Goal: Task Accomplishment & Management: Use online tool/utility

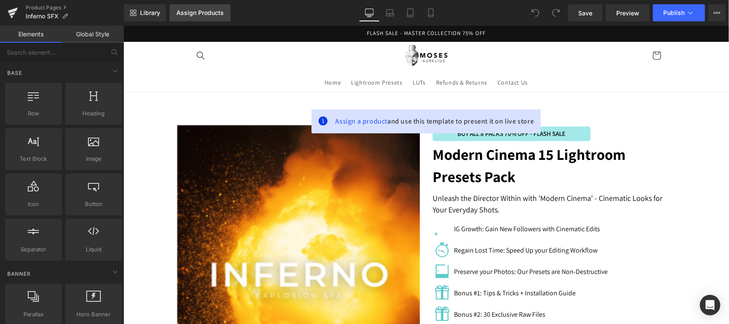
click at [199, 13] on div "Assign Products" at bounding box center [199, 12] width 47 height 7
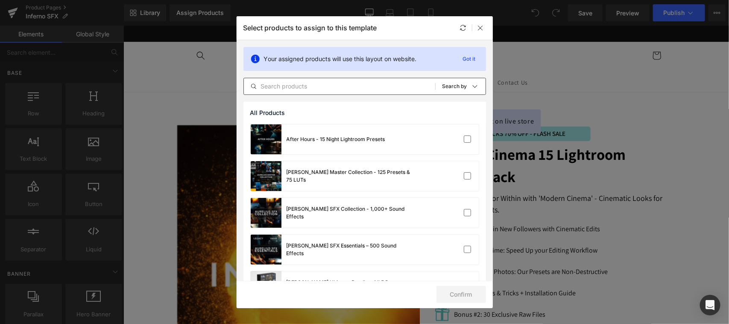
click at [286, 87] on input "text" at bounding box center [339, 86] width 191 height 10
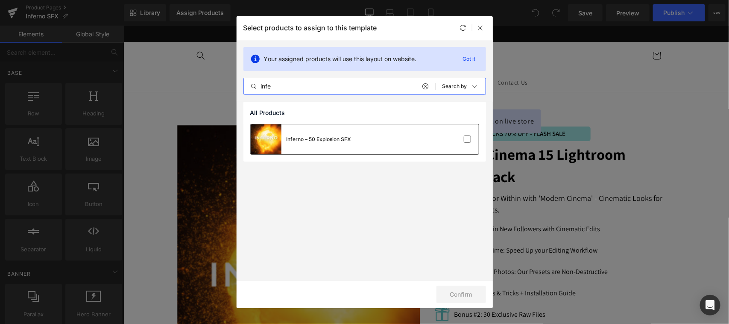
type input "infe"
click at [456, 137] on div at bounding box center [453, 139] width 38 height 9
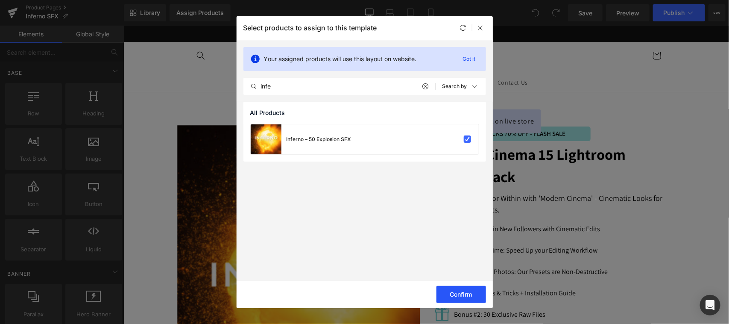
click at [462, 297] on button "Confirm" at bounding box center [462, 294] width 50 height 17
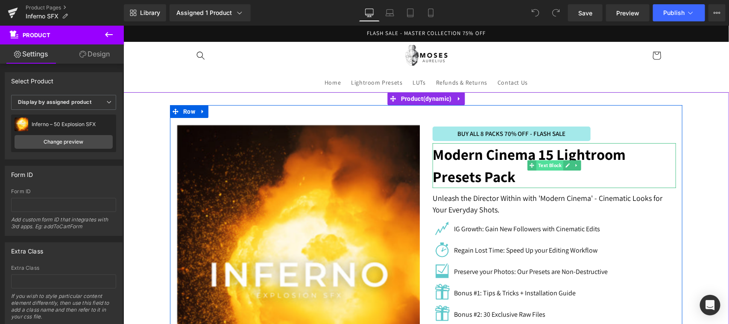
click at [536, 161] on span "Text Block" at bounding box center [549, 165] width 27 height 10
click at [485, 164] on p "Modern Cinema 15 Lightroom Presets Pack" at bounding box center [553, 165] width 243 height 45
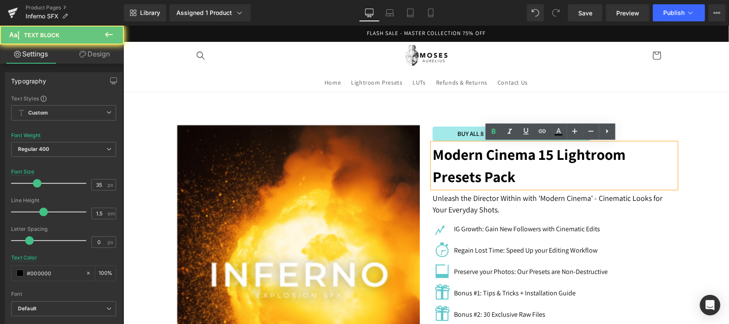
click at [491, 164] on p "Modern Cinema 15 Lightroom Presets Pack" at bounding box center [553, 165] width 243 height 45
paste div
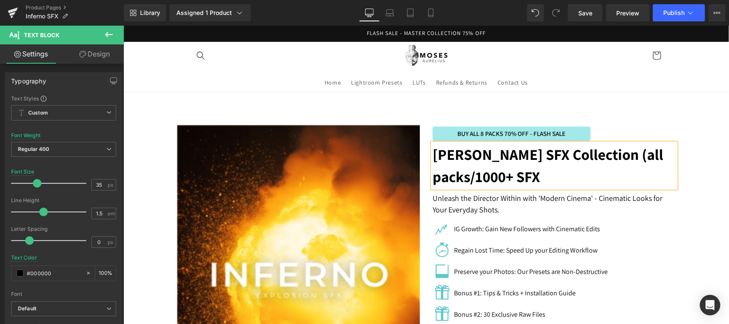
click at [521, 162] on b "Aurelius SFX Collection (all packs/1000+ SFX" at bounding box center [547, 165] width 231 height 42
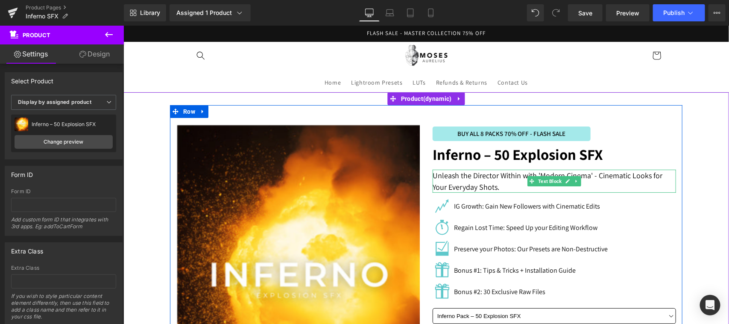
click at [511, 177] on p "Unleash the Director Within with 'Modern Cinema' - Cinematic Looks for Your Eve…" at bounding box center [553, 180] width 243 height 23
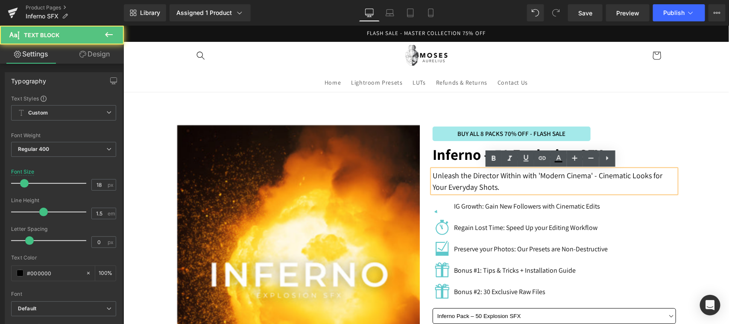
click at [506, 177] on p "Unleash the Director Within with 'Modern Cinema' - Cinematic Looks for Your Eve…" at bounding box center [553, 180] width 243 height 23
paste div
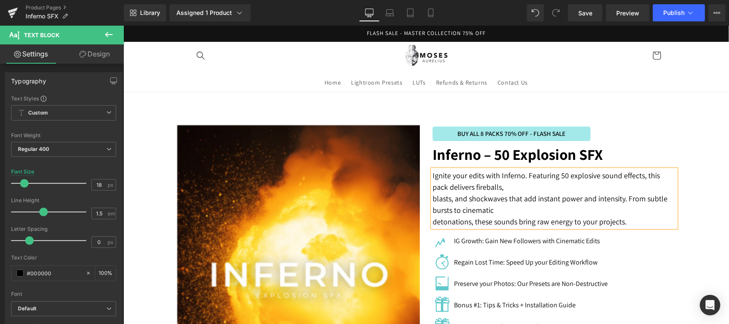
click at [502, 188] on p "Ignite your edits with Inferno. Featuring 50 explosive sound effects, this pack…" at bounding box center [553, 180] width 243 height 23
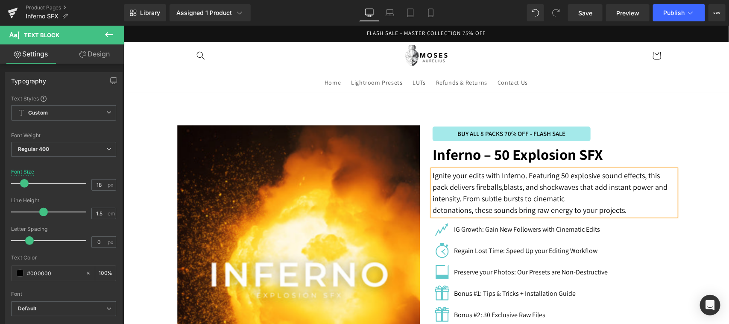
click at [661, 185] on p "Ignite your edits with Inferno. Featuring 50 explosive sound effects, this pack…" at bounding box center [553, 186] width 243 height 35
click at [587, 200] on p "Ignite your edits with Inferno. Featuring 50 explosive sound effects, this pack…" at bounding box center [553, 186] width 243 height 35
click at [662, 196] on span "detonations, these sounds bring raw energy to your projects." at bounding box center [549, 203] width 235 height 21
click at [676, 234] on div "BUY ALL 8 PACKS 70% OFF - FLASH SALE Text Block Inferno – 50 Explosion SFX Text…" at bounding box center [554, 285] width 256 height 336
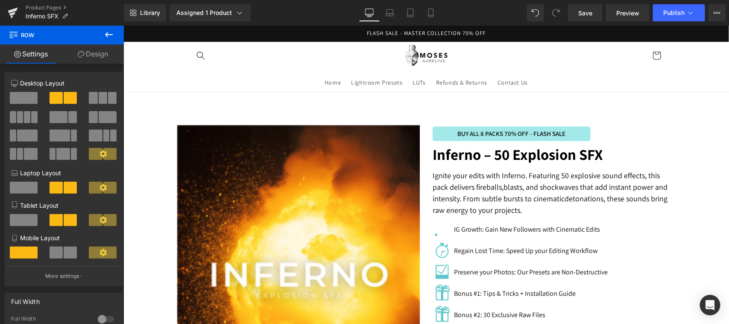
scroll to position [101, 0]
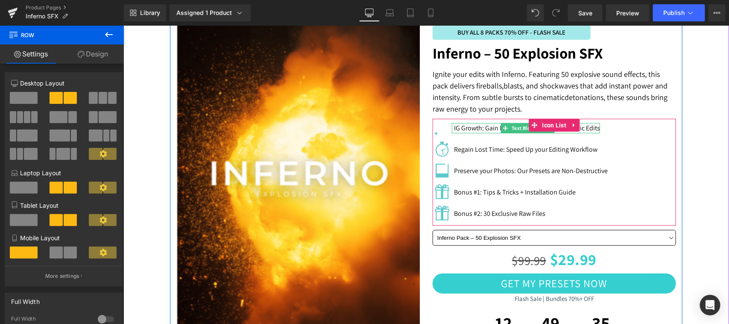
click at [475, 126] on p "IG Growth: Gain New Followers with Cinematic Edits" at bounding box center [527, 128] width 146 height 10
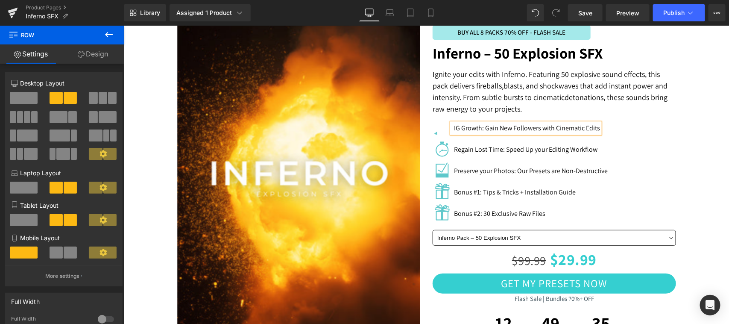
click at [478, 127] on p "IG Growth: Gain New Followers with Cinematic Edits" at bounding box center [527, 128] width 146 height 10
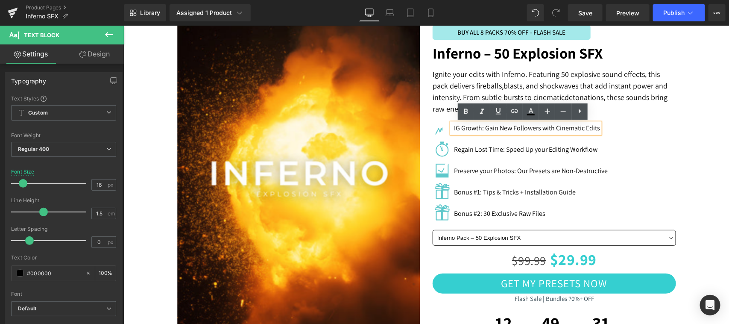
paste div
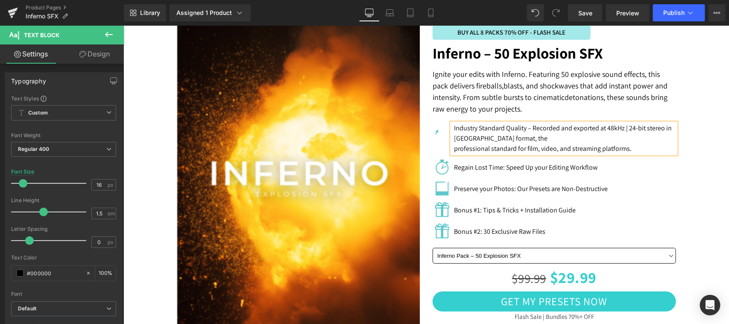
click at [520, 126] on p "Industry Standard Quality – Recorded and exported at 48kHz | 24-bit stereo in W…" at bounding box center [565, 133] width 222 height 21
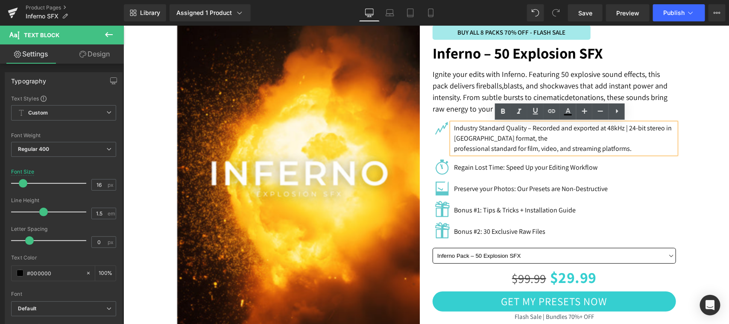
click at [523, 129] on p "Industry Standard Quality – Recorded and exported at 48kHz | 24-bit stereo in W…" at bounding box center [565, 133] width 222 height 21
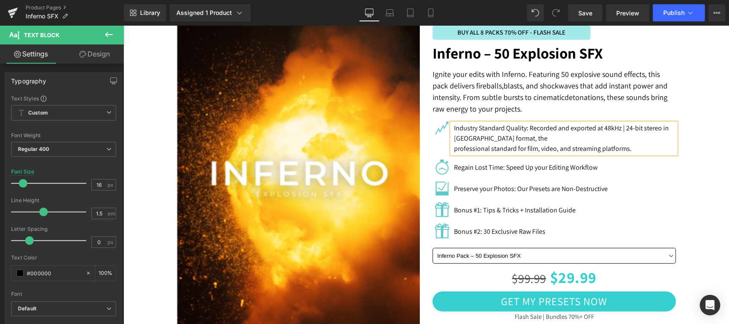
click at [537, 144] on p "professional standard for film, video, and streaming platforms." at bounding box center [565, 148] width 222 height 10
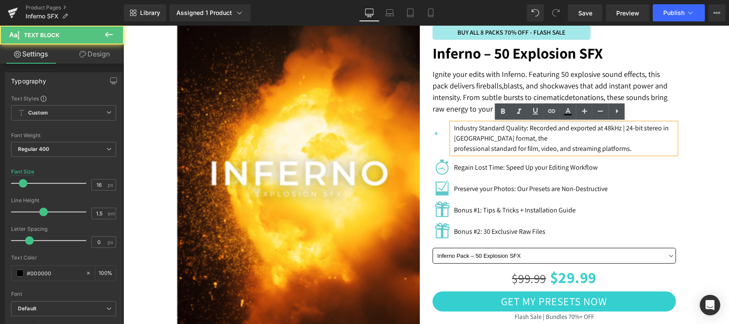
click at [520, 138] on p "Industry Standard Quality: Recorded and exported at 48kHz | 24-bit stereo in [G…" at bounding box center [565, 133] width 222 height 21
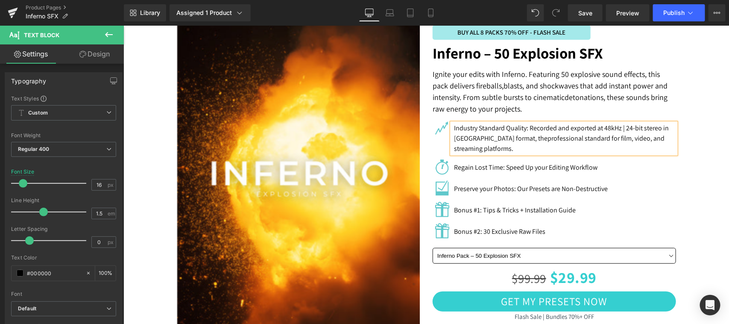
click at [643, 139] on p "Industry Standard Quality: Recorded and exported at 48kHz | 24-bit stereo in WA…" at bounding box center [565, 138] width 222 height 31
click at [669, 175] on li "Image Regain Lost Time: Speed Up your Editing Workflow Text Block" at bounding box center [553, 166] width 243 height 17
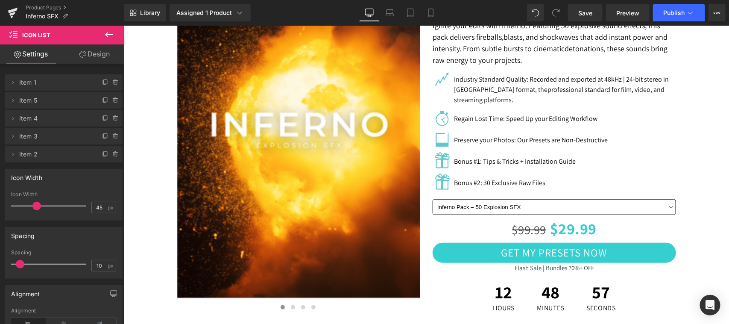
scroll to position [128, 0]
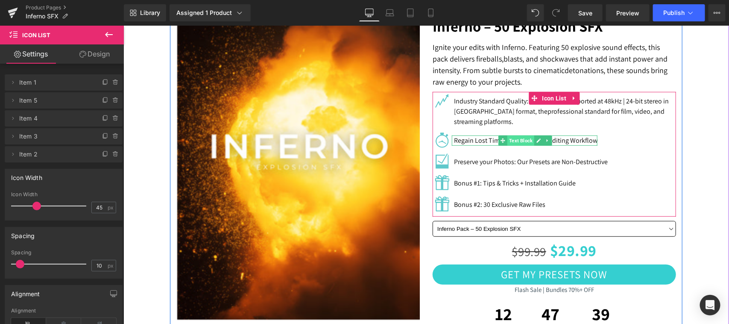
click at [530, 138] on span "Text Block" at bounding box center [520, 140] width 27 height 10
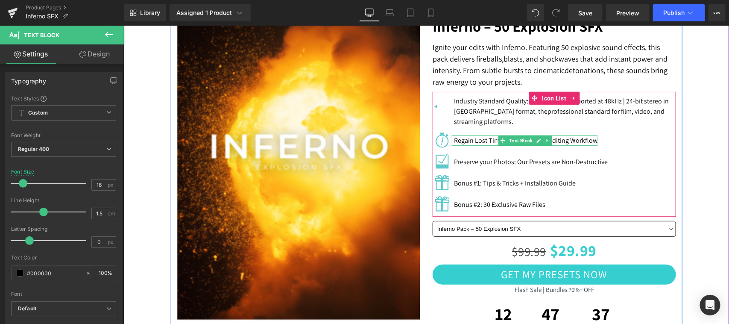
click at [565, 139] on p "Regain Lost Time: Speed Up your Editing Workflow" at bounding box center [526, 140] width 144 height 10
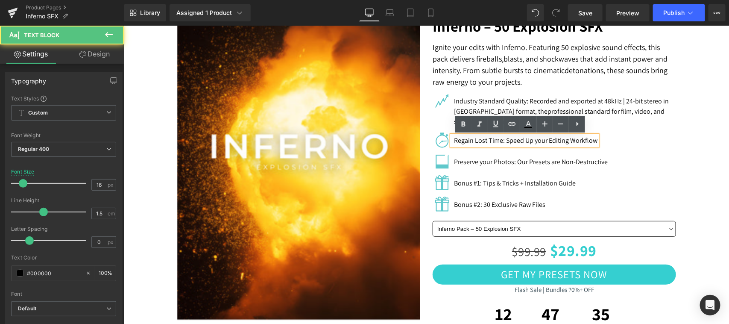
click at [578, 141] on p "Regain Lost Time: Speed Up your Editing Workflow" at bounding box center [526, 140] width 144 height 10
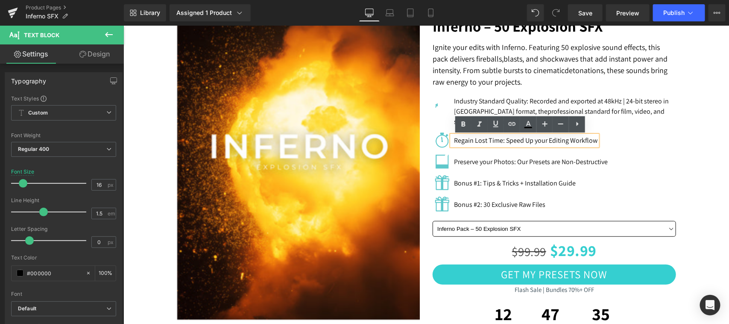
paste div
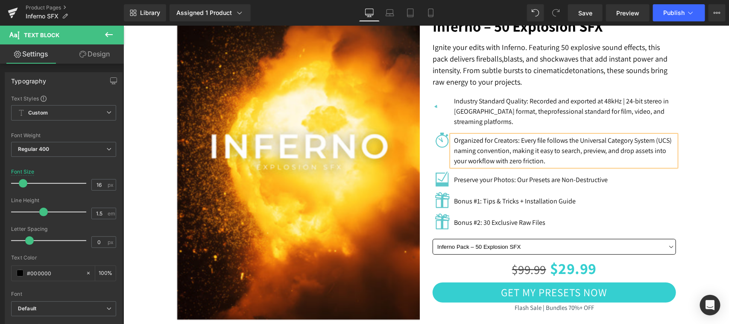
click at [486, 180] on p "Preserve your Photos: Our Presets are Non-Destructive" at bounding box center [531, 179] width 154 height 10
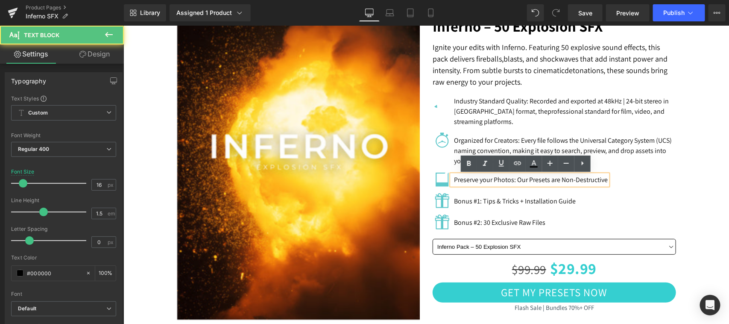
click at [488, 180] on p "Preserve your Photos: Our Presets are Non-Destructive" at bounding box center [531, 179] width 154 height 10
paste div
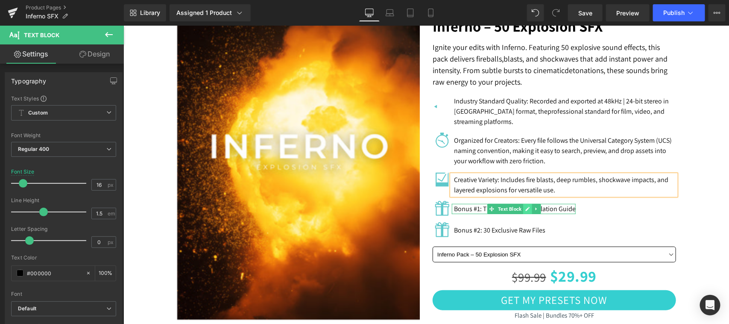
click at [523, 208] on link at bounding box center [527, 208] width 9 height 10
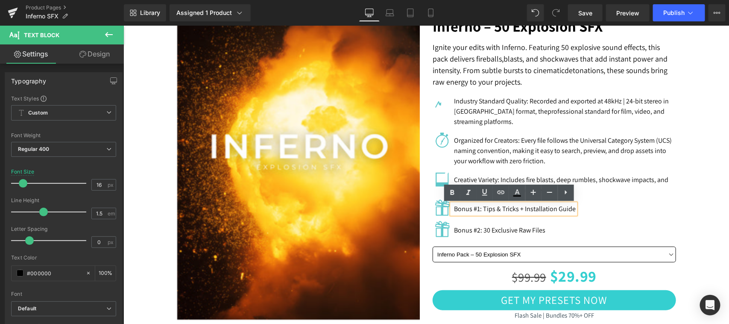
click at [537, 209] on p "Bonus #1: Tips & Tricks + Installation Guide" at bounding box center [515, 208] width 122 height 10
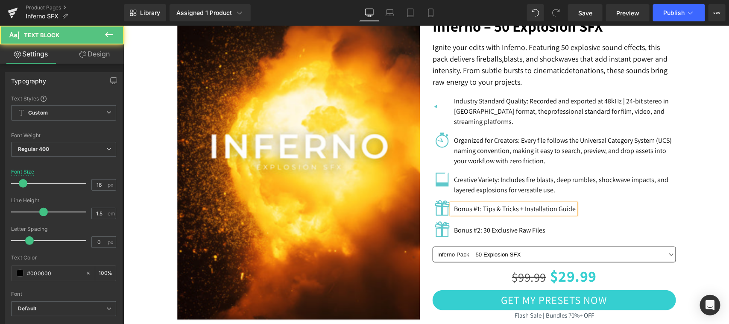
paste div
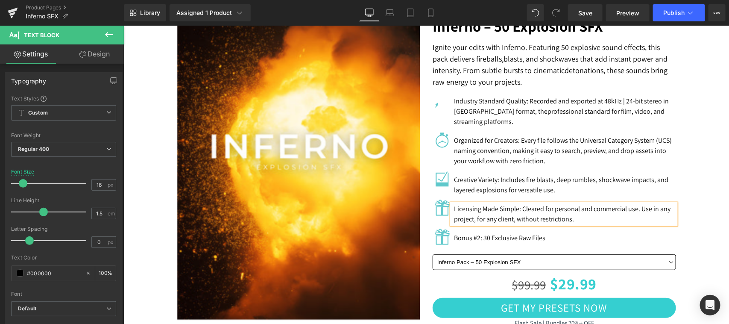
click at [516, 186] on p "Creative Variety: Includes fire blasts, deep rumbles, shockwave impacts, and la…" at bounding box center [565, 184] width 222 height 21
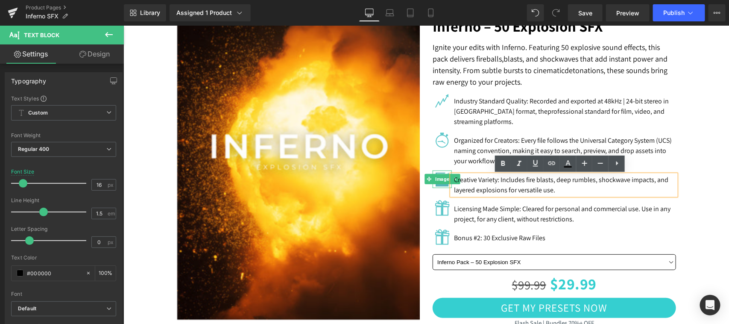
click at [434, 179] on span "Image" at bounding box center [442, 178] width 18 height 10
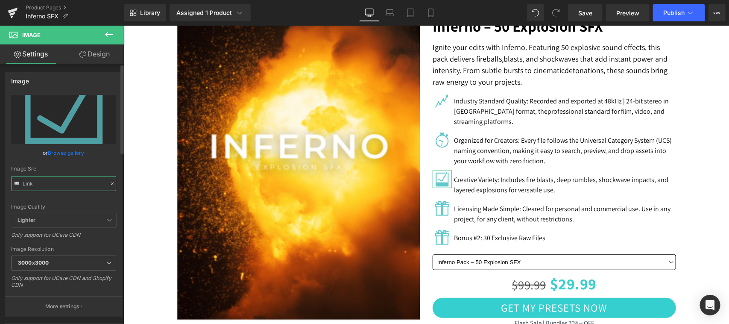
click at [70, 180] on input "text" at bounding box center [63, 183] width 105 height 15
type input "https://ucarecdn.com/e1476c3f-4795-421f-8abb-124280d0a5b1/Icon-3.gif"
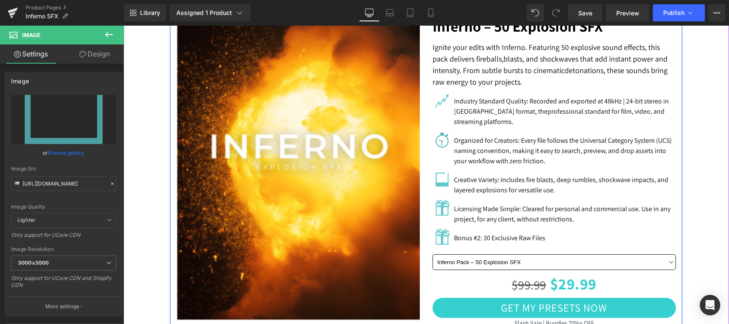
click at [435, 133] on img at bounding box center [442, 140] width 18 height 18
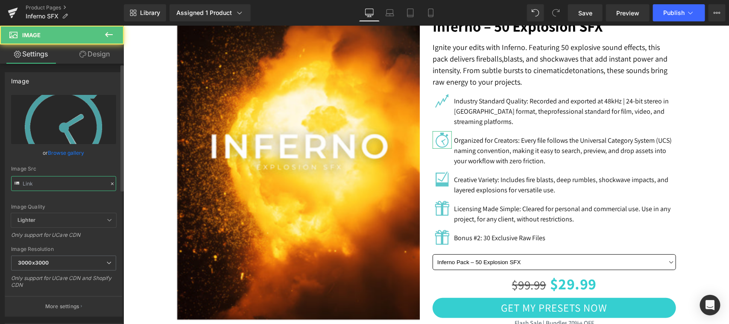
click at [59, 185] on input "text" at bounding box center [63, 183] width 105 height 15
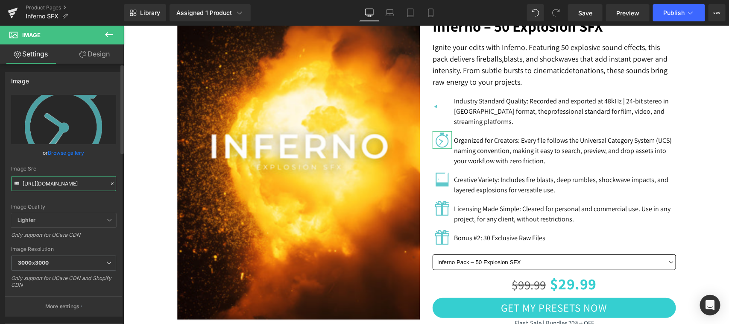
type input "https://ucarecdn.com/e1476c3f-4795-421f-8abb-124280d0a5b1/Icon-3.gif"
click at [66, 202] on div "Image Quality Lighter Lightest Lighter Lighter Lightest Only support for UCare …" at bounding box center [63, 154] width 105 height 118
click at [553, 218] on div "Licensing Made Simple: Cleared for personal and commercial use. Use in any proj…" at bounding box center [564, 213] width 224 height 21
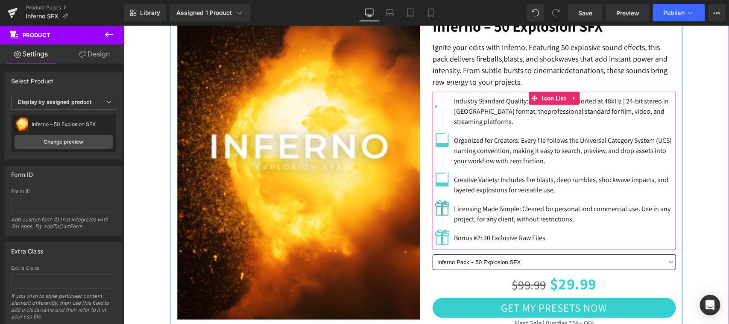
click at [439, 212] on div "Image" at bounding box center [441, 208] width 19 height 18
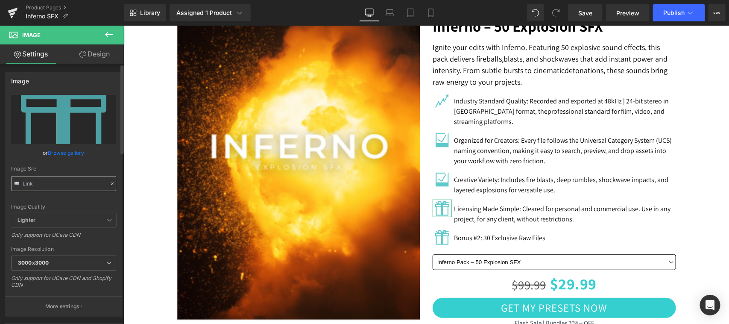
click at [56, 182] on input "text" at bounding box center [63, 183] width 105 height 15
type input "https://ucarecdn.com/e1476c3f-4795-421f-8abb-124280d0a5b1/Icon-3.gif"
click at [60, 198] on div "Image Quality Lighter Lightest Lighter Lighter Lightest Only support for UCare …" at bounding box center [63, 154] width 105 height 118
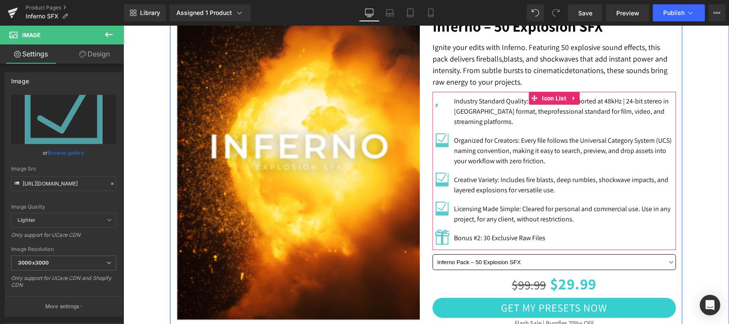
click at [644, 235] on li "Image Bonus #2: 30 Exclusive Raw Files Text Block" at bounding box center [553, 236] width 243 height 17
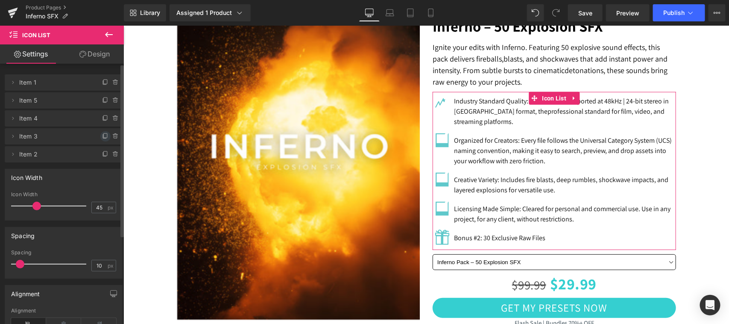
click at [103, 138] on icon at bounding box center [104, 137] width 3 height 4
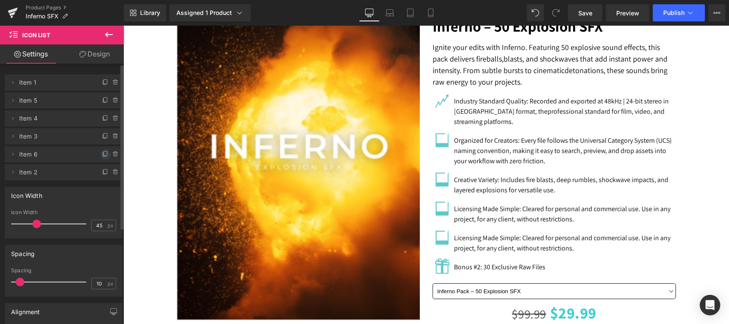
click at [104, 151] on icon at bounding box center [105, 153] width 3 height 4
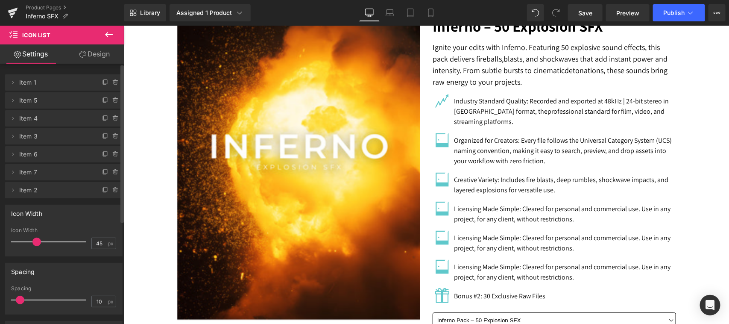
click at [481, 243] on p "Licensing Made Simple: Cleared for personal and commercial use. Use in any proj…" at bounding box center [565, 242] width 222 height 21
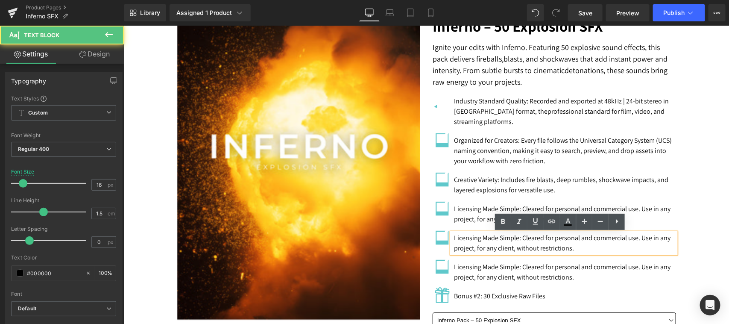
click at [513, 244] on p "Licensing Made Simple: Cleared for personal and commercial use. Use in any proj…" at bounding box center [565, 242] width 222 height 21
paste div
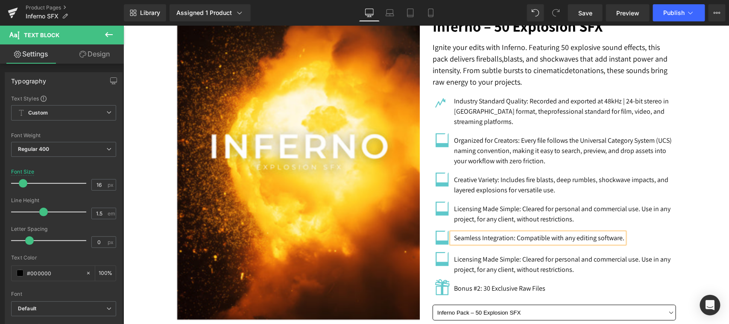
click at [496, 260] on p "Licensing Made Simple: Cleared for personal and commercial use. Use in any proj…" at bounding box center [565, 264] width 222 height 21
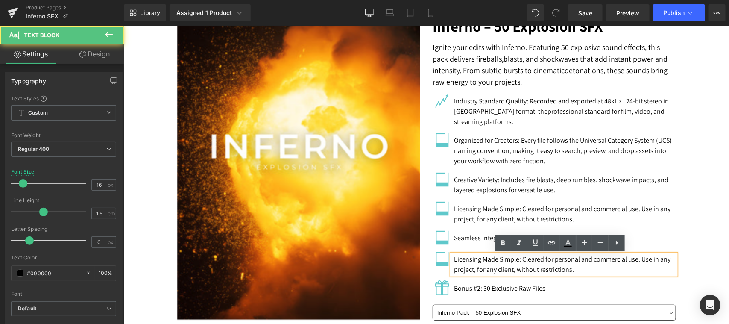
click at [502, 263] on p "Licensing Made Simple: Cleared for personal and commercial use. Use in any proj…" at bounding box center [565, 264] width 222 height 21
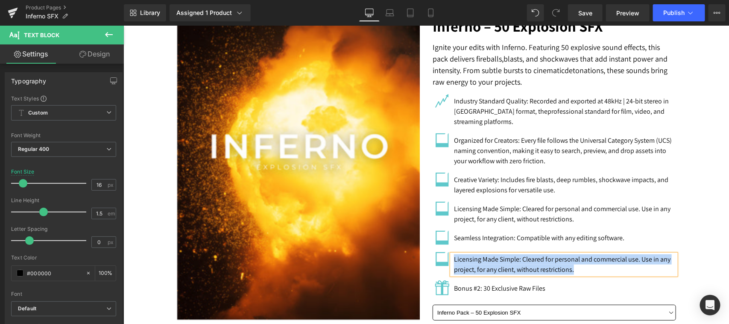
paste div
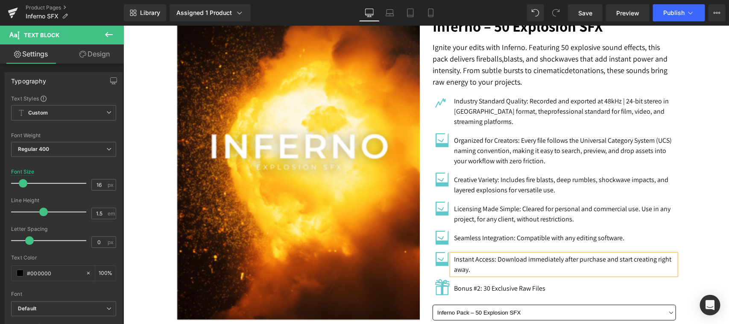
click at [503, 286] on div "Bonus #2: 30 Exclusive Raw Files Text Block" at bounding box center [499, 288] width 94 height 10
click at [517, 290] on p "Bonus #2: 30 Exclusive Raw Files" at bounding box center [499, 288] width 91 height 10
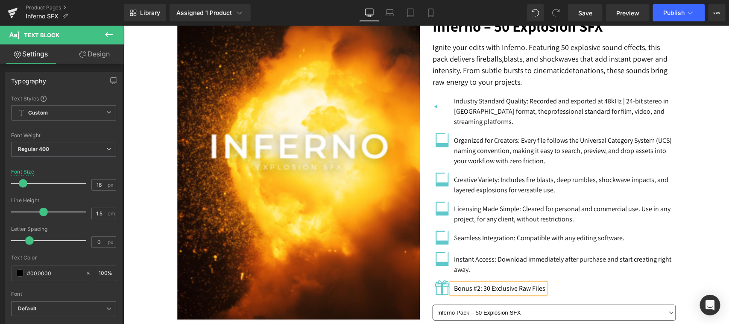
paste div
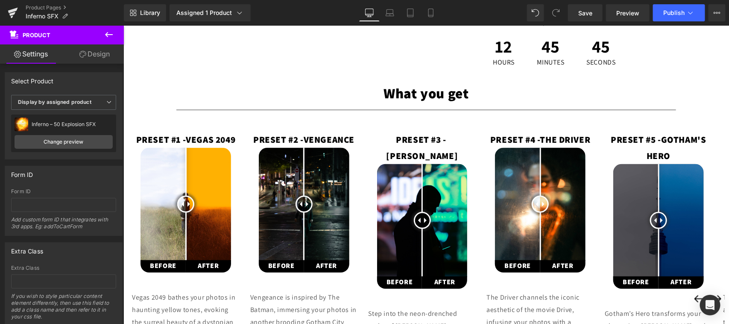
scroll to position [842, 0]
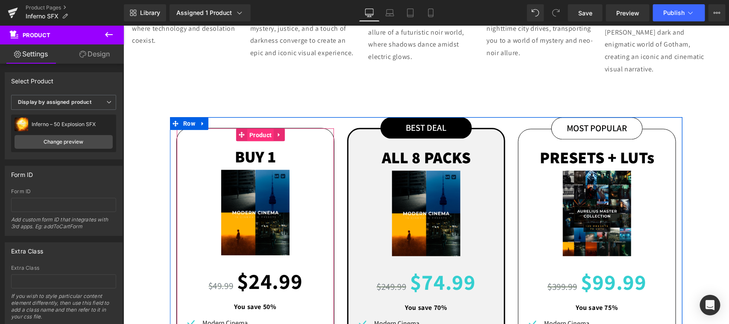
click at [260, 128] on span "Product" at bounding box center [260, 134] width 26 height 13
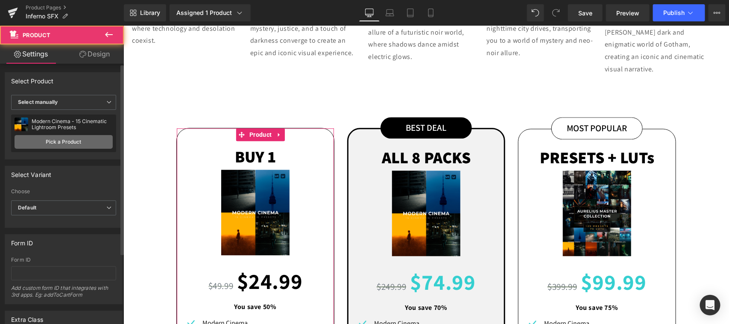
click at [64, 138] on link "Pick a Product" at bounding box center [64, 142] width 98 height 14
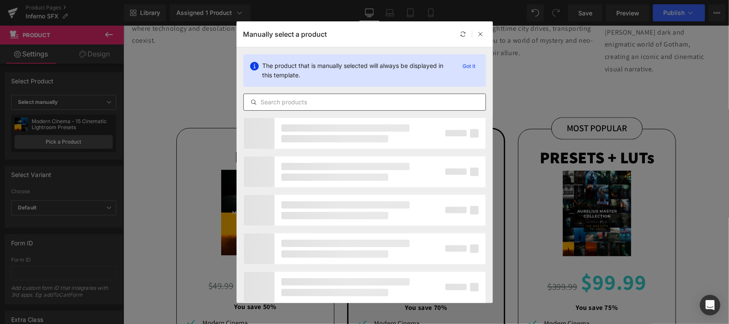
click at [308, 103] on input "text" at bounding box center [365, 102] width 242 height 10
type input "inf"
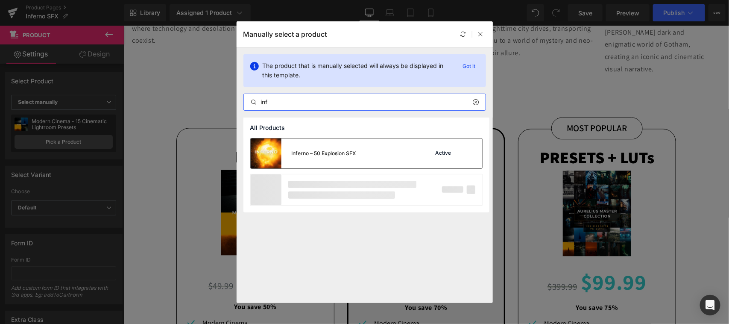
click at [362, 150] on div "Inferno – 50 Explosion SFX Active" at bounding box center [367, 153] width 232 height 30
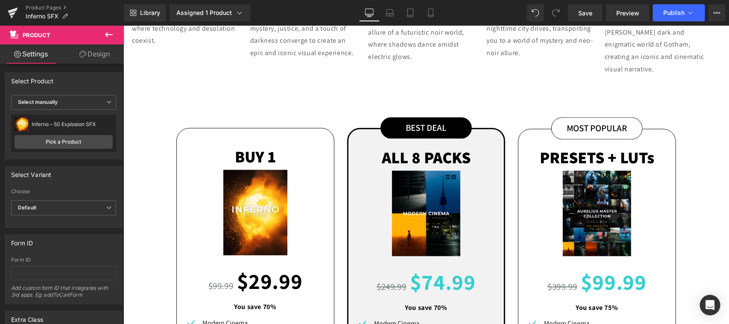
click at [422, 130] on span "Product" at bounding box center [432, 135] width 21 height 10
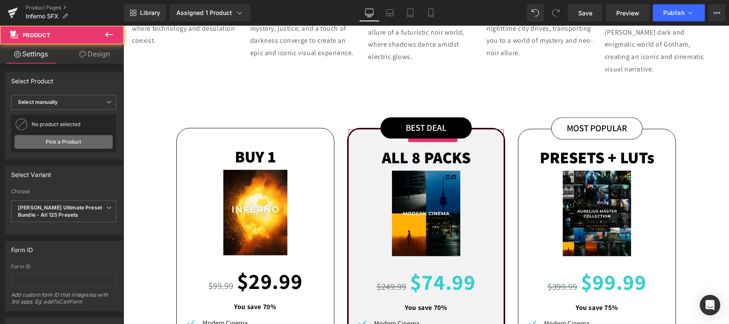
click at [63, 141] on link "Pick a Product" at bounding box center [64, 142] width 98 height 14
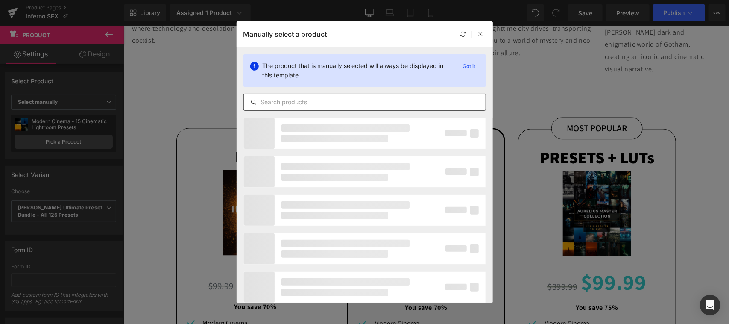
click at [296, 103] on input "text" at bounding box center [365, 102] width 242 height 10
type input "sf"
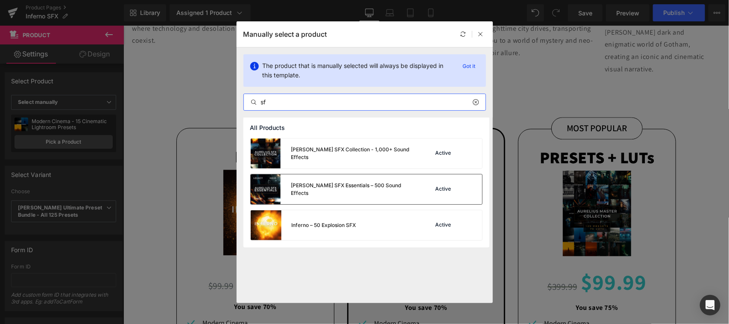
click at [372, 194] on div "[PERSON_NAME] SFX Essentials – 500 Sound Effects" at bounding box center [334, 189] width 167 height 30
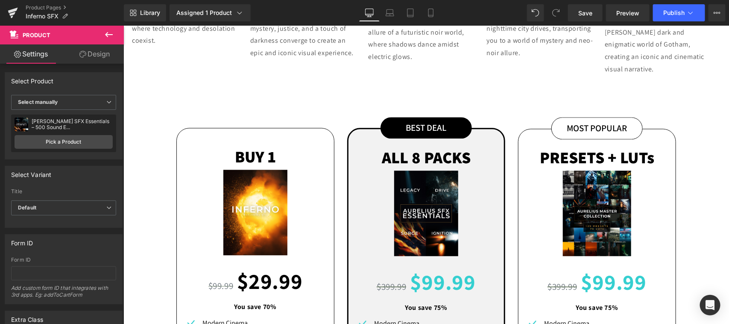
click at [599, 130] on span "Product" at bounding box center [596, 135] width 21 height 10
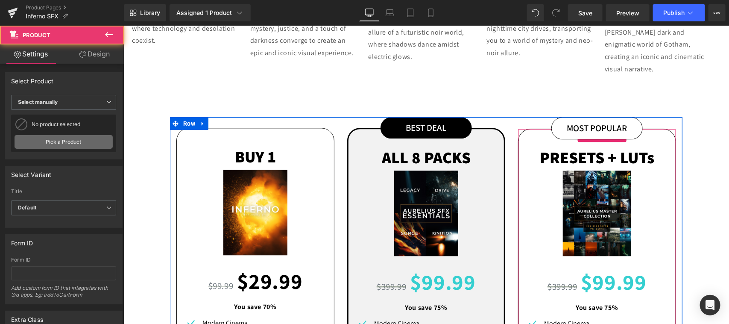
click at [53, 146] on link "Pick a Product" at bounding box center [64, 142] width 98 height 14
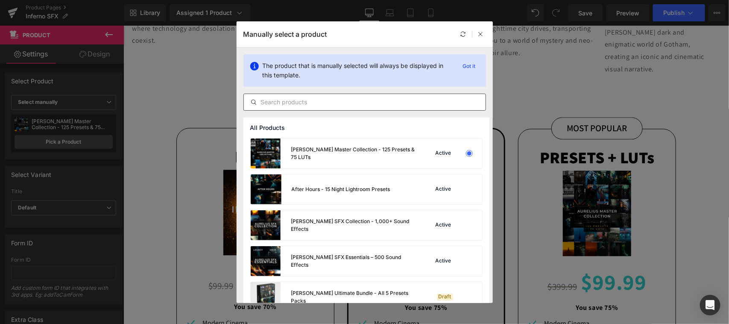
click at [313, 103] on input "text" at bounding box center [365, 102] width 242 height 10
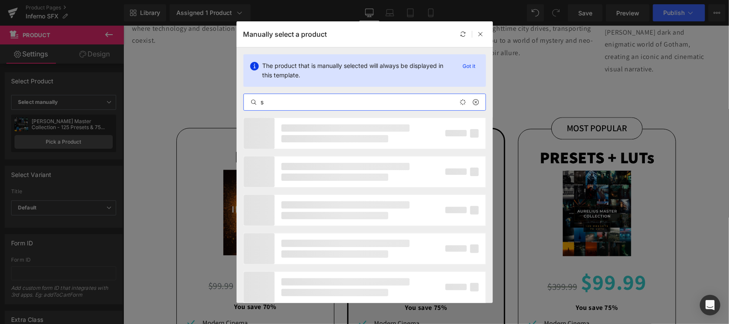
type input "sf"
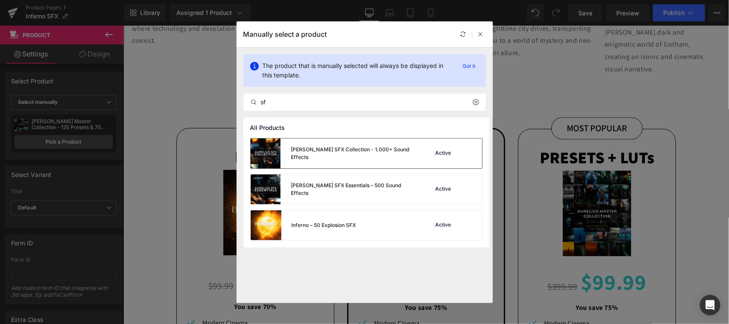
click at [353, 160] on div "[PERSON_NAME] SFX Collection - 1,000+ Sound Effects" at bounding box center [334, 153] width 167 height 30
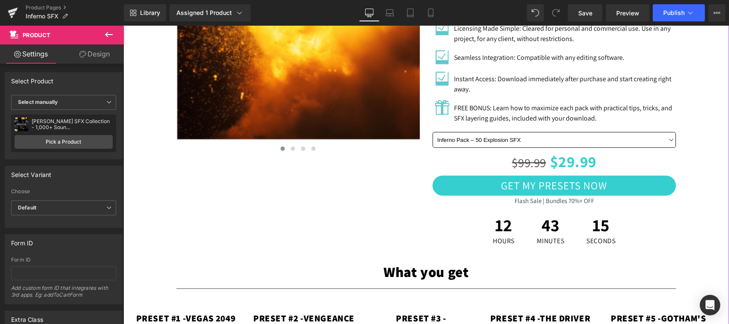
scroll to position [487, 0]
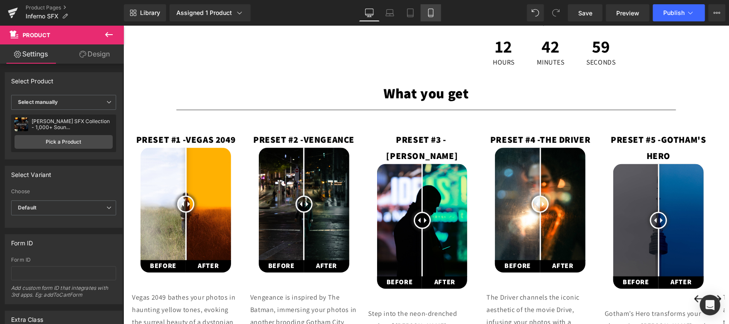
click at [428, 11] on icon at bounding box center [431, 13] width 9 height 9
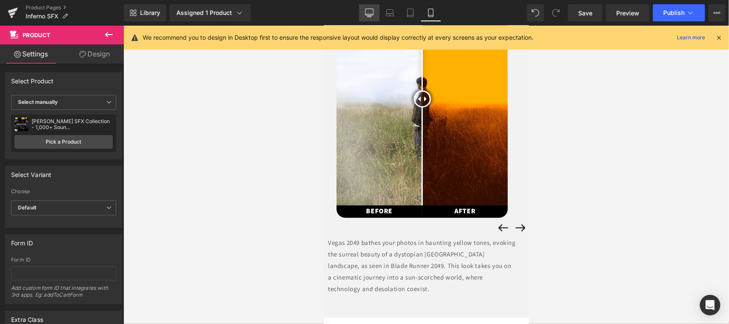
scroll to position [355, 0]
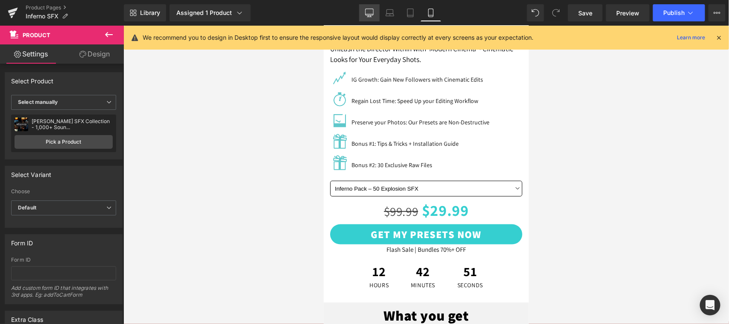
click at [370, 11] on icon at bounding box center [369, 13] width 9 height 9
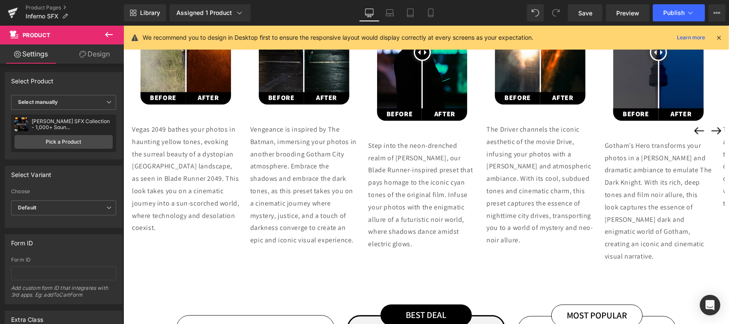
scroll to position [477, 0]
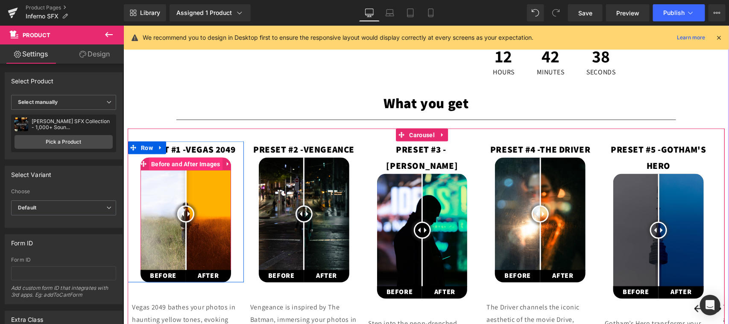
click at [191, 164] on span "Before and After Images" at bounding box center [185, 163] width 73 height 13
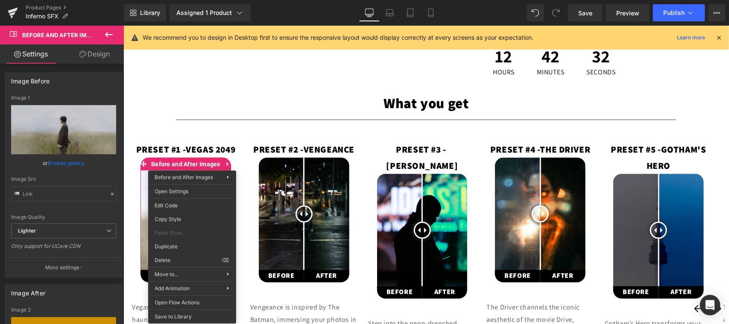
click at [249, 175] on div "PRESET #2 - VENGEANCE Text Block Before and After Images BEFORE Text Block AFTE…" at bounding box center [304, 211] width 116 height 141
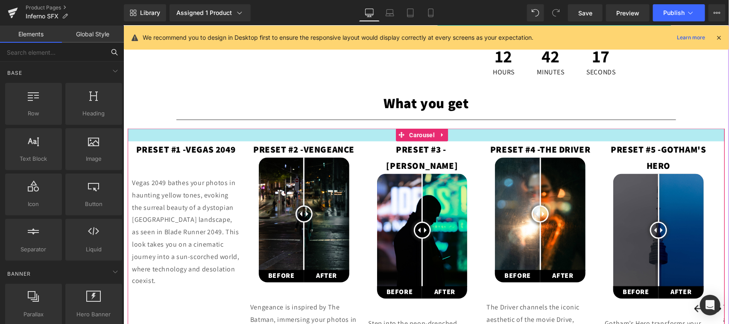
click at [50, 53] on input "text" at bounding box center [52, 52] width 105 height 19
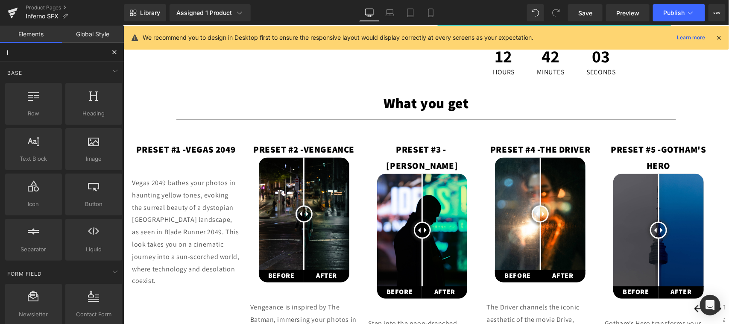
click at [34, 50] on input "l" at bounding box center [52, 52] width 105 height 19
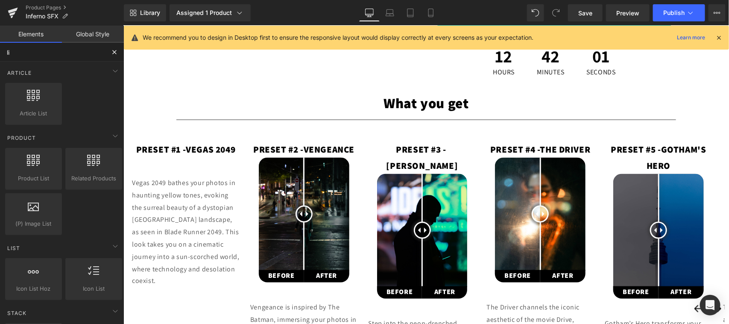
type input "liq"
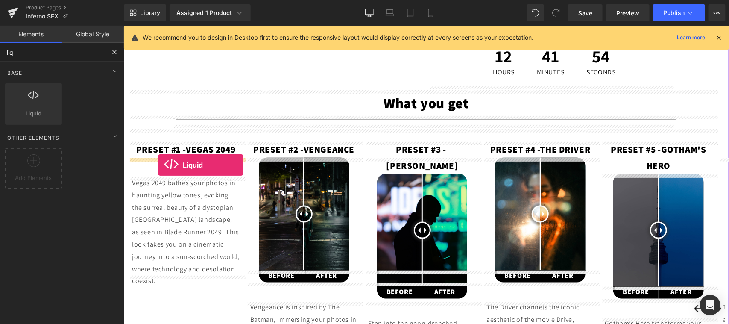
drag, startPoint x: 154, startPoint y: 135, endPoint x: 157, endPoint y: 164, distance: 30.1
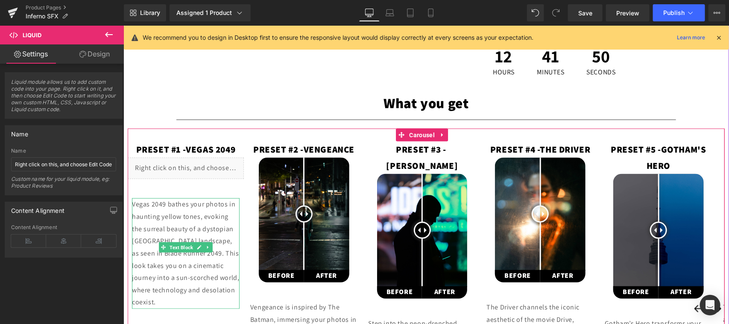
click at [97, 51] on link "Design" at bounding box center [95, 53] width 62 height 19
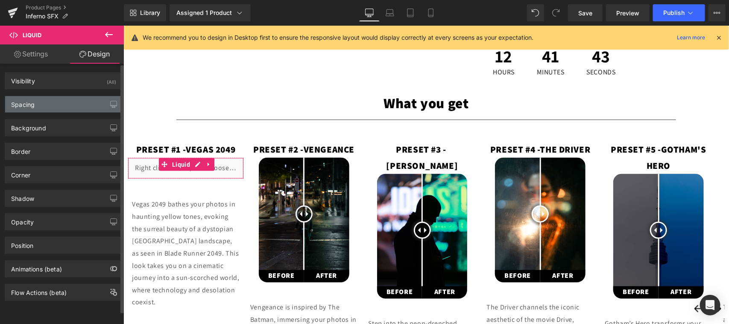
click at [50, 108] on div "Spacing" at bounding box center [63, 104] width 117 height 16
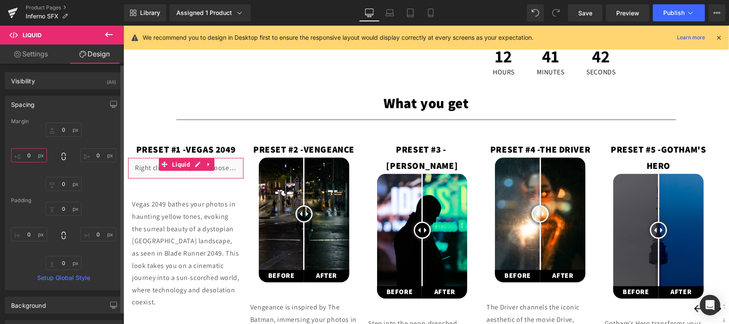
click at [29, 156] on input "0" at bounding box center [29, 155] width 36 height 14
click at [28, 155] on input "0" at bounding box center [29, 155] width 36 height 14
type input "30"
click at [95, 154] on input "0" at bounding box center [98, 155] width 36 height 14
type input "30"
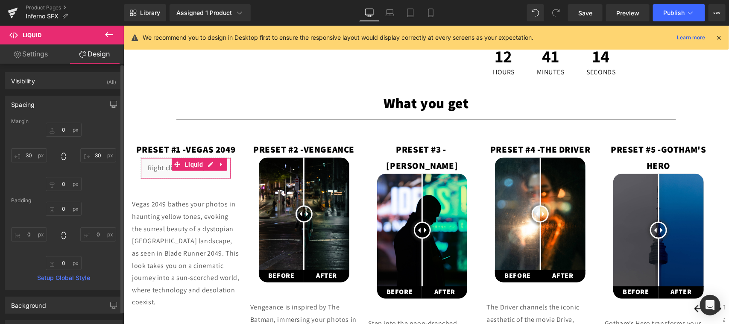
click at [100, 208] on div "0 0 0 0" at bounding box center [63, 236] width 105 height 68
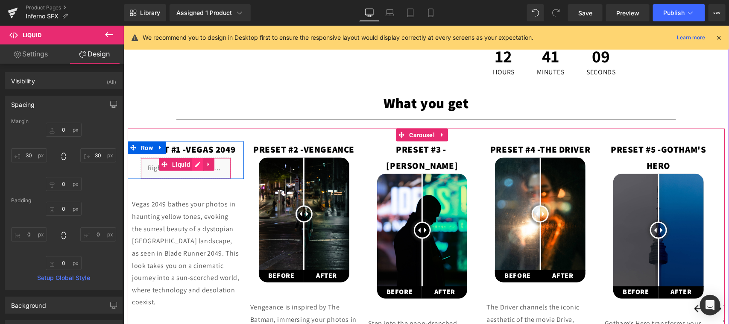
click at [198, 163] on div "Liquid" at bounding box center [185, 167] width 91 height 21
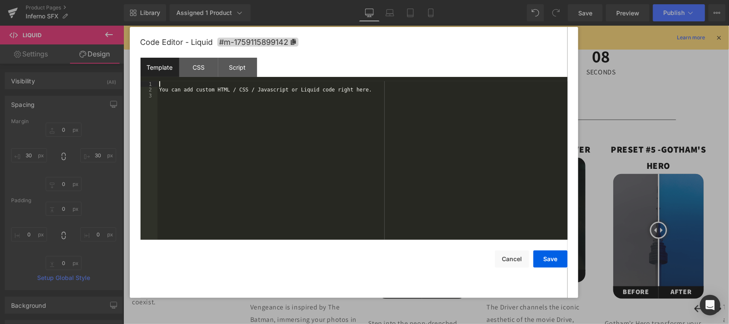
click at [306, 97] on div "You can add custom HTML / CSS / Javascript or Liquid code right here." at bounding box center [363, 166] width 410 height 170
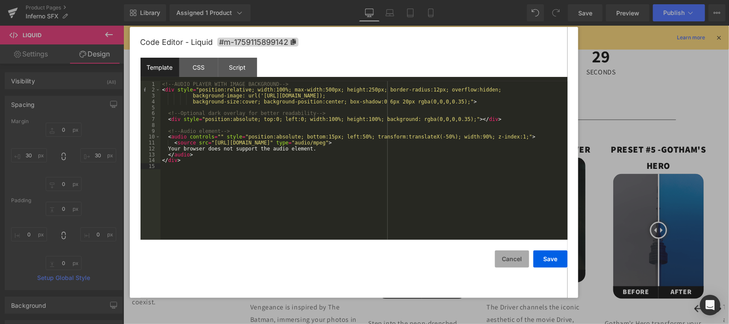
click at [507, 264] on button "Cancel" at bounding box center [512, 258] width 34 height 17
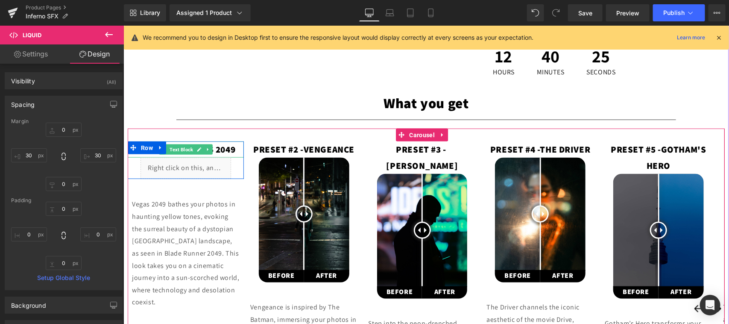
click at [198, 148] on icon at bounding box center [198, 149] width 5 height 5
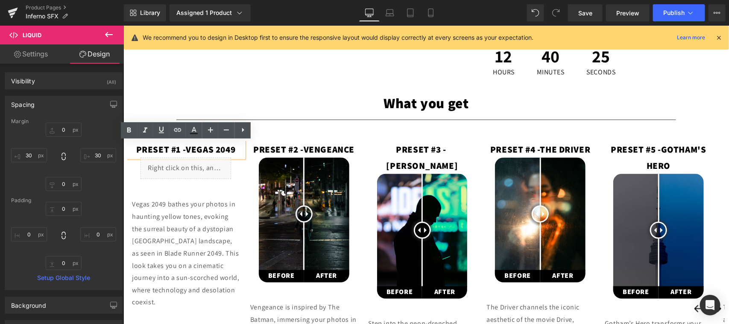
click at [215, 151] on span "VEGAS 2049" at bounding box center [210, 149] width 50 height 12
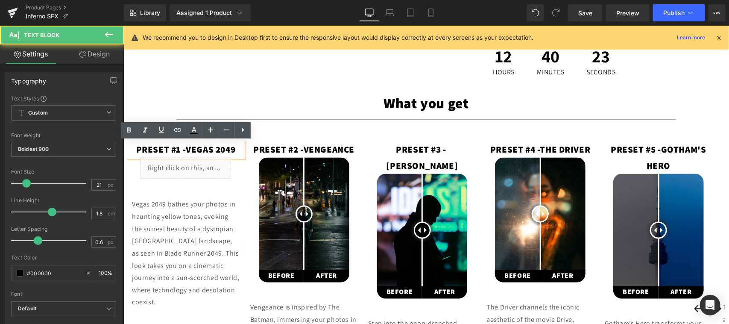
paste div
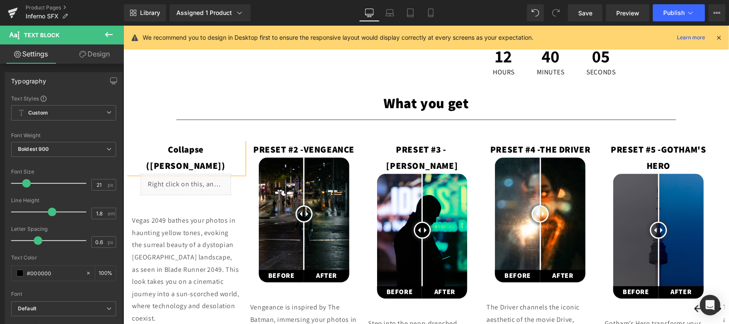
click at [217, 150] on p "Collapse ([PERSON_NAME])" at bounding box center [185, 157] width 116 height 32
click at [196, 148] on p "Collapse ([PERSON_NAME])" at bounding box center [185, 157] width 116 height 32
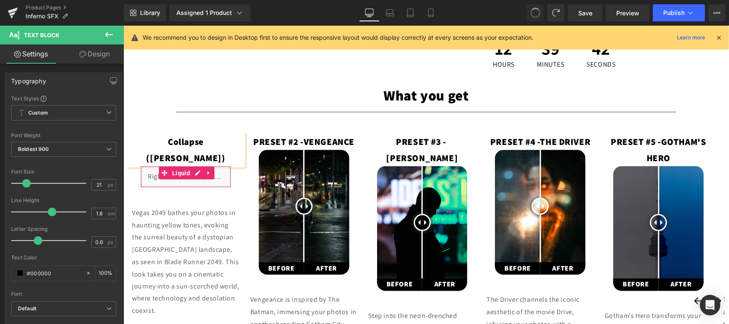
scroll to position [469, 0]
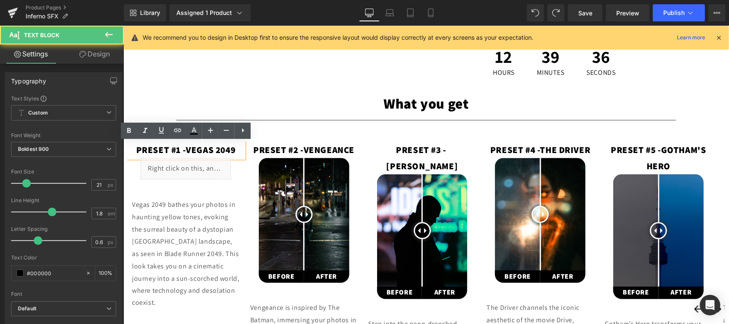
click at [202, 147] on span "VEGAS 2049" at bounding box center [210, 150] width 50 height 12
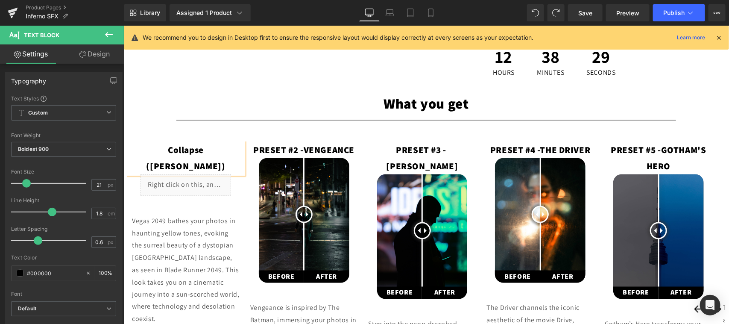
click at [208, 149] on p "Collapse ([PERSON_NAME])" at bounding box center [185, 157] width 116 height 32
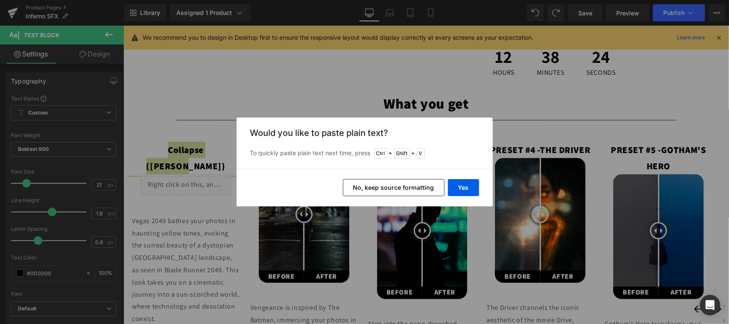
click at [394, 185] on button "No, keep source formatting" at bounding box center [394, 187] width 102 height 17
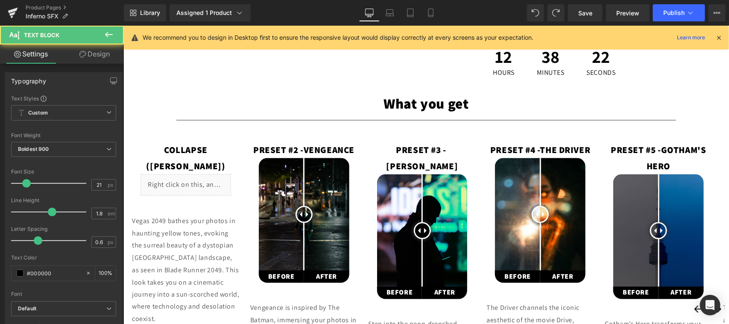
click at [231, 148] on p "Collapse ([PERSON_NAME])" at bounding box center [185, 157] width 116 height 32
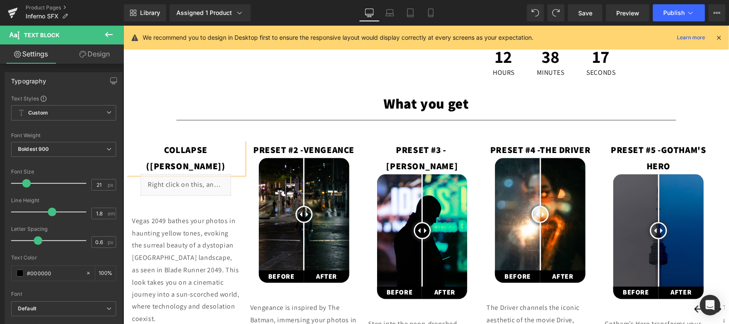
click at [229, 195] on div "Collapse (Downer) Text Block Liquid Row Vegas 2049 bathes your photos in haunti…" at bounding box center [185, 233] width 116 height 184
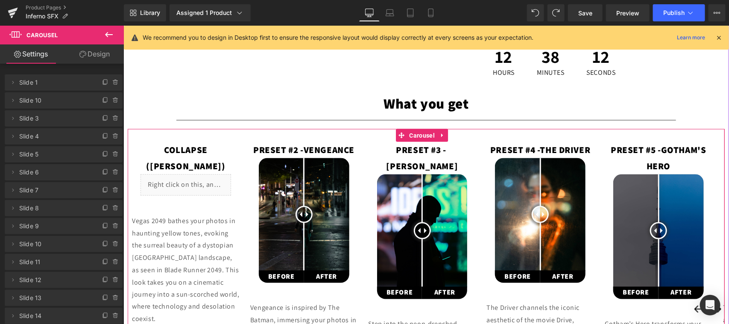
click at [304, 146] on div "PRESET #2 - VENGEANCE Text Block" at bounding box center [304, 149] width 116 height 16
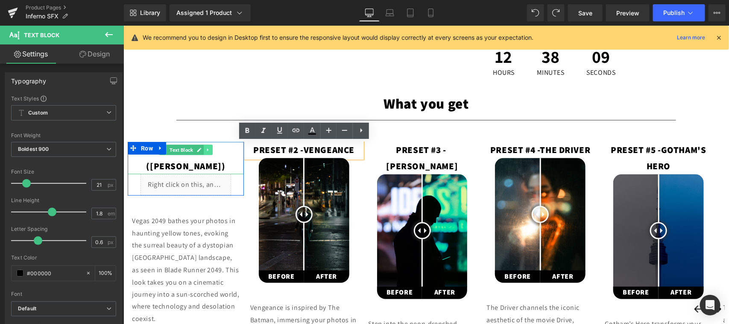
click at [205, 147] on link at bounding box center [207, 149] width 9 height 10
click at [235, 150] on p "Collapse ([PERSON_NAME])" at bounding box center [185, 157] width 116 height 32
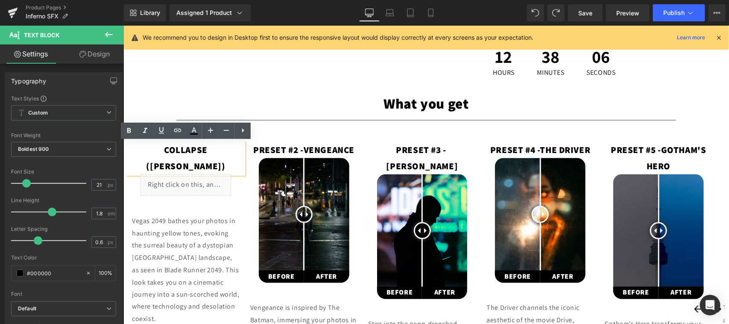
click at [238, 190] on div "Collapse (Downer) Text Block Liquid Row Vegas 2049 bathes your photos in haunti…" at bounding box center [185, 233] width 116 height 184
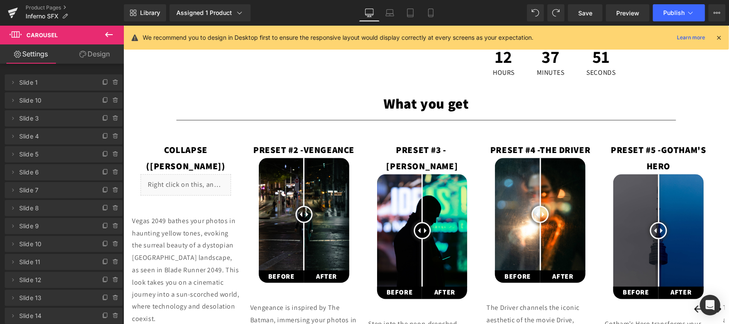
click at [204, 241] on p "Vegas 2049 bathes your photos in haunting yellow tones, evoking the surreal bea…" at bounding box center [186, 269] width 108 height 111
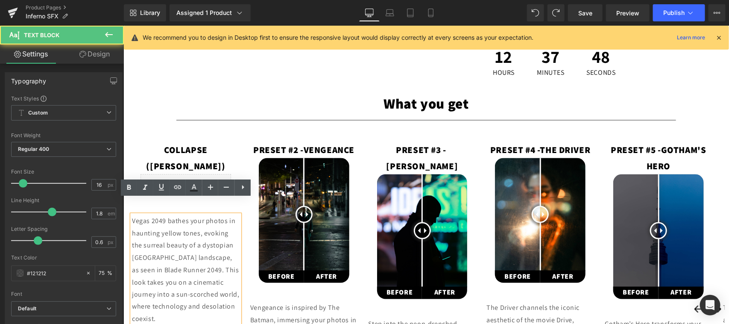
click at [192, 252] on p "Vegas 2049 bathes your photos in haunting yellow tones, evoking the surreal bea…" at bounding box center [186, 269] width 108 height 111
paste div
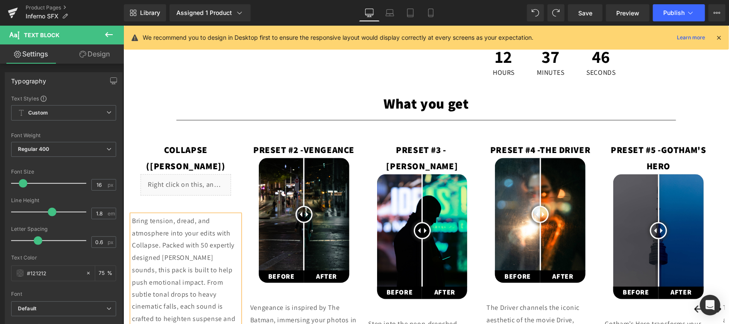
click at [217, 252] on p "Bring tension, dread, and atmosphere into your edits with Collapse. Packed with…" at bounding box center [186, 275] width 108 height 123
click at [212, 214] on p "Bring tension, dread, and atmosphere into your edits with Collapse. Packed with…" at bounding box center [186, 275] width 108 height 123
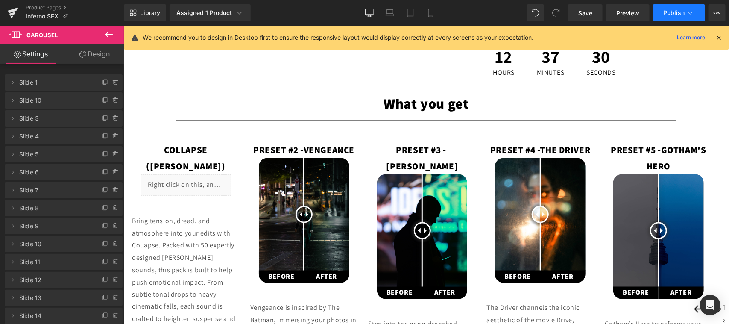
click at [669, 13] on span "Publish" at bounding box center [673, 12] width 21 height 7
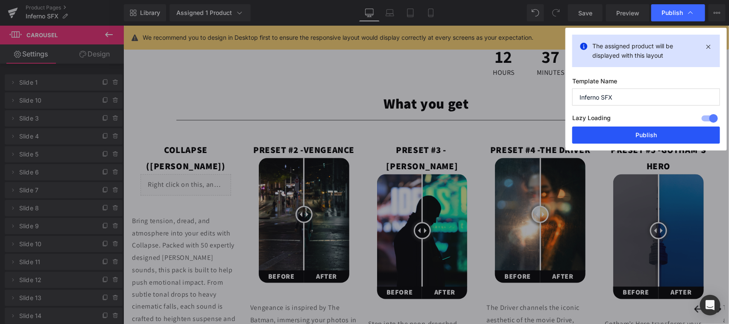
click at [639, 138] on button "Publish" at bounding box center [646, 134] width 148 height 17
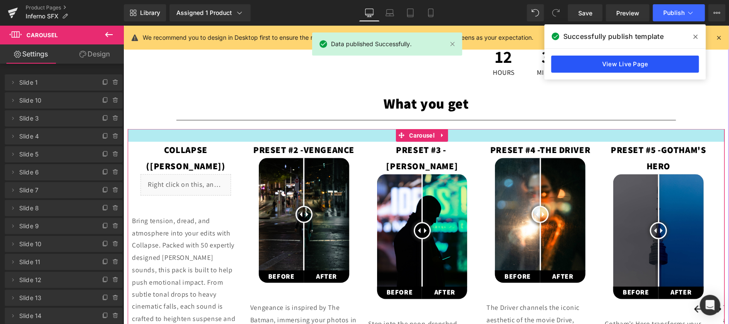
drag, startPoint x: 651, startPoint y: 67, endPoint x: 553, endPoint y: 58, distance: 99.1
click at [651, 67] on link "View Live Page" at bounding box center [625, 64] width 148 height 17
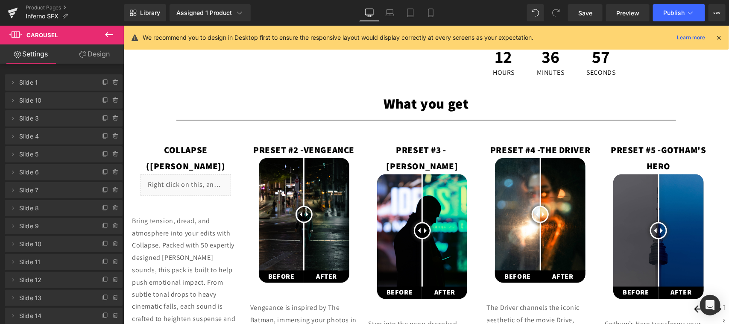
click at [202, 174] on div "Liquid" at bounding box center [185, 184] width 91 height 21
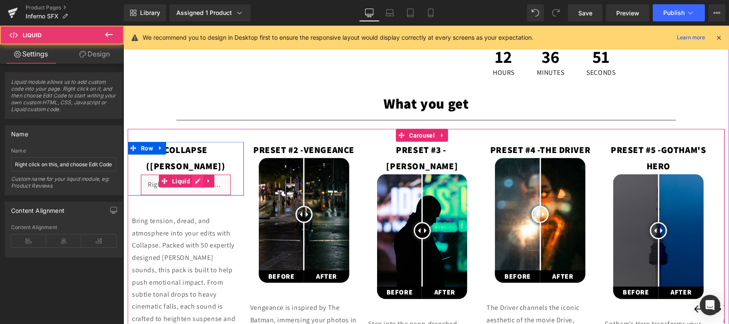
click at [198, 174] on div "Liquid" at bounding box center [185, 184] width 91 height 21
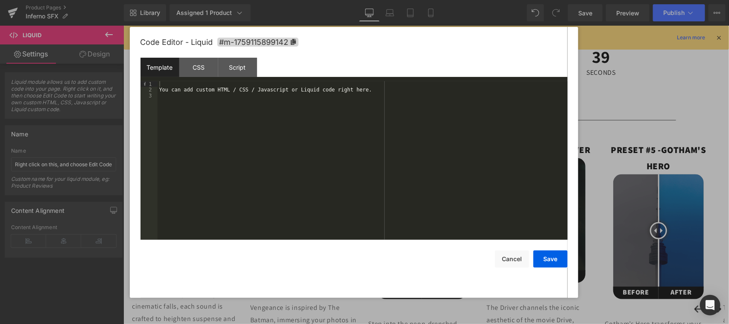
click at [242, 96] on div "You can add custom HTML / CSS / Javascript or Liquid code right here." at bounding box center [363, 166] width 410 height 170
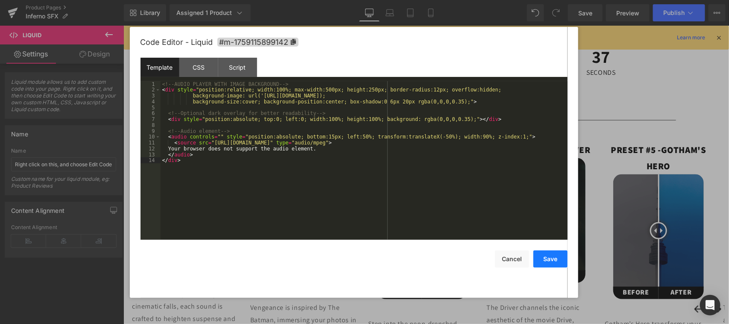
click at [550, 261] on button "Save" at bounding box center [551, 258] width 34 height 17
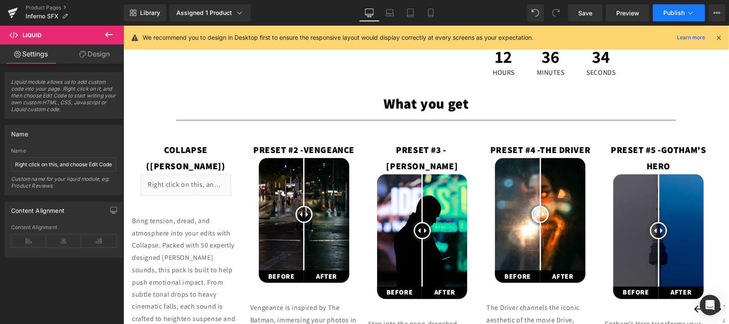
click at [673, 8] on button "Publish" at bounding box center [679, 12] width 52 height 17
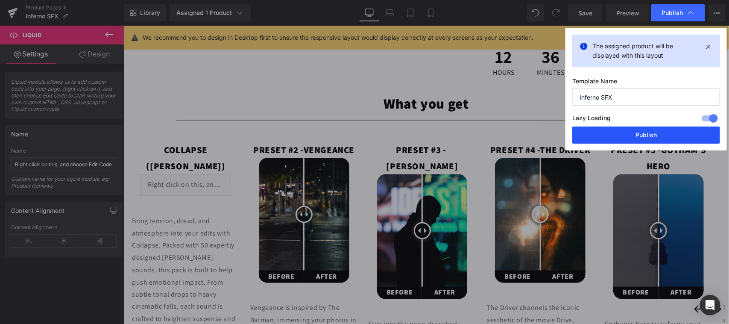
click at [650, 136] on button "Publish" at bounding box center [646, 134] width 148 height 17
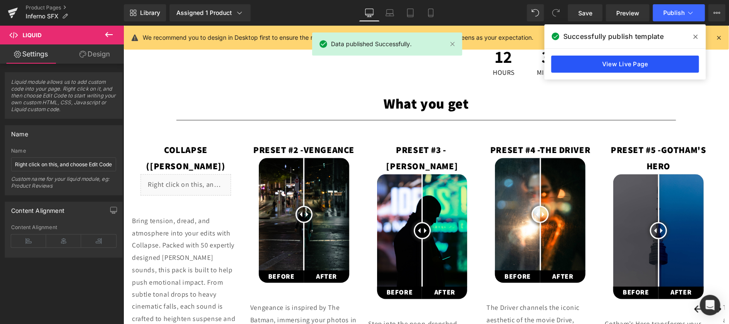
click at [641, 61] on link "View Live Page" at bounding box center [625, 64] width 148 height 17
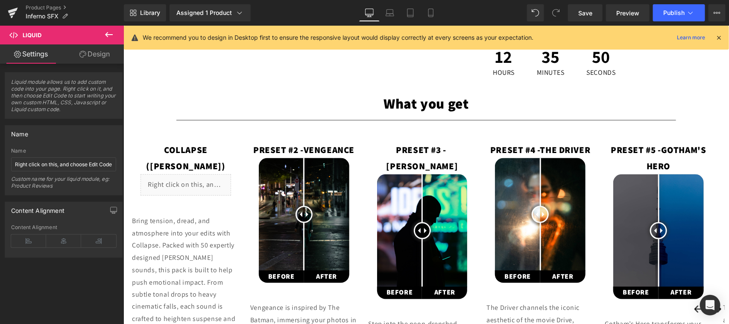
click at [372, 139] on div "Collapse (Downer) Text Block Liquid Row Bring tension, dread, and atmosphere in…" at bounding box center [425, 297] width 597 height 337
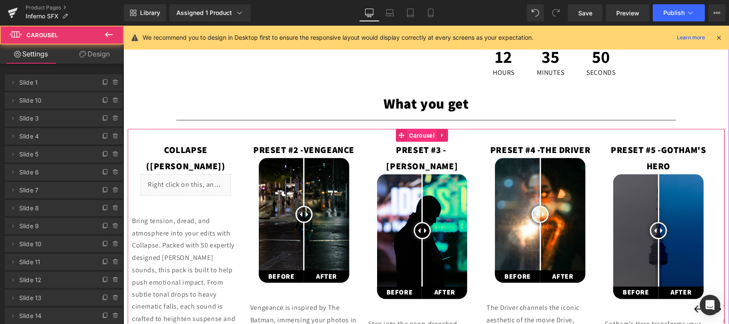
click at [420, 135] on span "Carousel" at bounding box center [421, 135] width 29 height 13
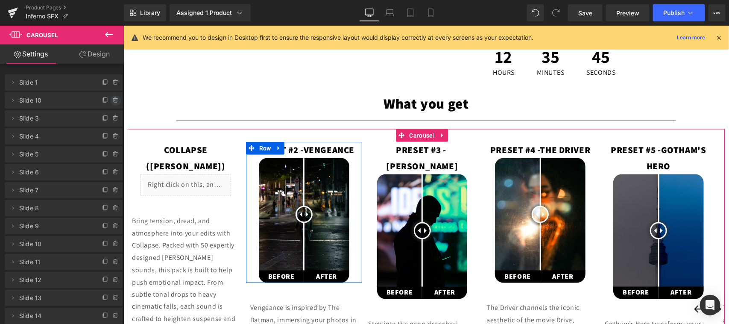
click at [112, 100] on icon at bounding box center [115, 100] width 7 height 7
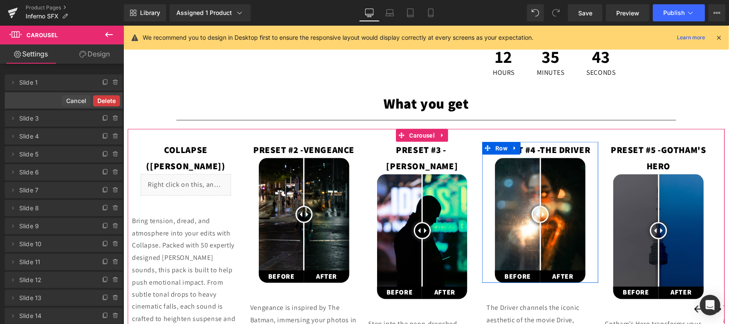
click at [107, 103] on button "Delete" at bounding box center [106, 100] width 27 height 11
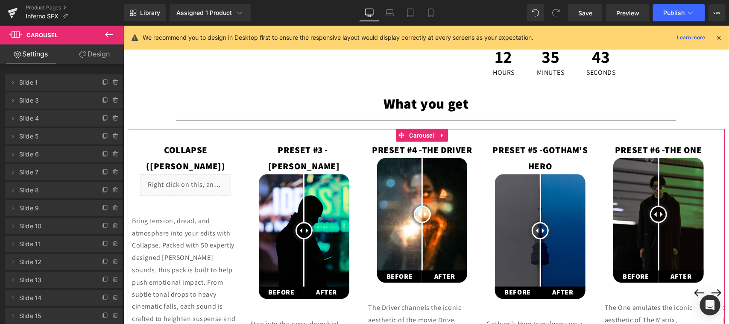
click at [116, 100] on icon at bounding box center [116, 101] width 0 height 2
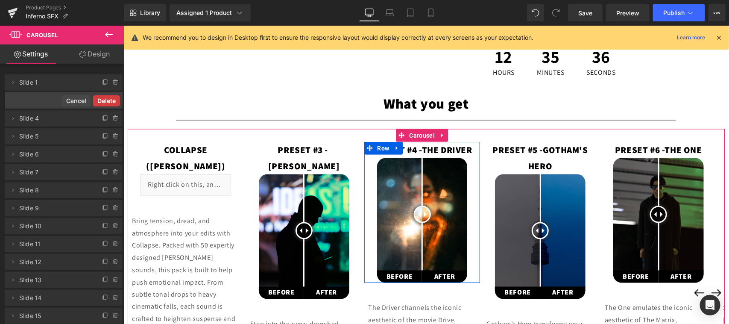
click at [107, 102] on button "Delete" at bounding box center [106, 100] width 27 height 11
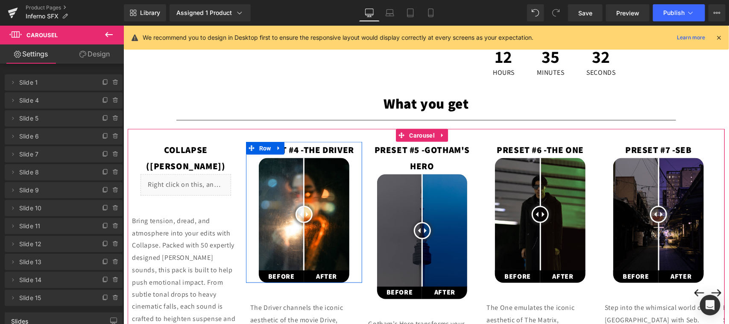
click at [111, 102] on span at bounding box center [116, 100] width 10 height 10
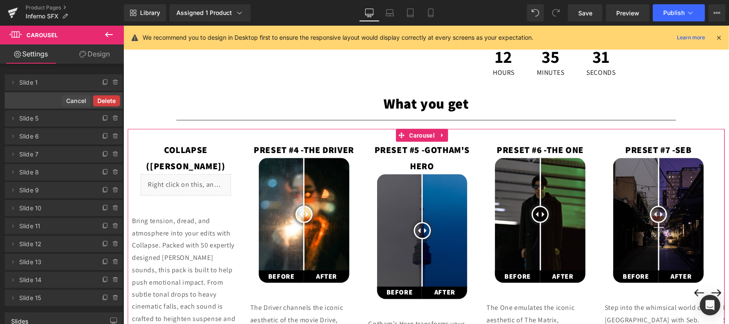
click at [107, 101] on button "Delete" at bounding box center [106, 100] width 27 height 11
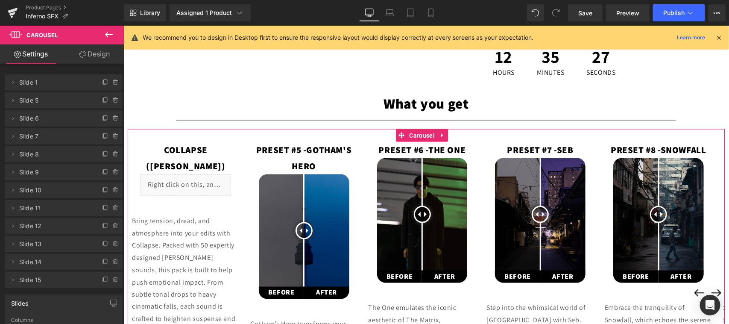
click at [112, 99] on icon at bounding box center [115, 100] width 7 height 7
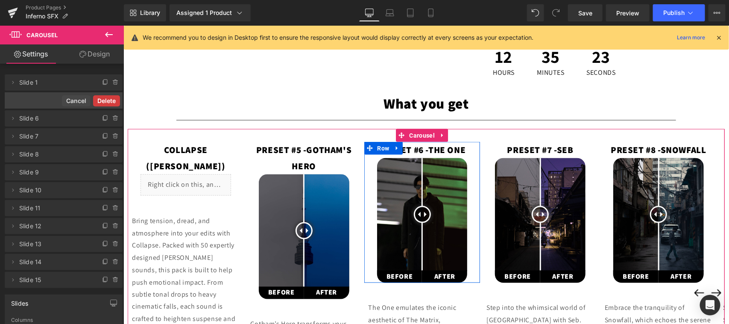
click at [103, 101] on button "Delete" at bounding box center [106, 100] width 27 height 11
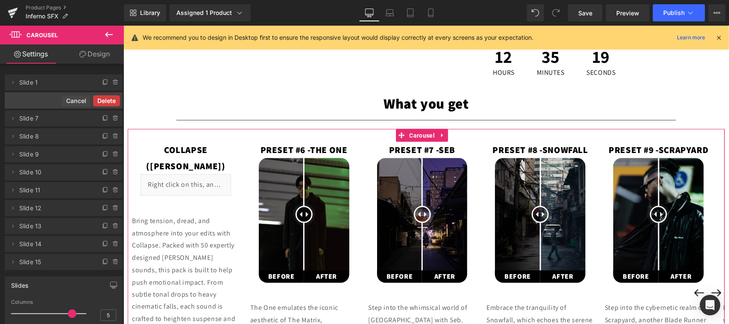
click at [108, 102] on button "Delete" at bounding box center [106, 100] width 27 height 11
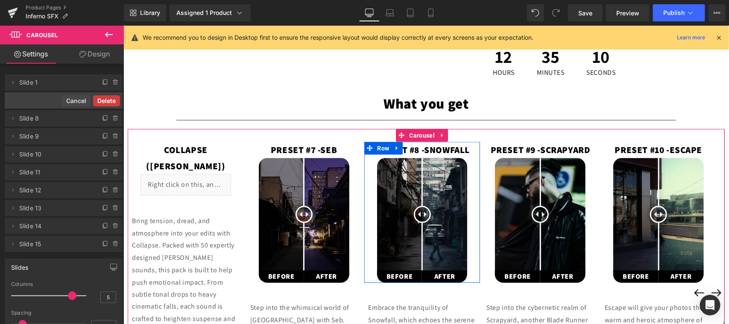
click at [107, 101] on button "Delete" at bounding box center [106, 100] width 27 height 11
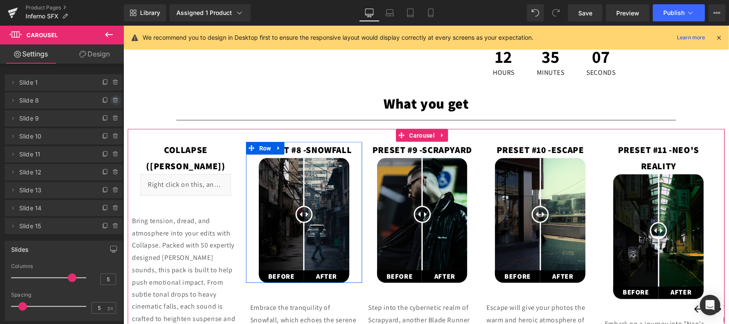
click at [112, 97] on icon at bounding box center [115, 100] width 7 height 7
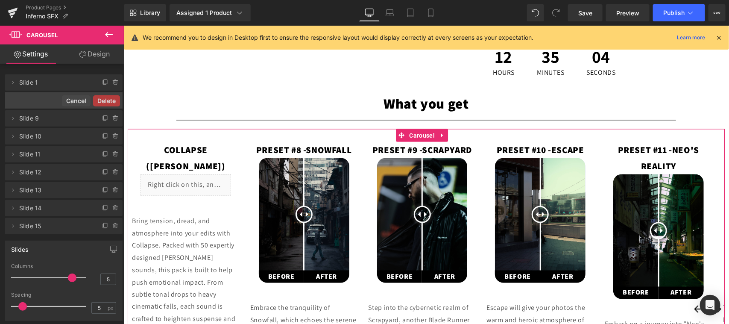
click at [104, 103] on button "Delete" at bounding box center [106, 100] width 27 height 11
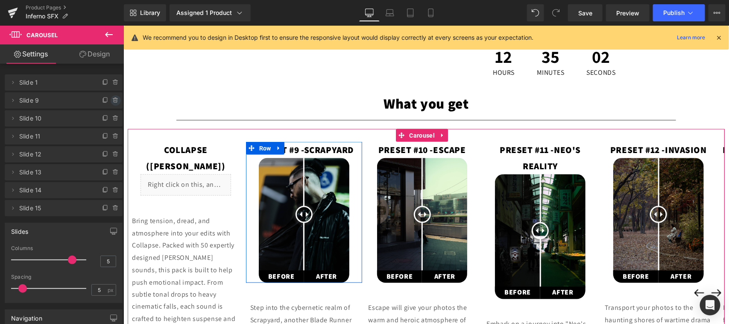
click at [114, 99] on icon at bounding box center [115, 99] width 5 height 0
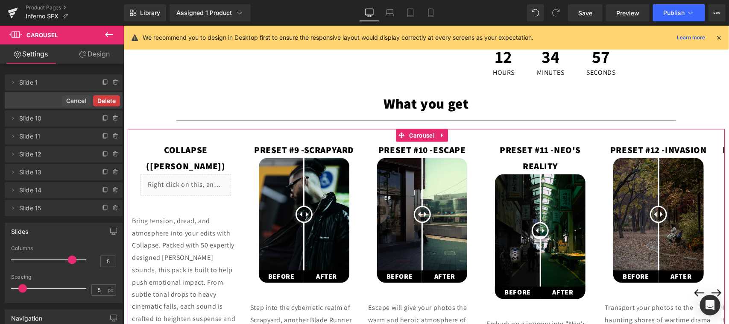
click at [103, 103] on button "Delete" at bounding box center [106, 100] width 27 height 11
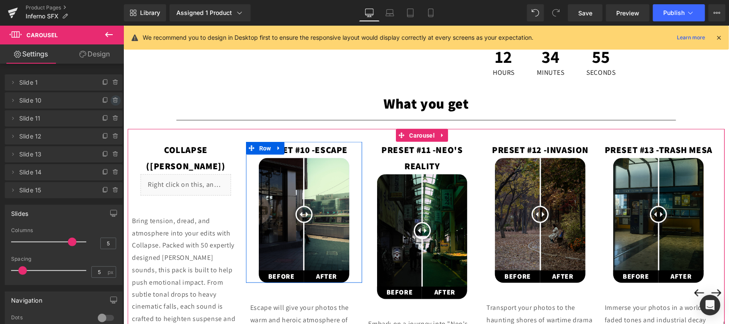
click at [114, 100] on icon at bounding box center [115, 101] width 3 height 4
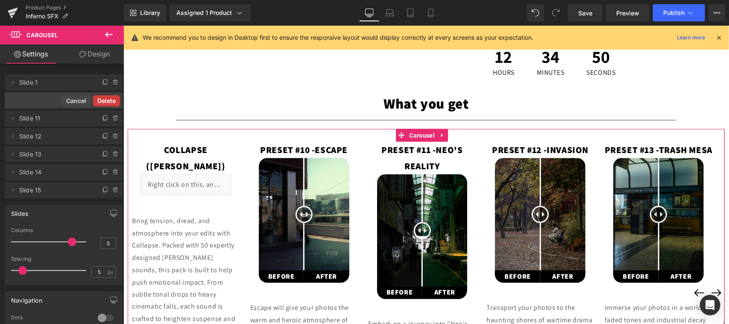
click at [101, 102] on button "Delete" at bounding box center [106, 100] width 27 height 11
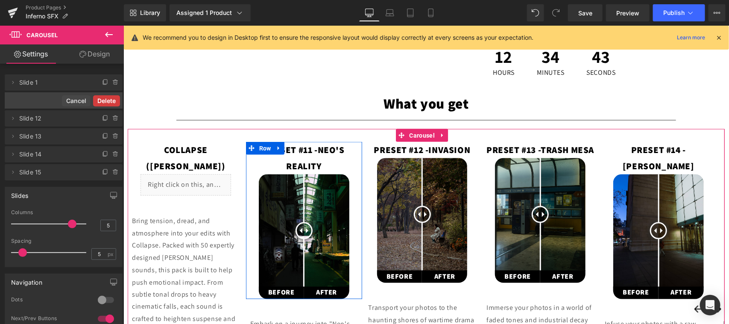
click at [105, 101] on button "Delete" at bounding box center [106, 100] width 27 height 11
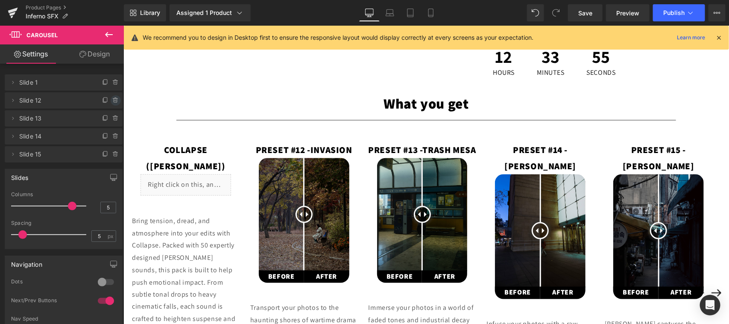
click at [112, 103] on icon at bounding box center [115, 100] width 7 height 7
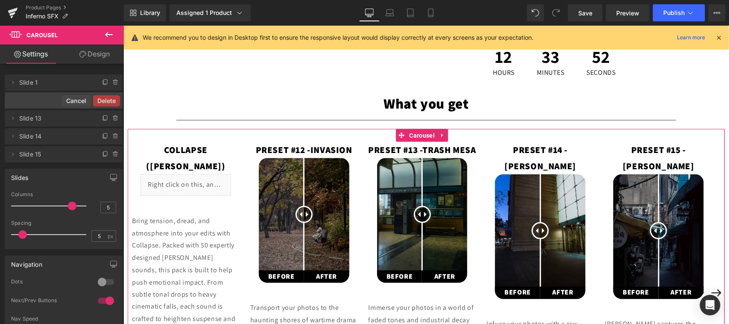
click at [110, 101] on div "Delete Cancel" at bounding box center [64, 100] width 118 height 16
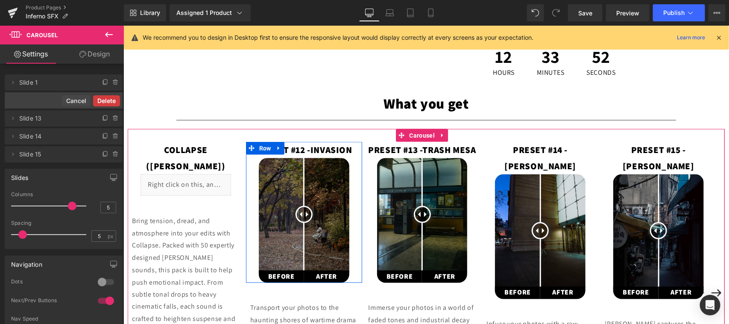
click at [106, 97] on button "Delete" at bounding box center [106, 100] width 27 height 11
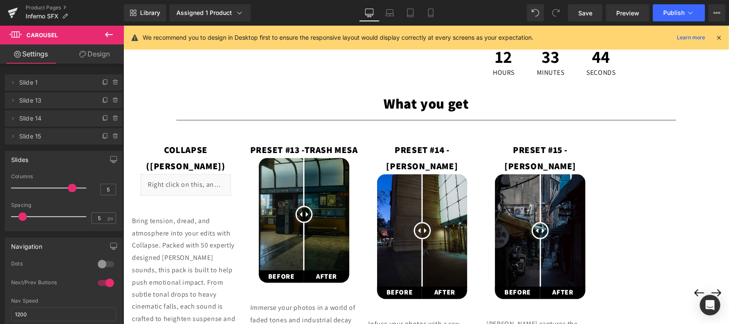
click at [709, 284] on button "›" at bounding box center [715, 292] width 17 height 17
click at [707, 284] on button "›" at bounding box center [715, 292] width 17 height 17
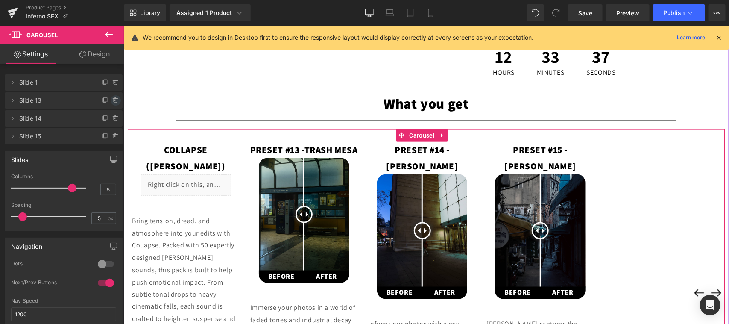
click at [112, 99] on icon at bounding box center [115, 100] width 7 height 7
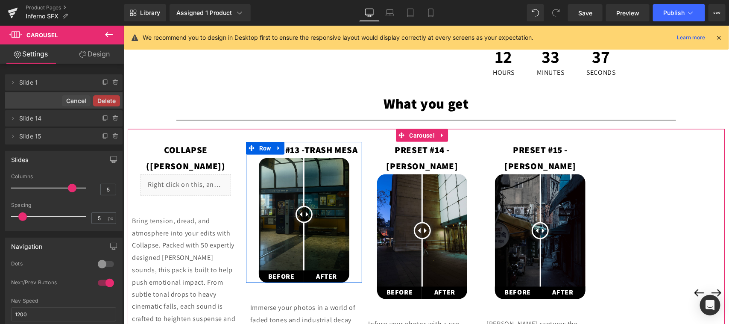
scroll to position [546, 0]
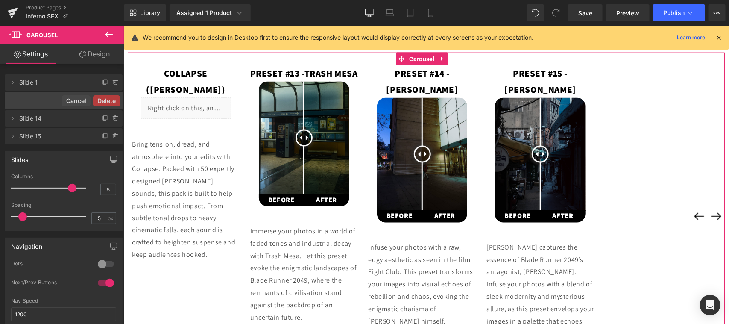
click at [106, 99] on button "Delete" at bounding box center [106, 100] width 27 height 11
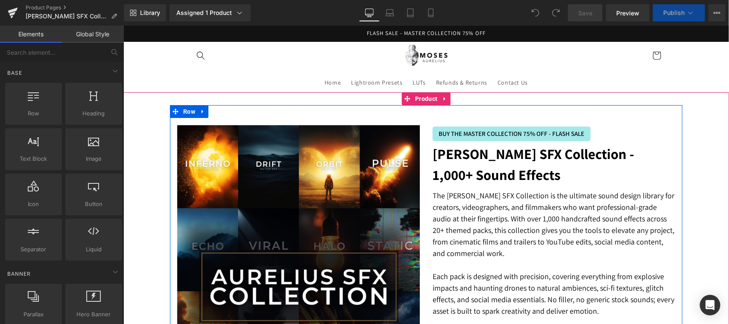
scroll to position [534, 0]
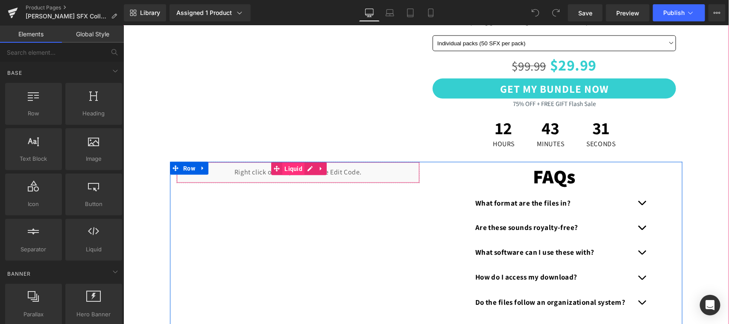
click at [286, 169] on span "Liquid" at bounding box center [293, 168] width 22 height 13
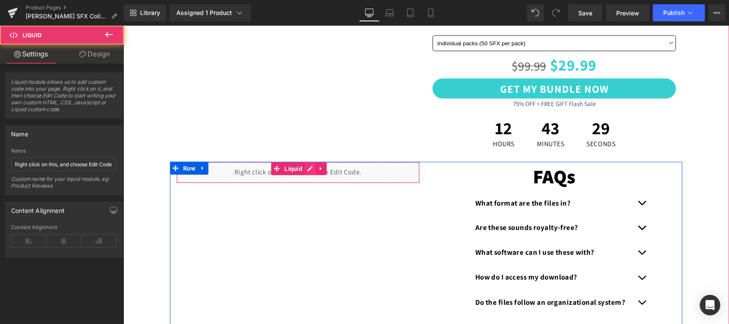
click at [306, 167] on div "Liquid" at bounding box center [297, 171] width 243 height 21
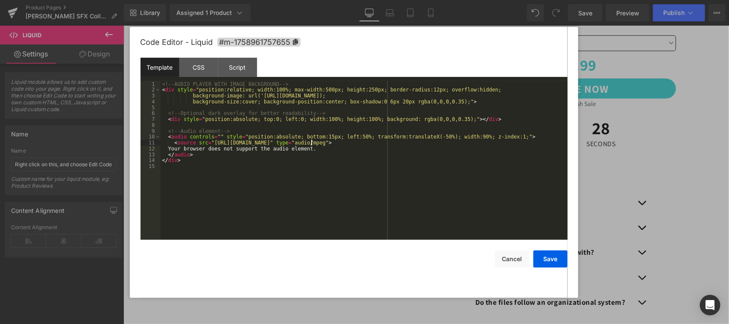
click at [310, 142] on div "<!-- AUDIO PLAYER WITH IMAGE BACKGROUND --> < div style = "position:relative; w…" at bounding box center [364, 166] width 407 height 170
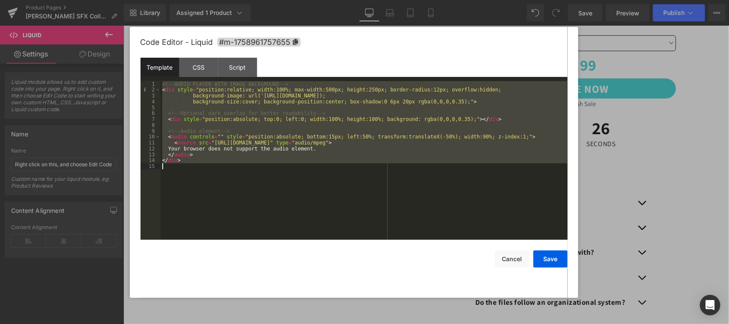
click at [280, 185] on div "<!-- AUDIO PLAYER WITH IMAGE BACKGROUND --> < div style = "position:relative; w…" at bounding box center [364, 160] width 407 height 158
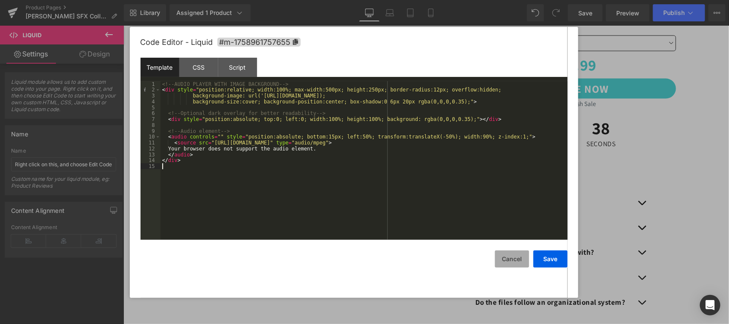
click at [513, 263] on button "Cancel" at bounding box center [512, 258] width 34 height 17
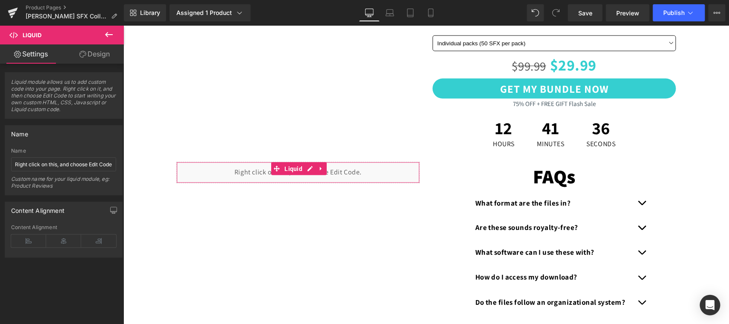
click at [92, 54] on link "Design" at bounding box center [95, 53] width 62 height 19
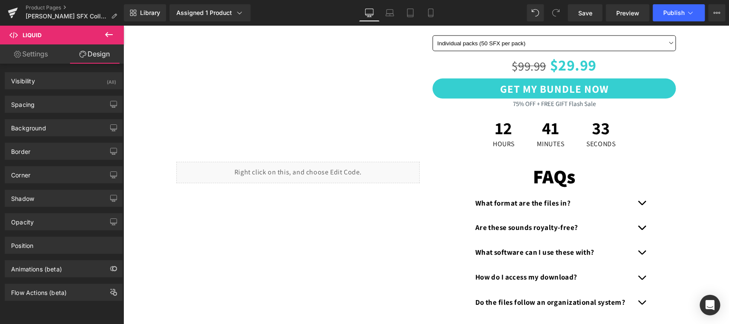
scroll to position [890, 0]
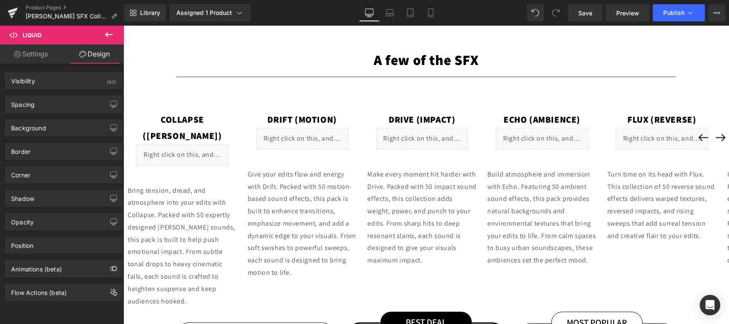
click at [177, 144] on div "Liquid" at bounding box center [182, 154] width 92 height 21
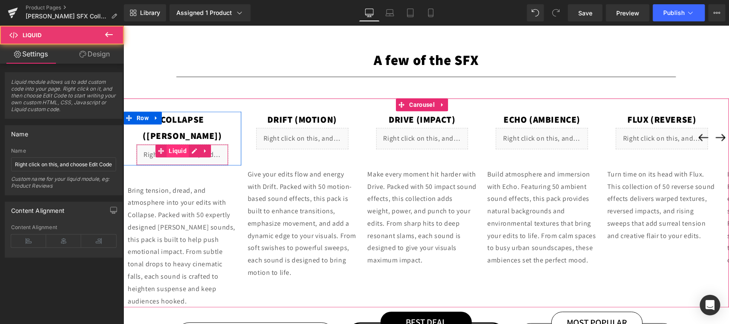
click at [179, 144] on span "Liquid" at bounding box center [177, 150] width 22 height 13
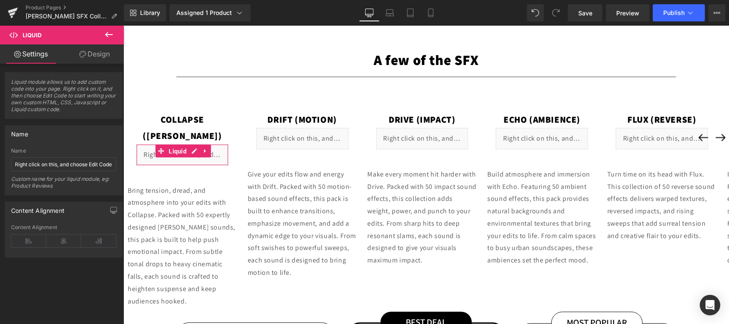
click at [93, 51] on link "Design" at bounding box center [95, 53] width 62 height 19
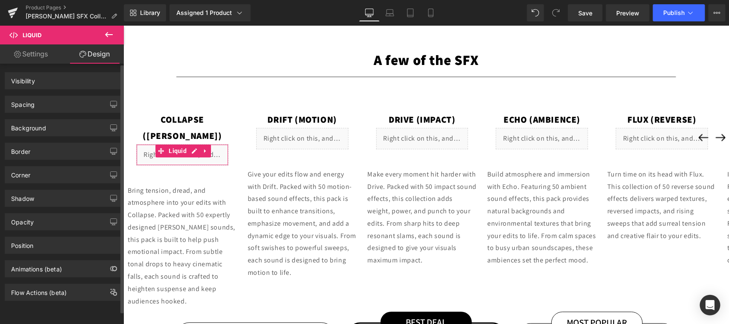
click at [60, 103] on div "Spacing" at bounding box center [63, 104] width 117 height 16
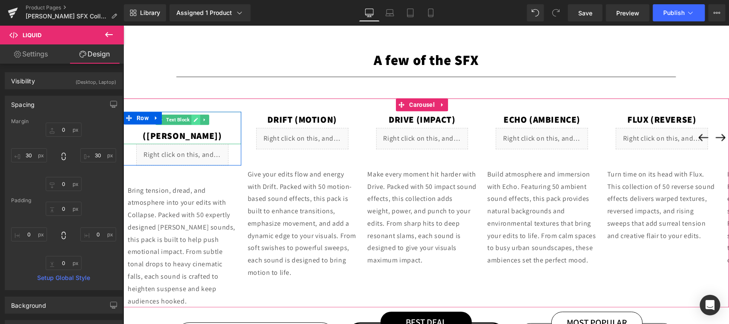
click at [196, 119] on icon at bounding box center [196, 119] width 4 height 4
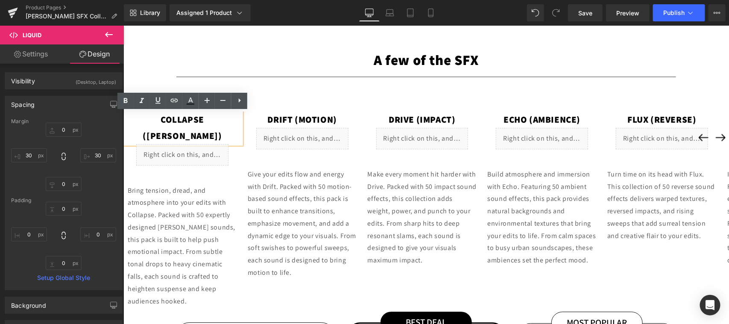
click at [223, 118] on p "Collapse ([PERSON_NAME])" at bounding box center [182, 127] width 118 height 32
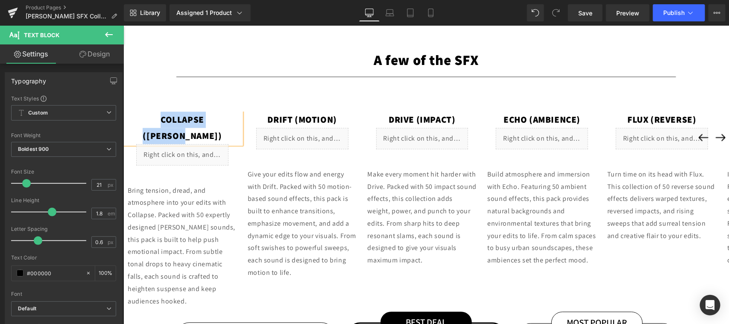
copy p "Collapse ([PERSON_NAME])"
click at [194, 144] on div "Liquid" at bounding box center [182, 154] width 92 height 21
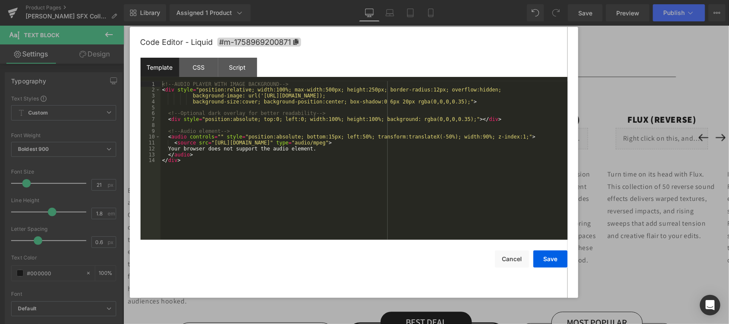
click at [257, 129] on div "<!-- AUDIO PLAYER WITH IMAGE BACKGROUND --> < div style = "position:relative; w…" at bounding box center [364, 166] width 407 height 170
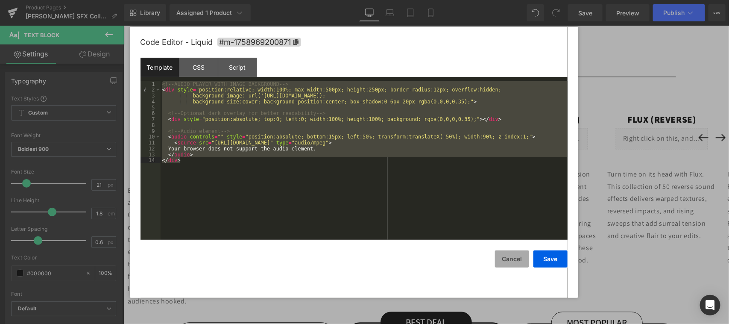
click at [507, 259] on button "Cancel" at bounding box center [512, 258] width 34 height 17
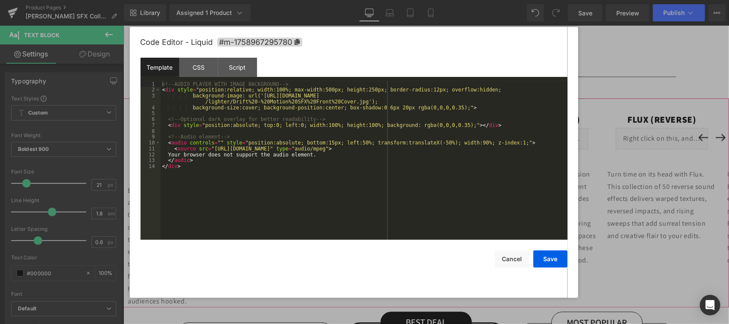
click at [314, 133] on div "Liquid" at bounding box center [302, 137] width 92 height 21
click at [327, 132] on div "<!-- AUDIO PLAYER WITH IMAGE BACKGROUND --> < div style = "position:relative; w…" at bounding box center [364, 166] width 407 height 170
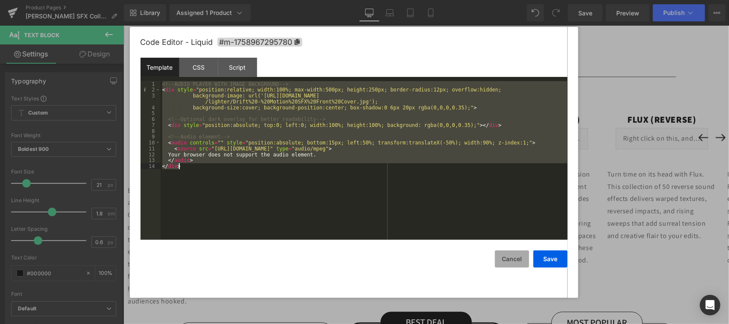
click at [511, 259] on button "Cancel" at bounding box center [512, 258] width 34 height 17
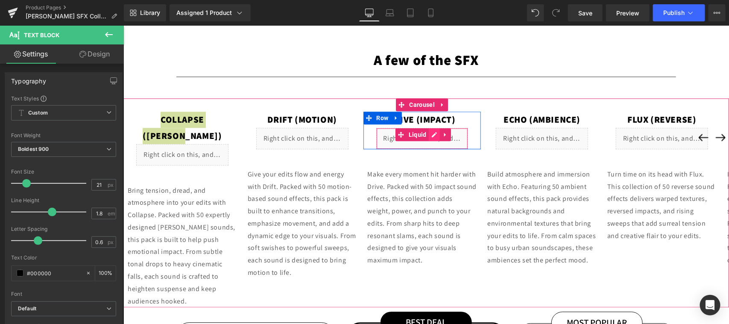
click at [431, 136] on div "Liquid" at bounding box center [422, 137] width 92 height 21
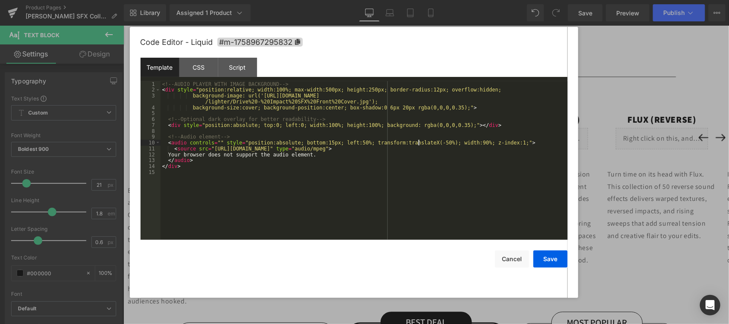
click at [419, 144] on div "<!-- AUDIO PLAYER WITH IMAGE BACKGROUND --> < div style = "position:relative; w…" at bounding box center [364, 166] width 407 height 170
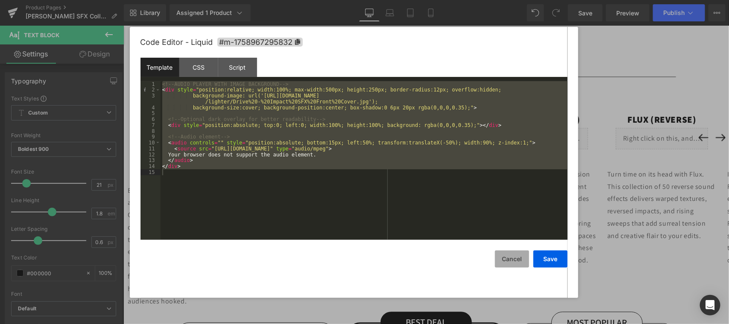
click at [513, 261] on button "Cancel" at bounding box center [512, 258] width 34 height 17
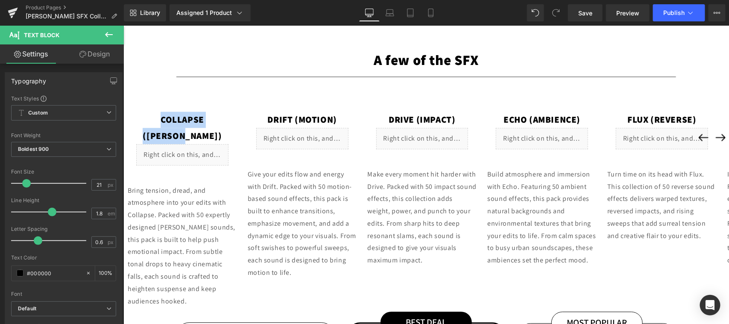
click at [556, 138] on div "Liquid" at bounding box center [542, 137] width 92 height 21
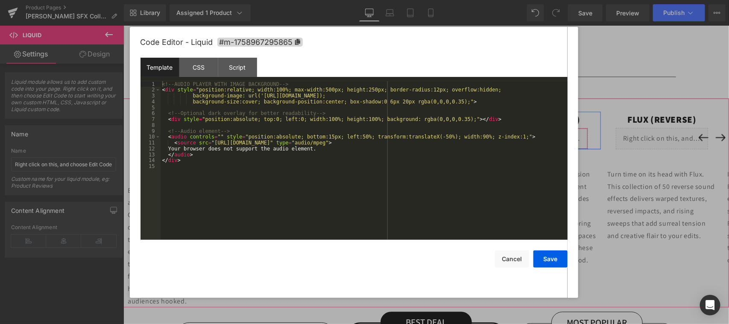
click at [556, 135] on div "Liquid" at bounding box center [542, 137] width 92 height 21
click at [448, 135] on div "<!-- AUDIO PLAYER WITH IMAGE BACKGROUND --> < div style = "position:relative; w…" at bounding box center [364, 166] width 407 height 170
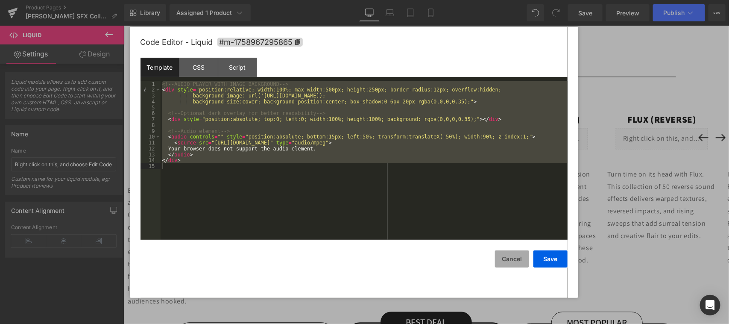
click at [513, 258] on button "Cancel" at bounding box center [512, 258] width 34 height 17
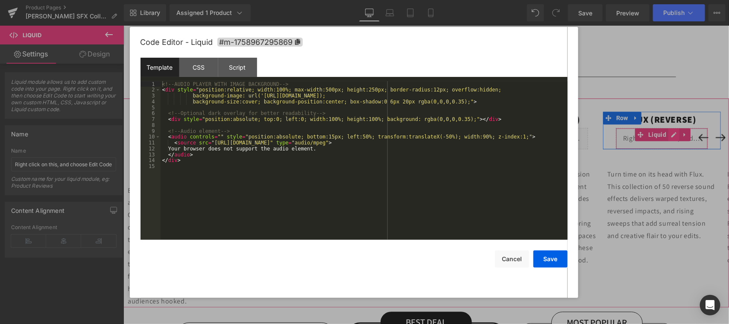
click at [675, 135] on div "Liquid" at bounding box center [662, 137] width 92 height 21
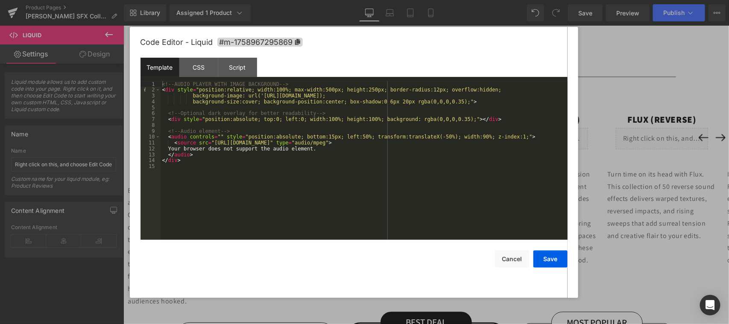
click at [350, 149] on div "<!-- AUDIO PLAYER WITH IMAGE BACKGROUND --> < div style = "position:relative; w…" at bounding box center [364, 166] width 407 height 170
click at [304, 138] on div "<!-- AUDIO PLAYER WITH IMAGE BACKGROUND --> < div style = "position:relative; w…" at bounding box center [364, 166] width 407 height 170
click at [551, 255] on button "Save" at bounding box center [551, 258] width 34 height 17
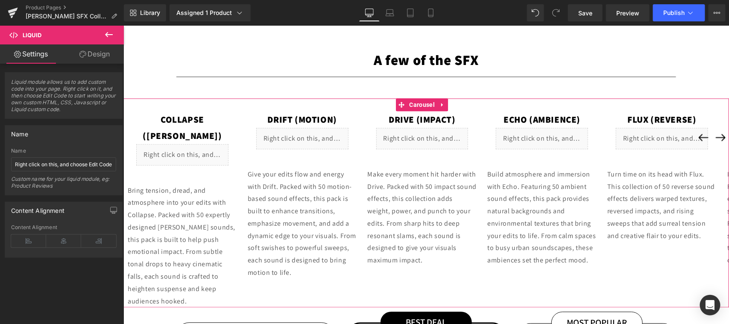
click at [715, 139] on button "›" at bounding box center [720, 137] width 17 height 17
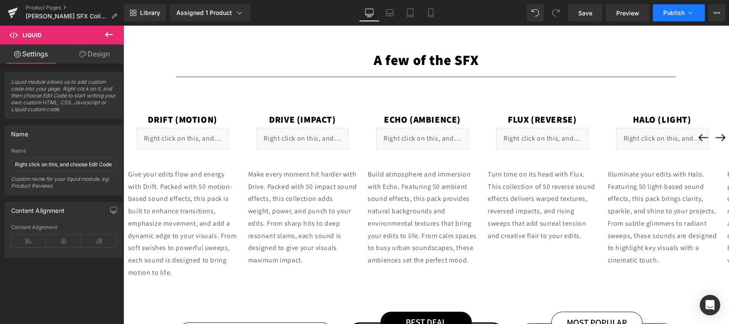
click at [679, 14] on span "Publish" at bounding box center [673, 12] width 21 height 7
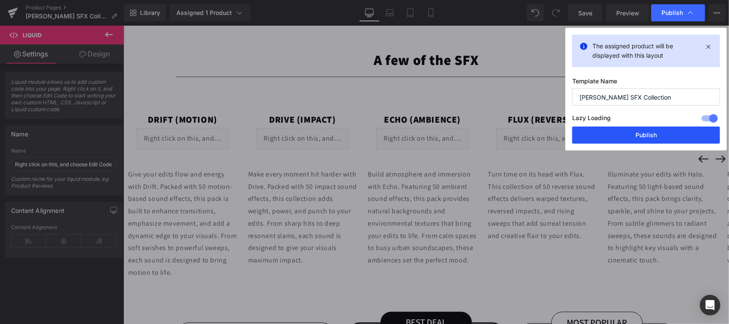
click at [621, 127] on button "Publish" at bounding box center [646, 134] width 148 height 17
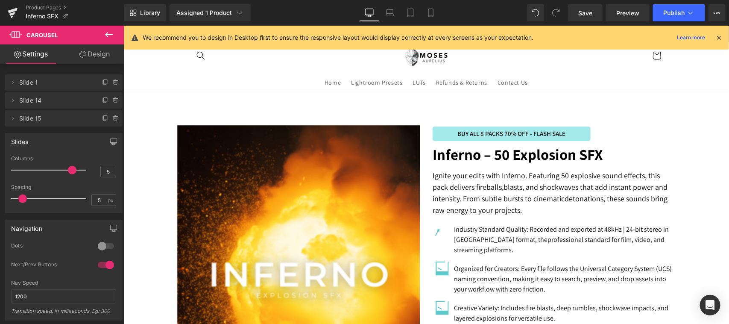
scroll to position [546, 0]
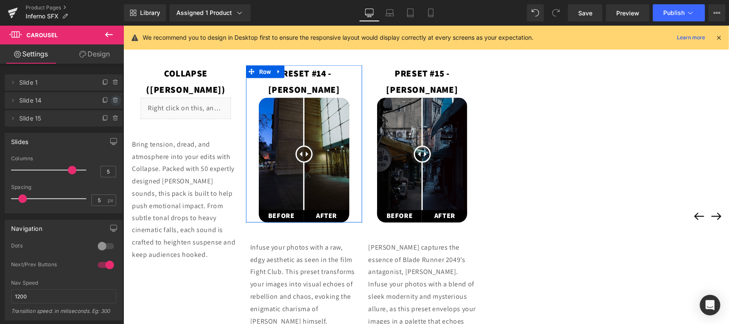
click at [114, 98] on icon at bounding box center [115, 98] width 2 height 1
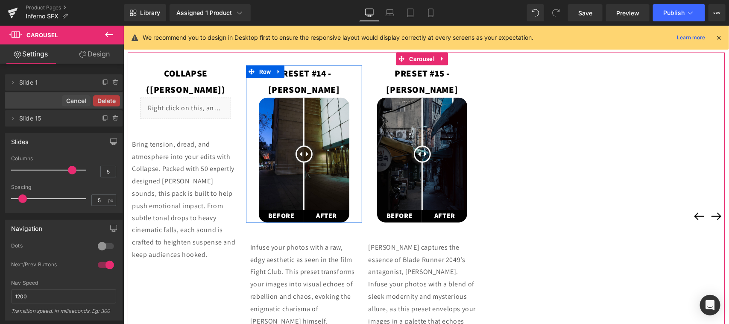
click at [108, 99] on button "Delete" at bounding box center [106, 100] width 27 height 11
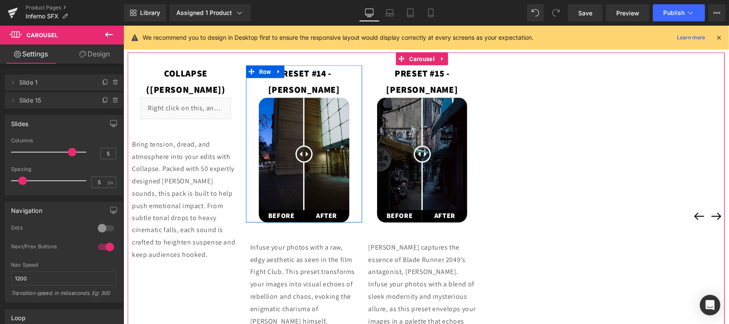
click at [112, 99] on icon at bounding box center [115, 100] width 7 height 7
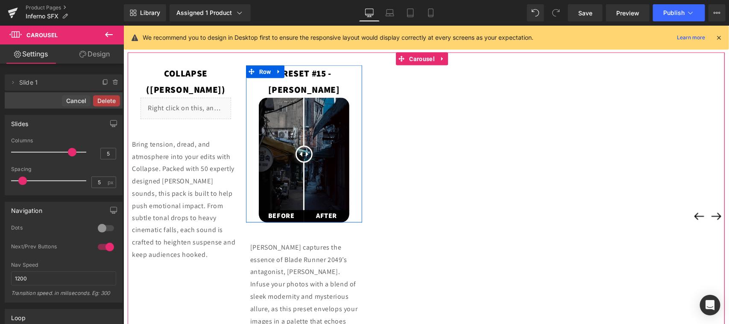
click at [109, 99] on button "Delete" at bounding box center [106, 100] width 27 height 11
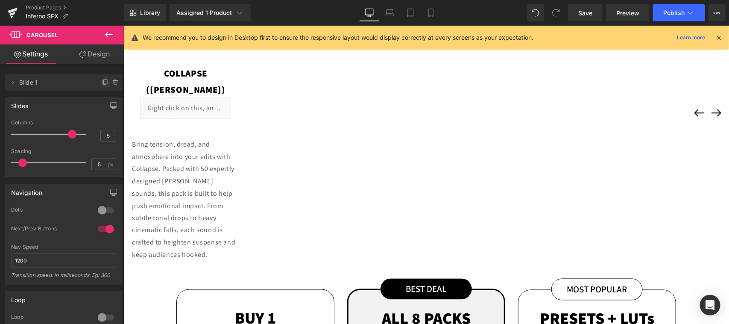
click at [104, 79] on icon at bounding box center [105, 81] width 3 height 4
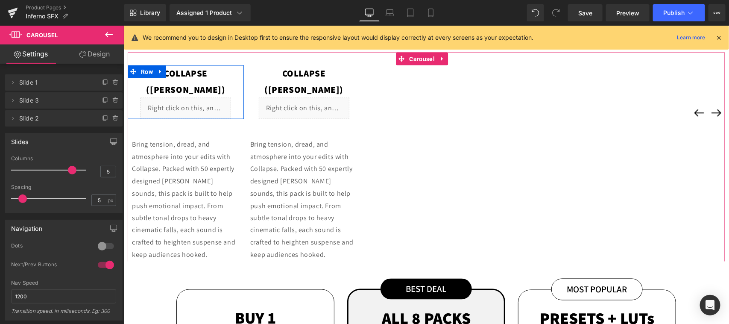
click at [102, 79] on icon at bounding box center [105, 82] width 7 height 7
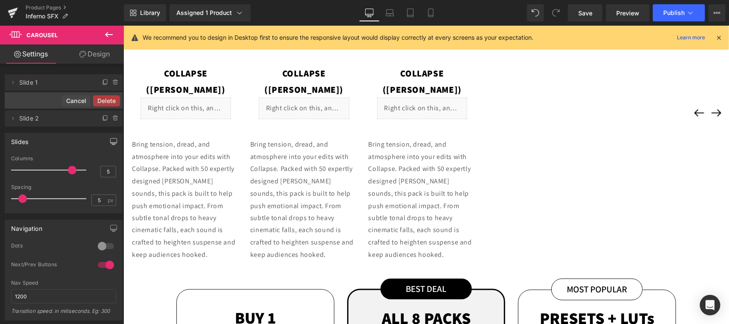
click at [109, 99] on button "Delete" at bounding box center [106, 100] width 27 height 11
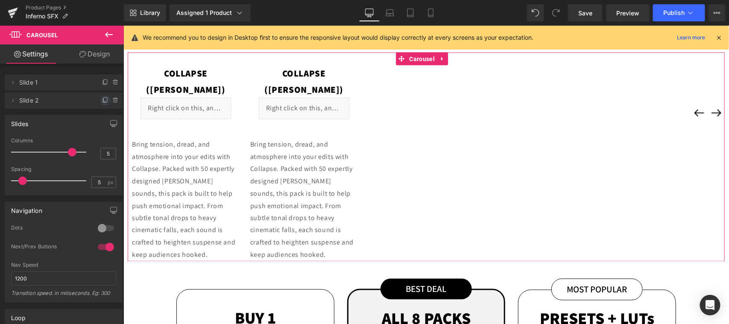
click at [102, 100] on icon at bounding box center [105, 100] width 7 height 7
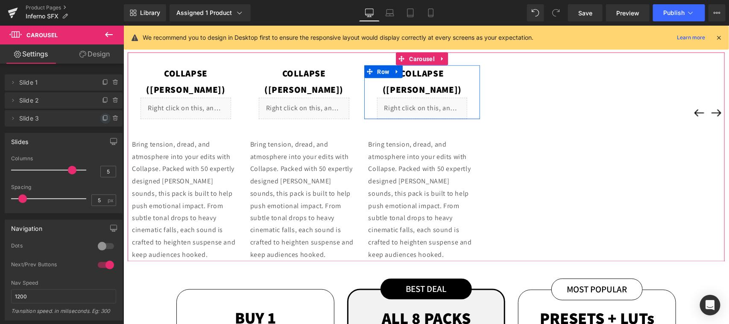
click at [102, 117] on icon at bounding box center [105, 118] width 7 height 7
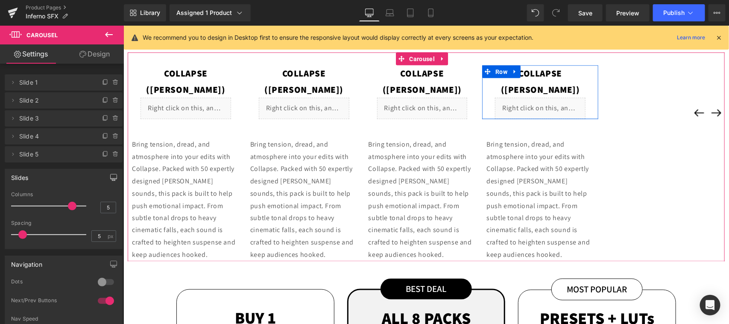
click at [102, 154] on icon at bounding box center [105, 154] width 7 height 7
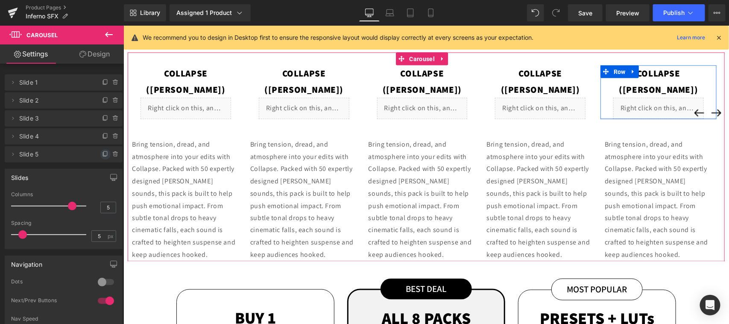
click at [102, 154] on icon at bounding box center [105, 154] width 7 height 7
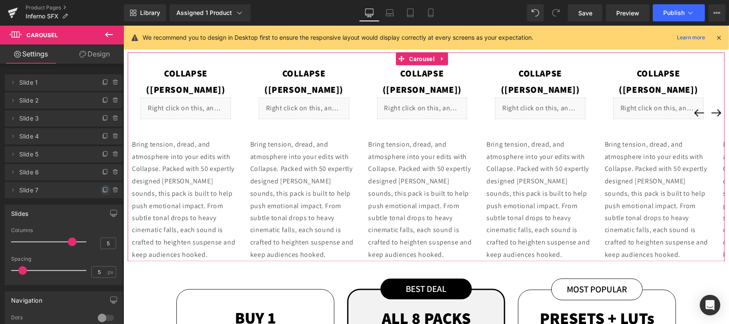
click at [102, 188] on icon at bounding box center [105, 190] width 7 height 7
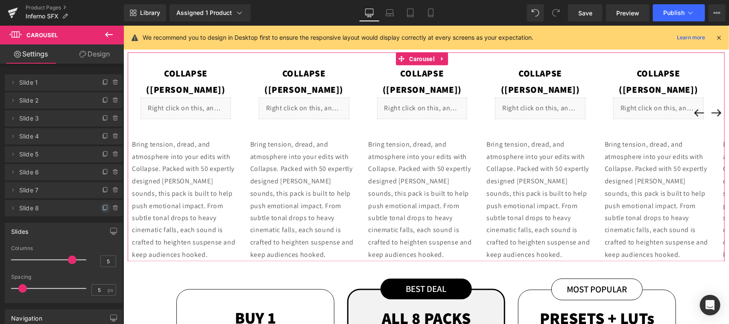
click at [104, 207] on icon at bounding box center [105, 207] width 3 height 4
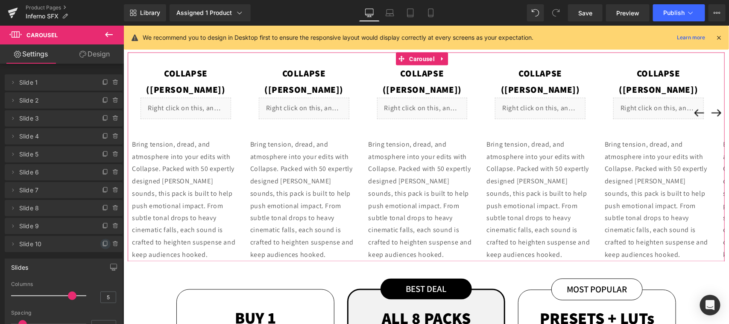
click at [102, 244] on icon at bounding box center [105, 243] width 7 height 7
click at [103, 262] on icon at bounding box center [104, 262] width 3 height 4
click at [100, 262] on span at bounding box center [105, 262] width 10 height 10
click at [102, 276] on icon at bounding box center [105, 279] width 7 height 7
click at [104, 295] on icon at bounding box center [105, 297] width 3 height 4
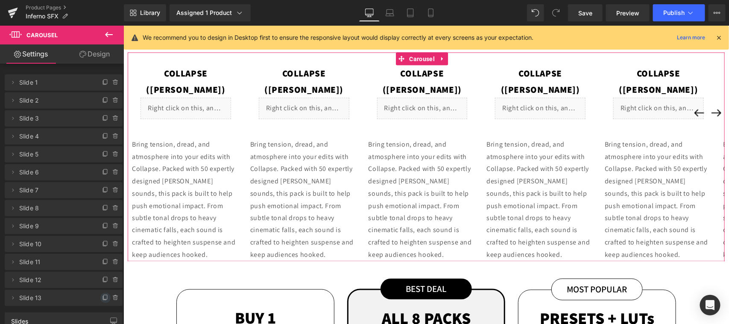
scroll to position [178, 0]
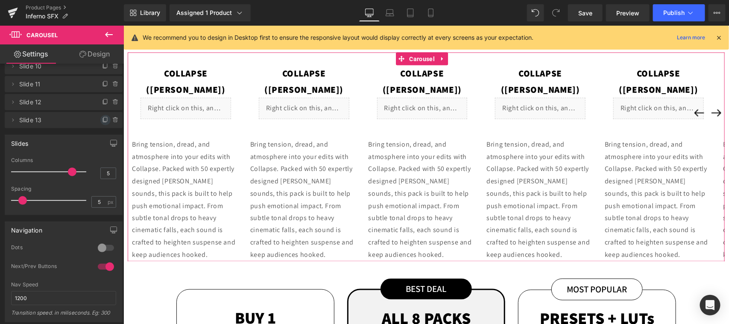
click at [102, 120] on icon at bounding box center [105, 120] width 7 height 7
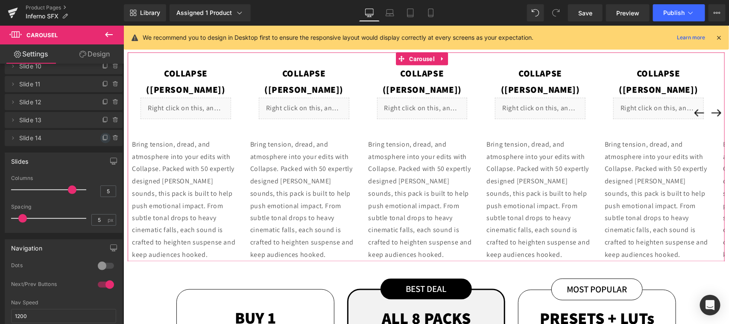
click at [102, 137] on icon at bounding box center [105, 138] width 7 height 7
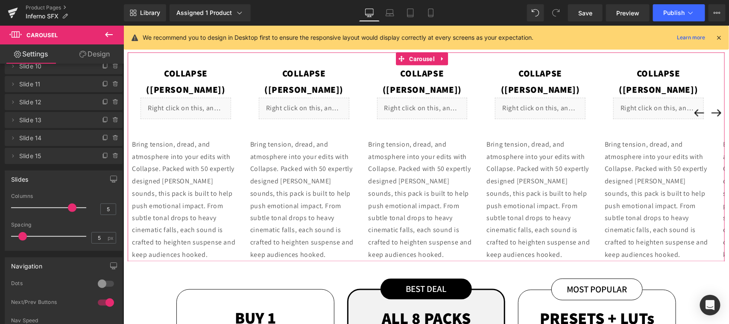
click at [104, 153] on icon at bounding box center [105, 155] width 3 height 4
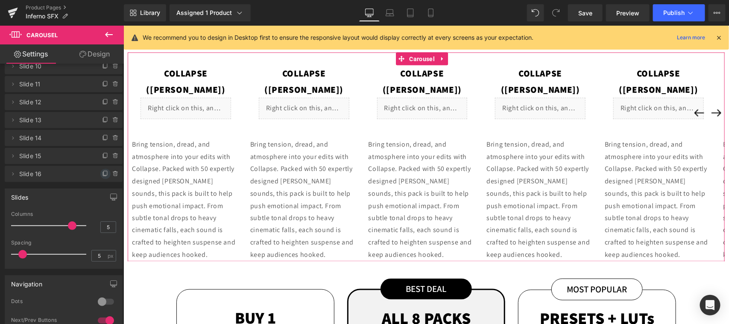
click at [102, 173] on icon at bounding box center [105, 173] width 7 height 7
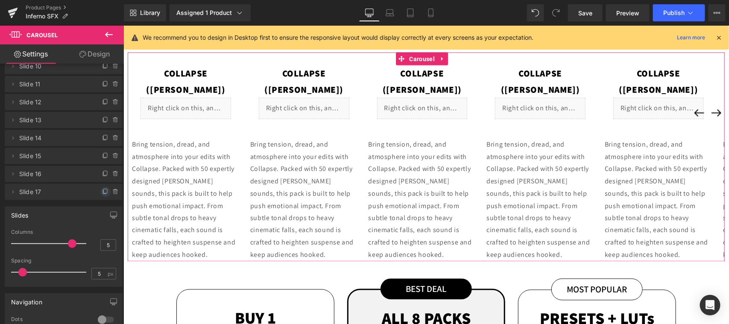
click at [102, 190] on icon at bounding box center [105, 191] width 7 height 7
click at [104, 191] on icon at bounding box center [105, 191] width 3 height 4
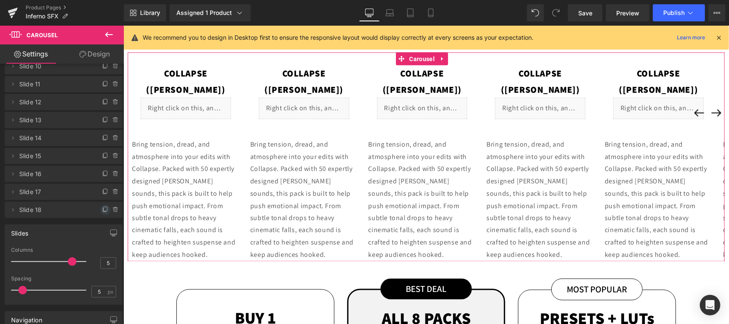
click at [102, 210] on icon at bounding box center [105, 209] width 7 height 7
click at [102, 208] on icon at bounding box center [105, 209] width 7 height 7
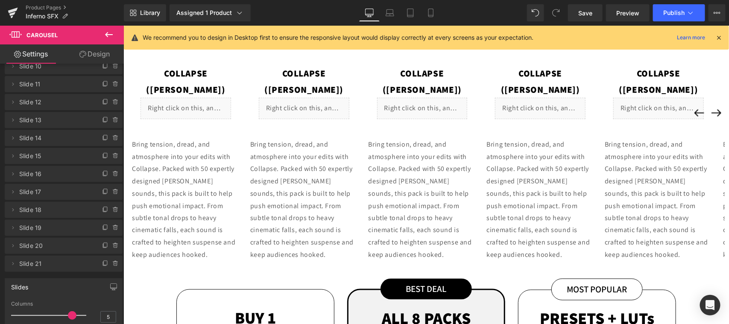
drag, startPoint x: 724, startPoint y: 106, endPoint x: 207, endPoint y: 197, distance: 524.9
click at [325, 94] on div at bounding box center [426, 174] width 606 height 299
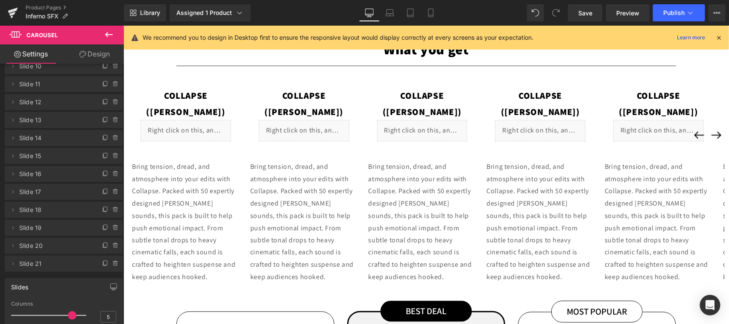
scroll to position [0, 0]
click at [415, 51] on div at bounding box center [426, 174] width 606 height 299
click at [719, 37] on icon at bounding box center [719, 38] width 8 height 8
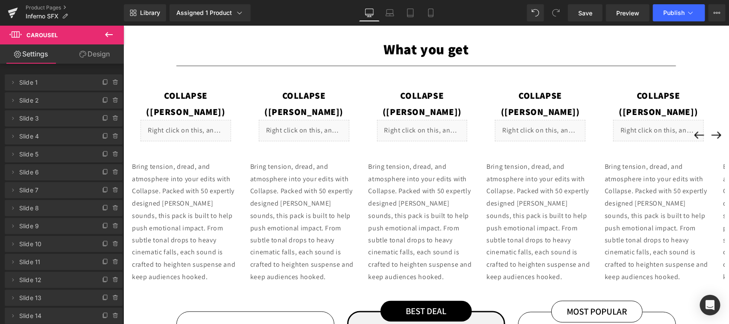
click at [417, 48] on div "What you get Text Block" at bounding box center [425, 48] width 597 height 25
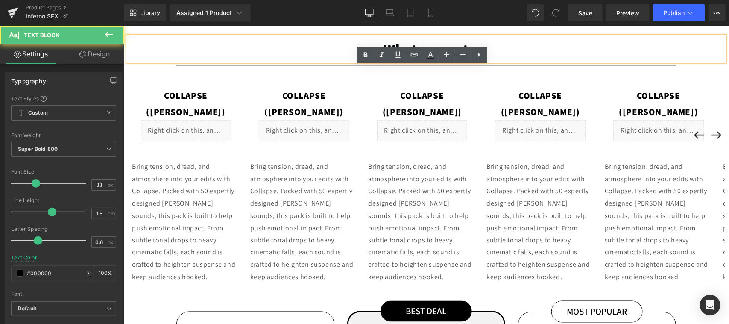
click at [314, 43] on p "What you get" at bounding box center [425, 48] width 597 height 25
click at [377, 41] on p "What you get" at bounding box center [425, 48] width 597 height 25
paste div
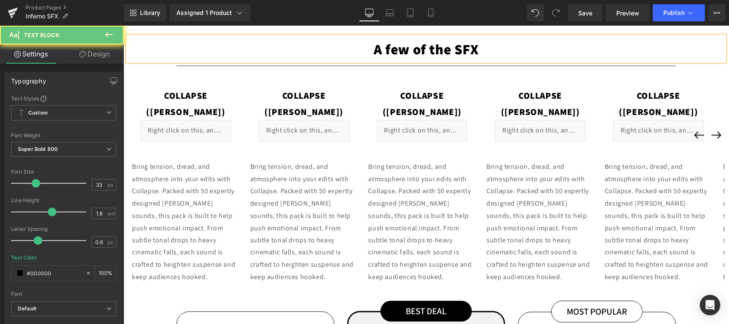
click at [301, 88] on div "Collapse (Downer) Text Block Liquid Row Bring tension, dread, and atmosphere in…" at bounding box center [425, 178] width 597 height 209
click at [311, 94] on div "Collapse (Downer) Text Block" at bounding box center [304, 103] width 116 height 32
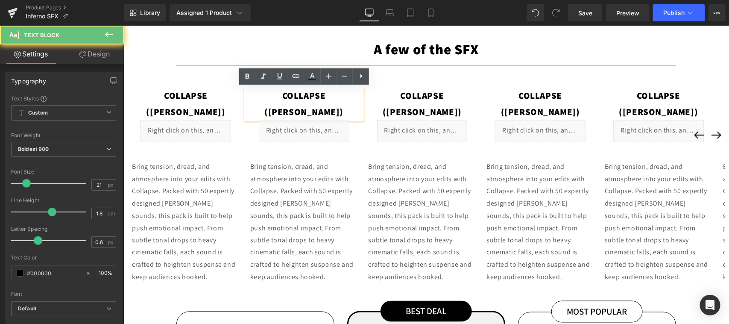
click at [330, 98] on span "Collapse ([PERSON_NAME])" at bounding box center [303, 103] width 79 height 28
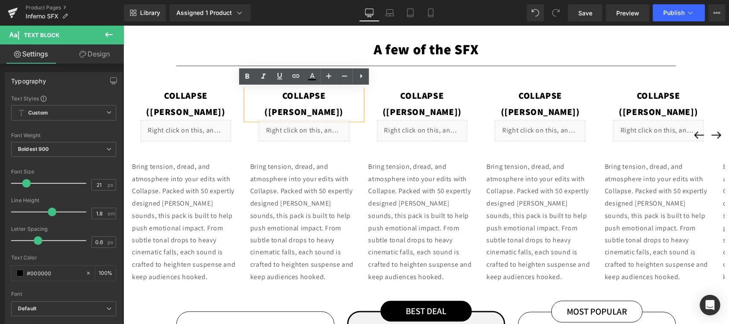
click at [337, 94] on span "Collapse ([PERSON_NAME])" at bounding box center [303, 103] width 79 height 28
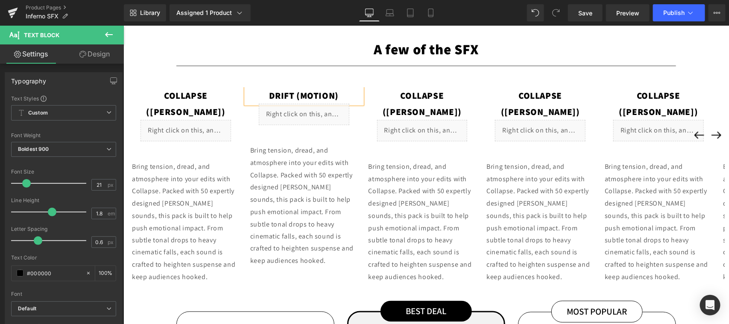
click at [444, 94] on div "Collapse (Downer) Text Block" at bounding box center [422, 103] width 116 height 32
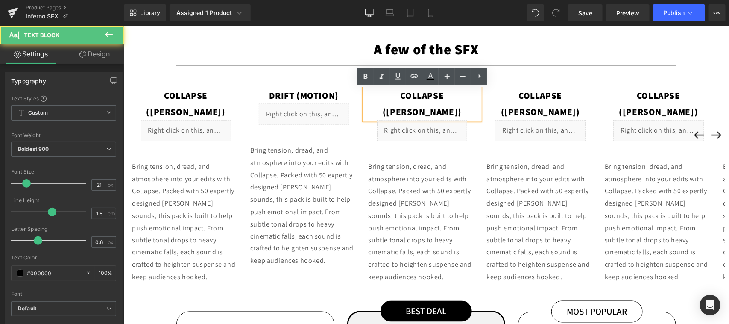
click at [451, 91] on span "Collapse ([PERSON_NAME])" at bounding box center [421, 103] width 79 height 28
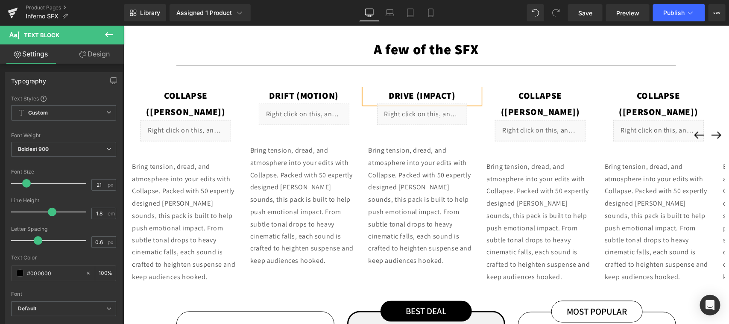
click at [555, 94] on div "Collapse (Downer) Text Block" at bounding box center [540, 103] width 116 height 32
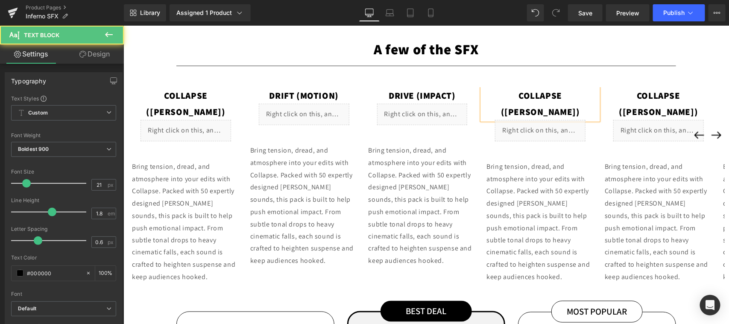
click at [561, 96] on span "Collapse ([PERSON_NAME])" at bounding box center [540, 103] width 79 height 28
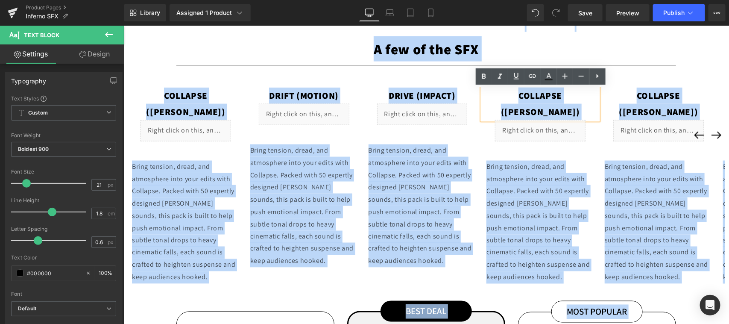
click at [550, 98] on span "Collapse ([PERSON_NAME])" at bounding box center [540, 103] width 79 height 28
click at [551, 98] on span "Collapse ([PERSON_NAME])" at bounding box center [540, 103] width 79 height 28
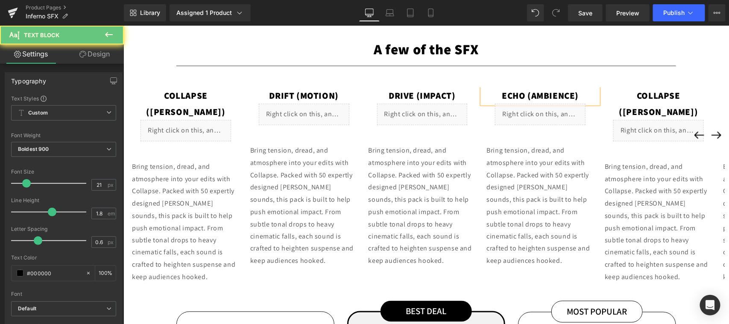
click at [659, 93] on div "Collapse (Downer) Text Block" at bounding box center [658, 103] width 116 height 32
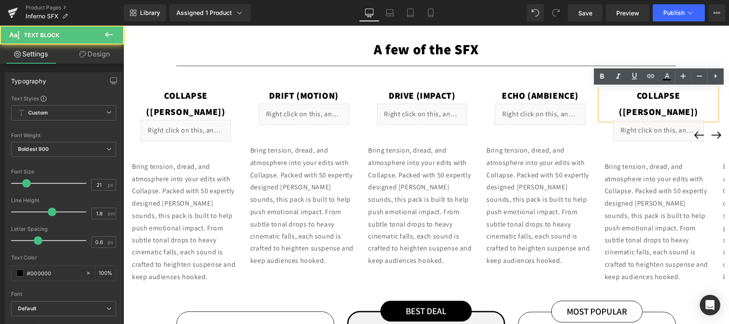
click at [664, 94] on span "Collapse ([PERSON_NAME])" at bounding box center [658, 103] width 79 height 28
paste div
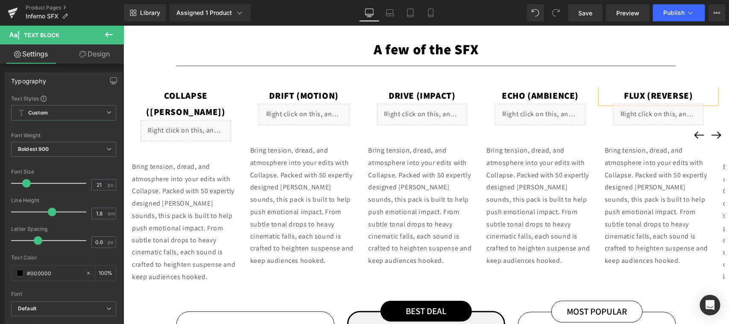
click at [710, 135] on button "›" at bounding box center [715, 134] width 17 height 17
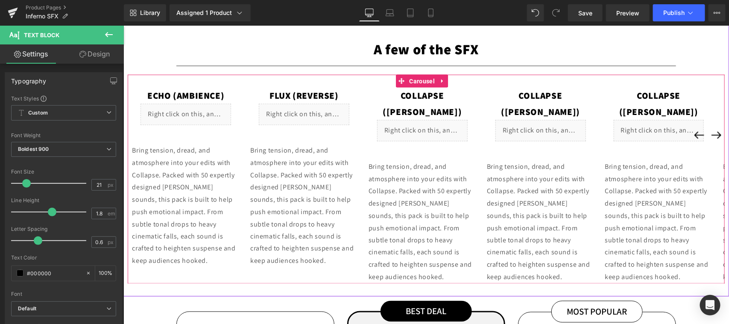
click at [313, 91] on div "Flux (Reverse) Text Block" at bounding box center [304, 95] width 116 height 16
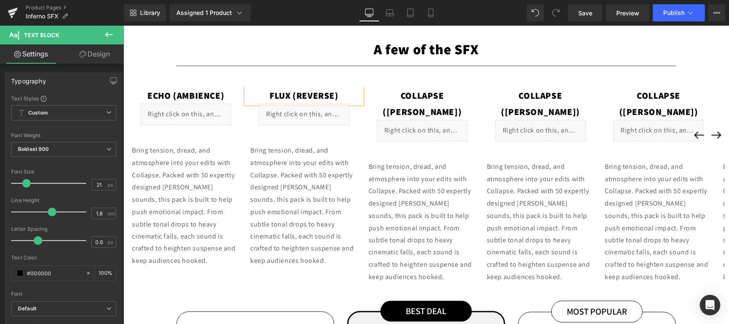
click at [327, 93] on span "Flux (Reverse)" at bounding box center [303, 95] width 69 height 12
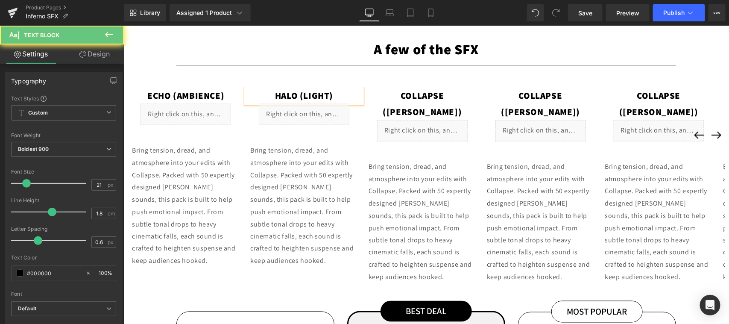
click at [448, 94] on div "Collapse (Downer) Text Block" at bounding box center [422, 103] width 116 height 32
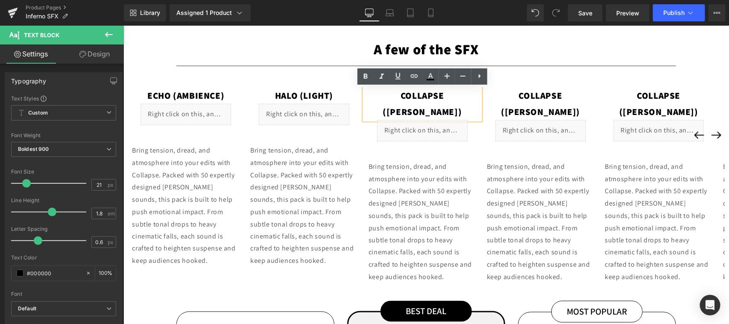
click at [445, 95] on span "Collapse ([PERSON_NAME])" at bounding box center [421, 103] width 79 height 28
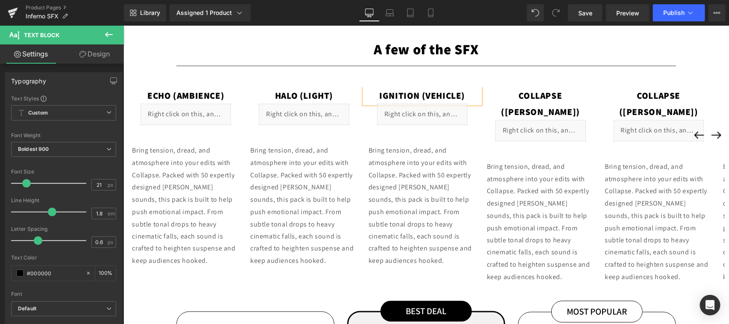
click at [538, 95] on div "Collapse (Downer) Text Block" at bounding box center [540, 103] width 116 height 32
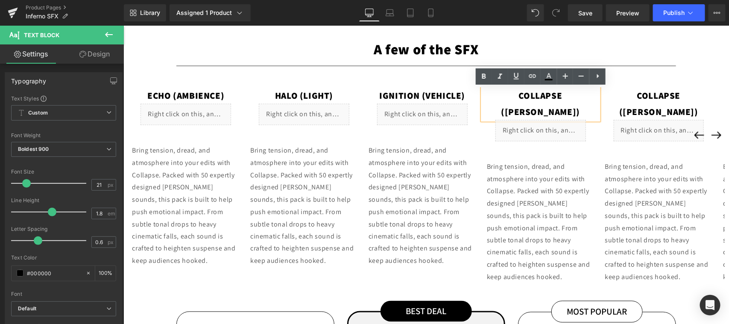
click at [538, 95] on span "Collapse ([PERSON_NAME])" at bounding box center [540, 103] width 79 height 28
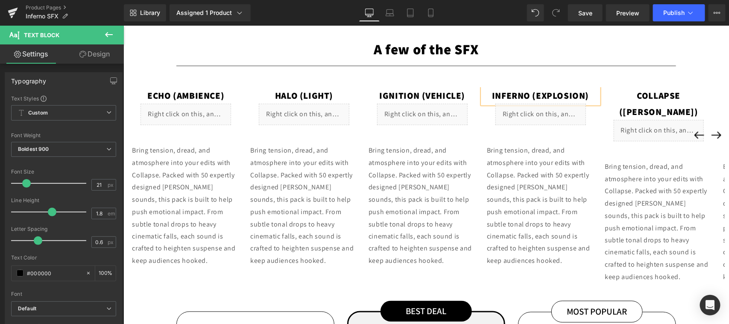
click at [657, 91] on div "Collapse (Downer) Text Block" at bounding box center [659, 103] width 116 height 32
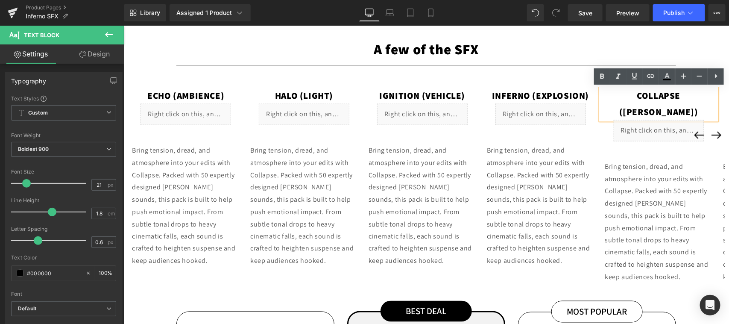
click at [672, 98] on span "Collapse ([PERSON_NAME])" at bounding box center [658, 103] width 79 height 28
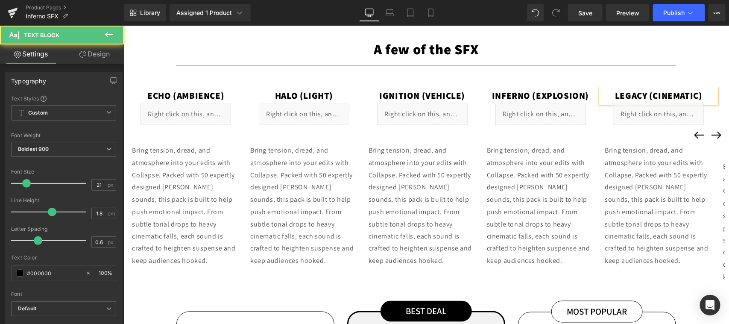
click at [709, 135] on button "›" at bounding box center [715, 134] width 17 height 17
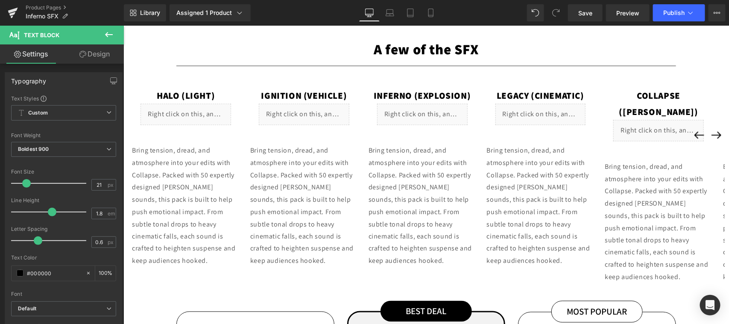
click at [709, 135] on button "›" at bounding box center [715, 134] width 17 height 17
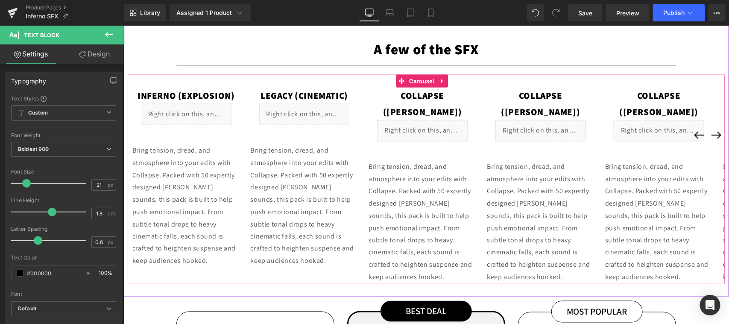
click at [709, 135] on button "›" at bounding box center [715, 134] width 17 height 17
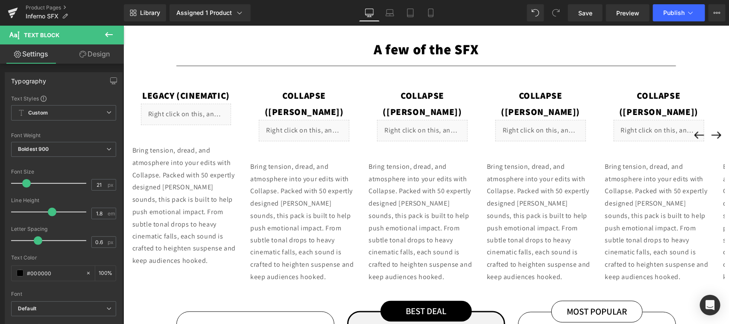
click at [306, 96] on div "Collapse (Downer) Text Block" at bounding box center [304, 103] width 116 height 32
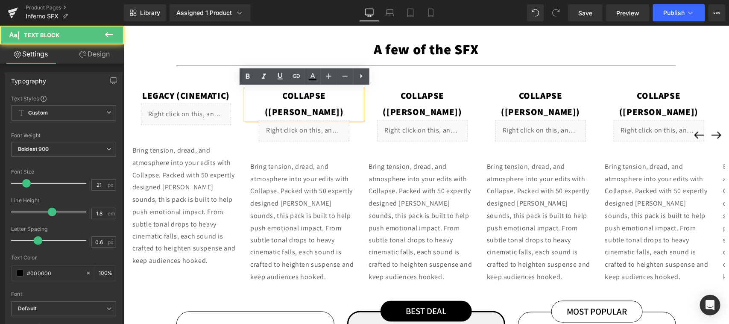
click at [310, 94] on span "Collapse ([PERSON_NAME])" at bounding box center [303, 103] width 79 height 28
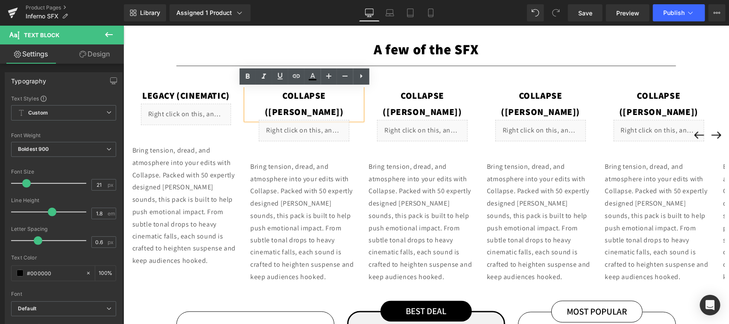
paste div
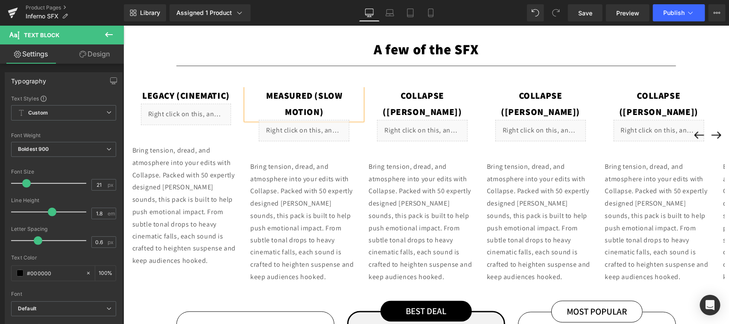
click at [417, 97] on div "Collapse (Downer) Text Block" at bounding box center [422, 103] width 116 height 32
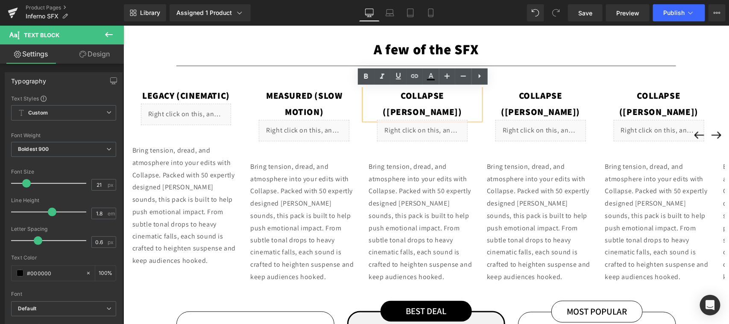
click at [427, 97] on span "Collapse ([PERSON_NAME])" at bounding box center [422, 103] width 79 height 28
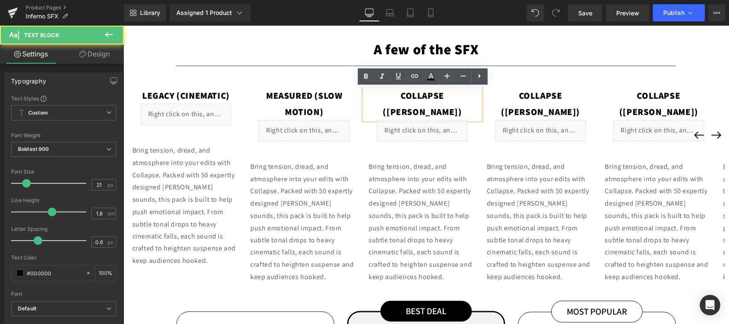
paste div
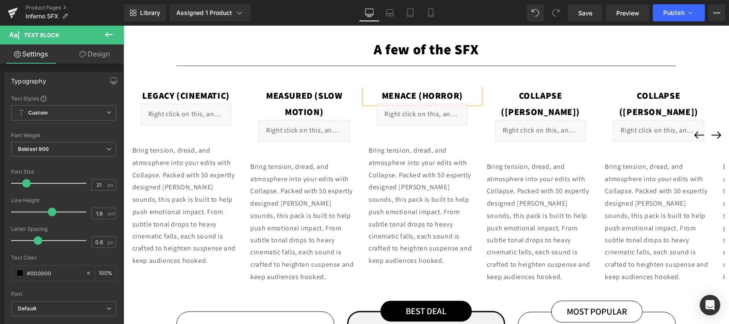
click at [533, 92] on div "Collapse (Downer) Text Block" at bounding box center [540, 103] width 116 height 32
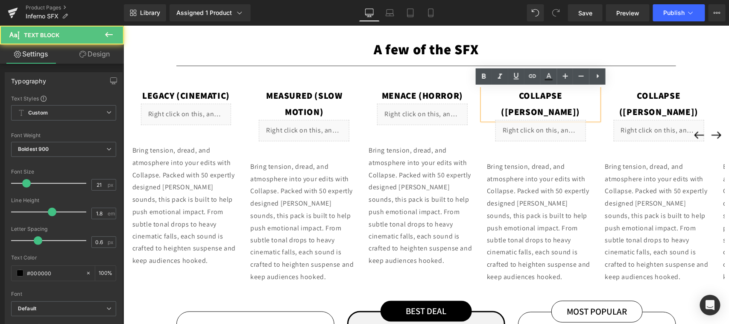
click at [551, 95] on span "Collapse ([PERSON_NAME])" at bounding box center [540, 103] width 79 height 28
paste div
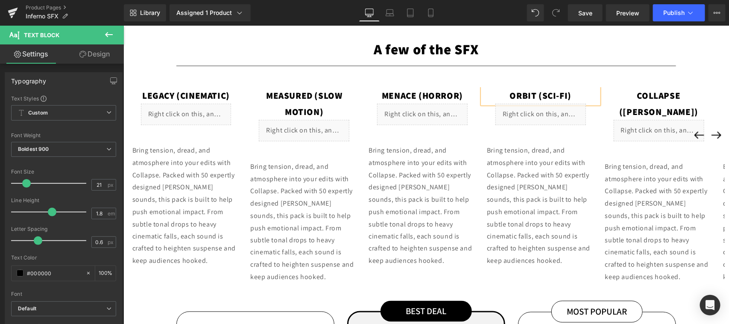
click at [649, 91] on div "Collapse (Downer) Text Block" at bounding box center [659, 103] width 116 height 32
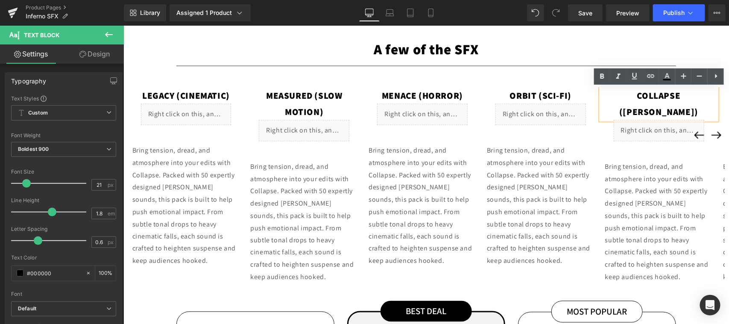
click at [670, 94] on span "Collapse ([PERSON_NAME])" at bounding box center [658, 103] width 79 height 28
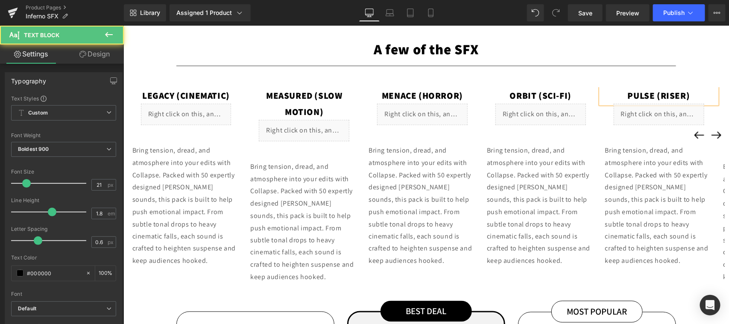
click at [709, 135] on button "›" at bounding box center [715, 134] width 17 height 17
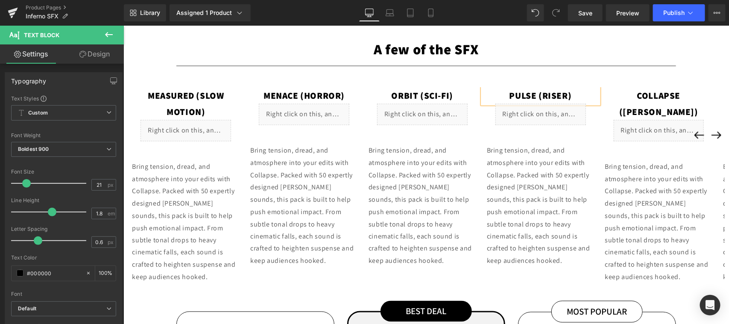
click at [708, 135] on button "›" at bounding box center [715, 134] width 17 height 17
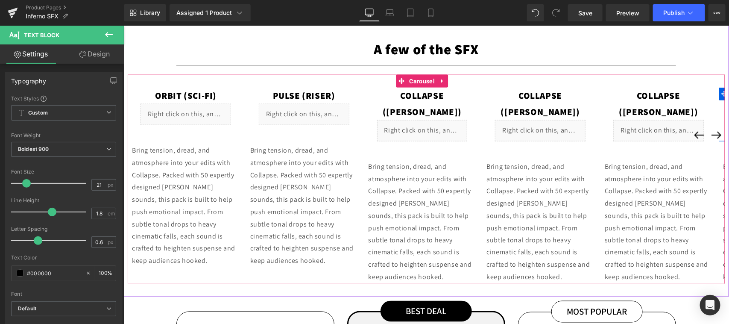
click at [708, 135] on button "›" at bounding box center [715, 134] width 17 height 17
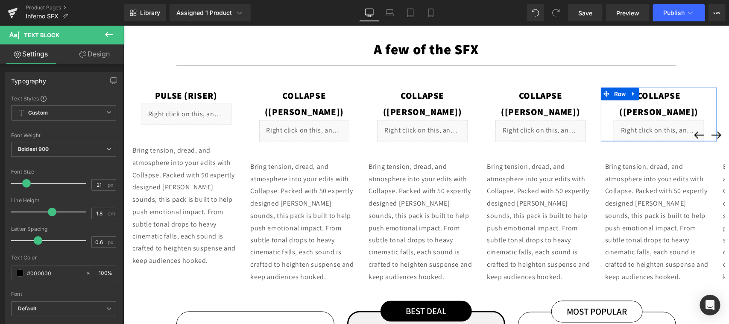
click at [293, 91] on div "Collapse (Downer) Text Block" at bounding box center [304, 103] width 116 height 32
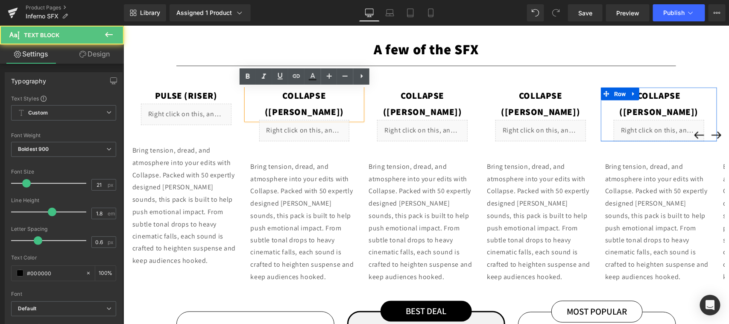
click at [315, 94] on span "Collapse ([PERSON_NAME])" at bounding box center [303, 103] width 79 height 28
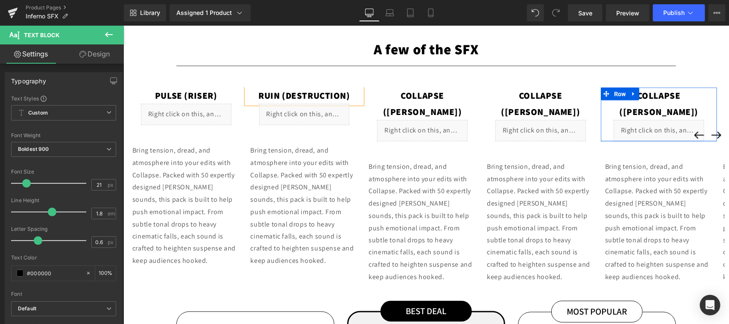
click at [427, 96] on div "Collapse (Downer) Text Block" at bounding box center [422, 103] width 116 height 32
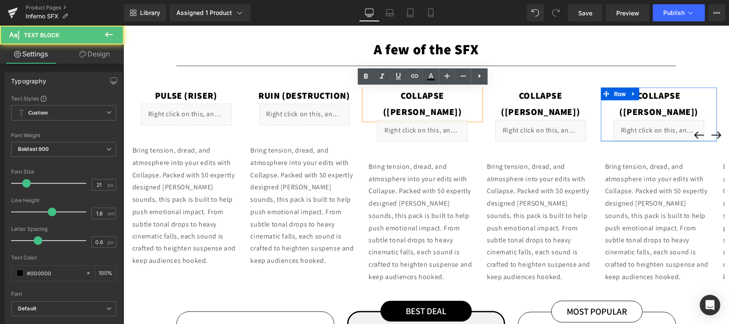
click at [439, 94] on span "Collapse ([PERSON_NAME])" at bounding box center [422, 103] width 79 height 28
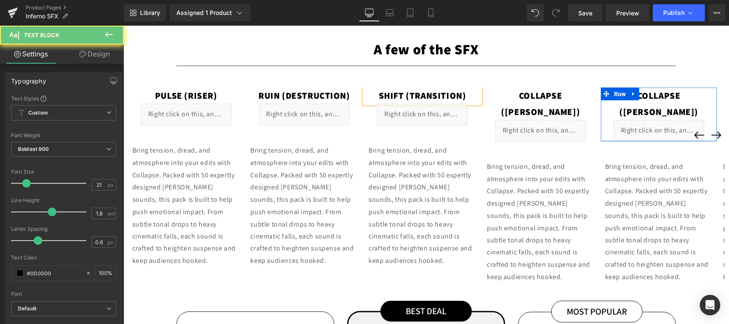
click at [540, 90] on div "Collapse (Downer) Text Block Liquid Row" at bounding box center [540, 114] width 116 height 54
click at [551, 94] on div "Collapse (Downer) Text Block" at bounding box center [540, 103] width 116 height 32
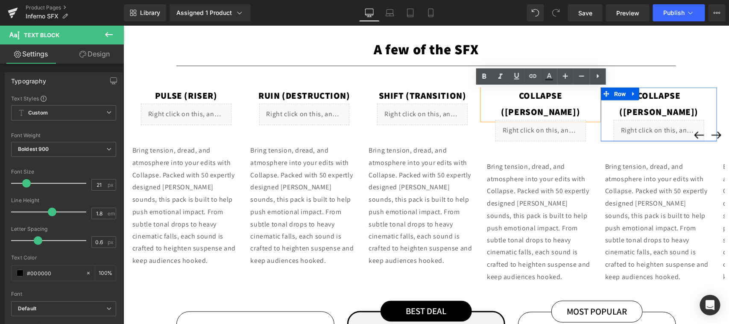
click at [555, 96] on span "Collapse ([PERSON_NAME])" at bounding box center [540, 103] width 79 height 28
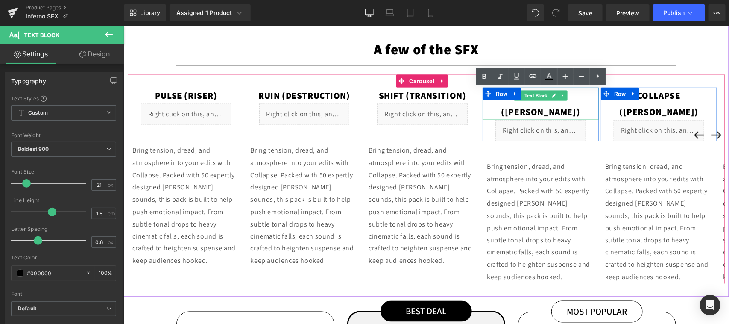
click at [585, 95] on p "Collapse ([PERSON_NAME])" at bounding box center [540, 103] width 116 height 32
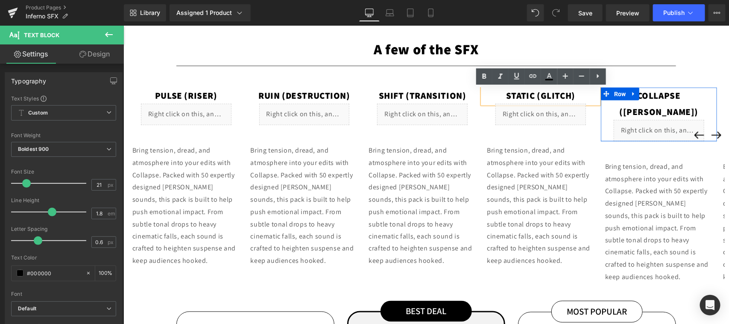
click at [681, 96] on div "Collapse (Downer) Text Block" at bounding box center [659, 103] width 116 height 32
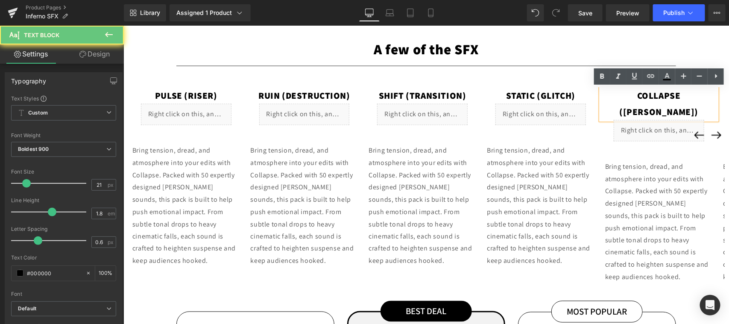
click at [678, 94] on span "Collapse ([PERSON_NAME])" at bounding box center [658, 103] width 79 height 28
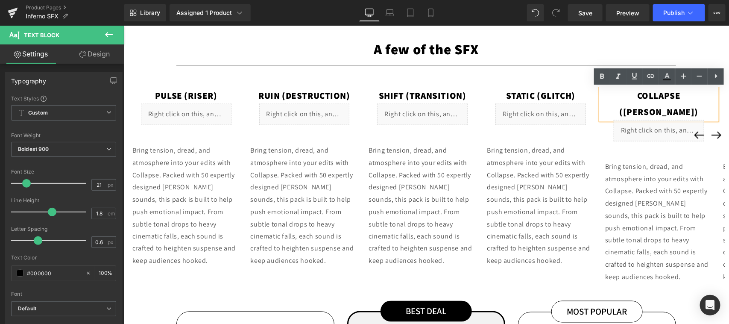
click at [679, 95] on span "Collapse ([PERSON_NAME])" at bounding box center [658, 103] width 79 height 28
paste div
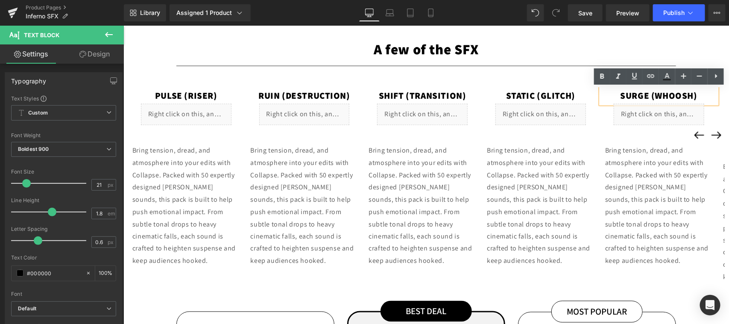
click at [710, 137] on button "›" at bounding box center [715, 134] width 17 height 17
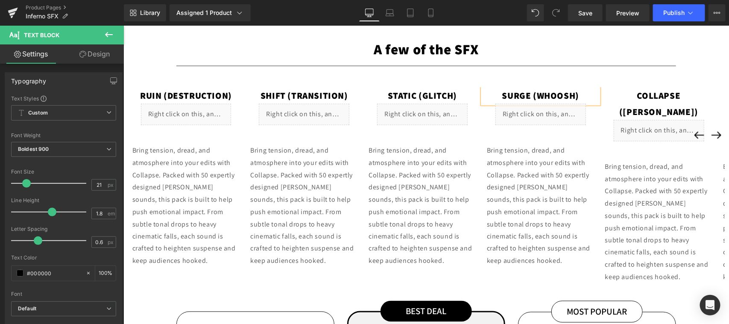
click at [681, 92] on div "Collapse (Downer) Text Block" at bounding box center [659, 103] width 116 height 32
click at [681, 94] on span "Collapse ([PERSON_NAME])" at bounding box center [658, 103] width 79 height 28
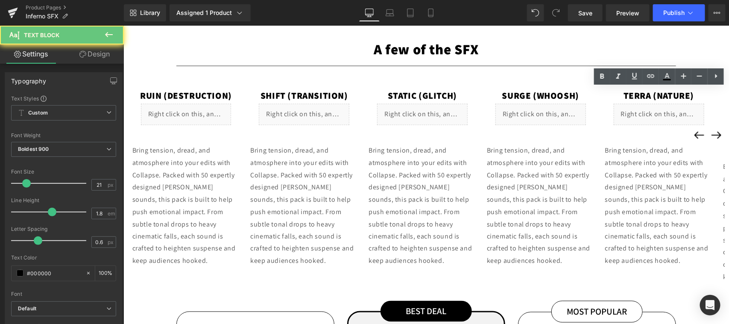
click at [707, 133] on button "›" at bounding box center [715, 134] width 17 height 17
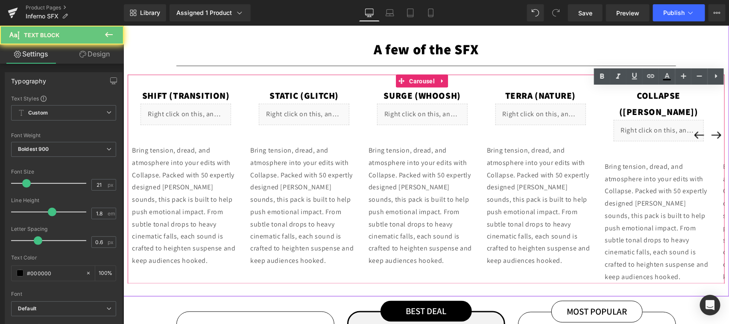
click at [707, 133] on button "›" at bounding box center [715, 134] width 17 height 17
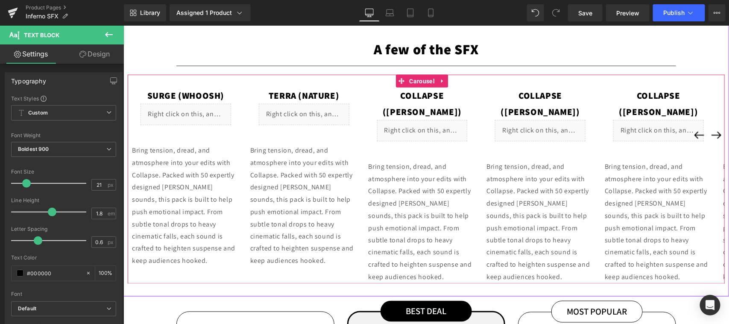
click at [707, 133] on button "›" at bounding box center [715, 134] width 17 height 17
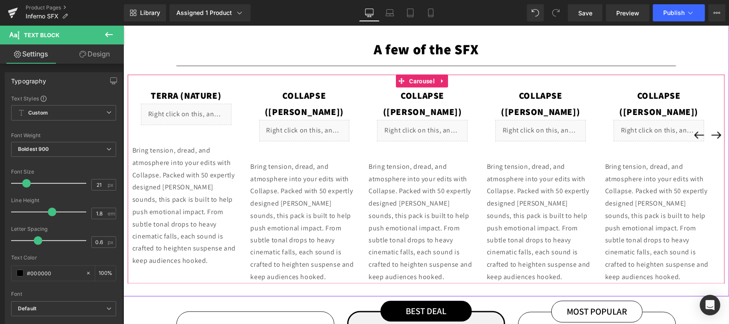
click at [707, 133] on button "›" at bounding box center [715, 134] width 17 height 17
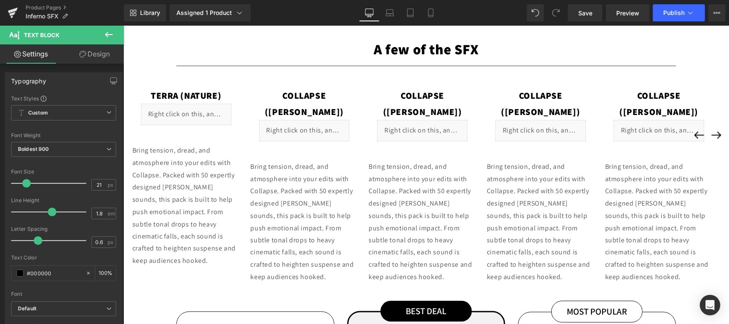
click at [328, 93] on div "Collapse (Downer) Text Block" at bounding box center [304, 103] width 116 height 32
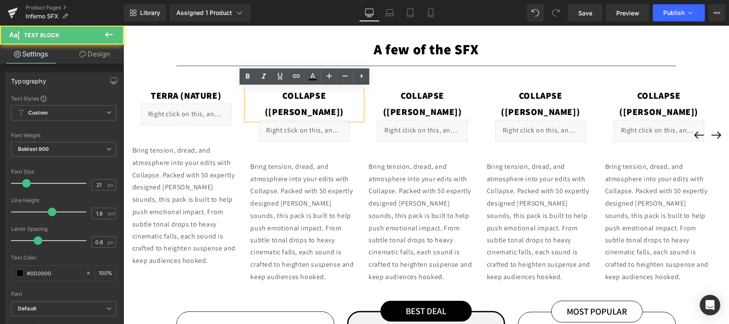
click at [332, 93] on span "Collapse ([PERSON_NAME])" at bounding box center [303, 103] width 79 height 28
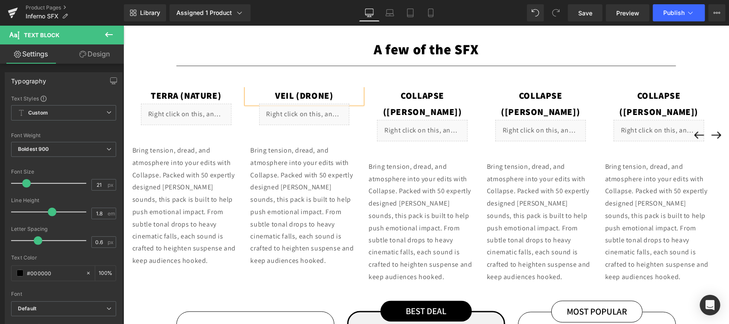
click at [449, 94] on div "Collapse (Downer) Text Block" at bounding box center [422, 103] width 116 height 32
click at [449, 94] on span "Collapse ([PERSON_NAME])" at bounding box center [422, 103] width 79 height 28
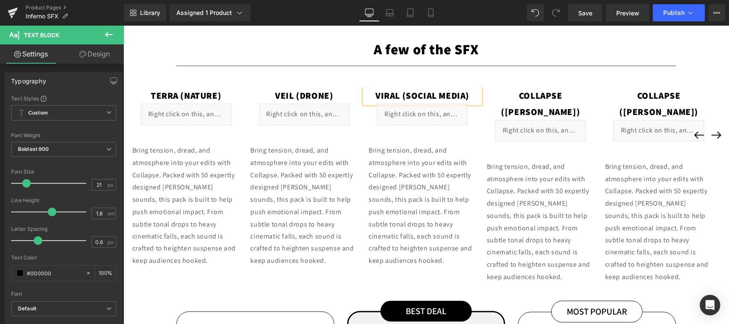
click at [540, 96] on div "Collapse (Downer) Text Block" at bounding box center [540, 103] width 116 height 32
click at [540, 95] on span "Collapse ([PERSON_NAME])" at bounding box center [540, 103] width 79 height 28
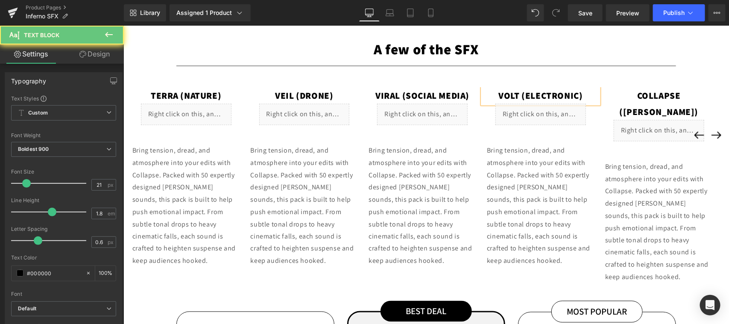
click at [664, 93] on div "Collapse (Downer) Text Block" at bounding box center [659, 103] width 116 height 32
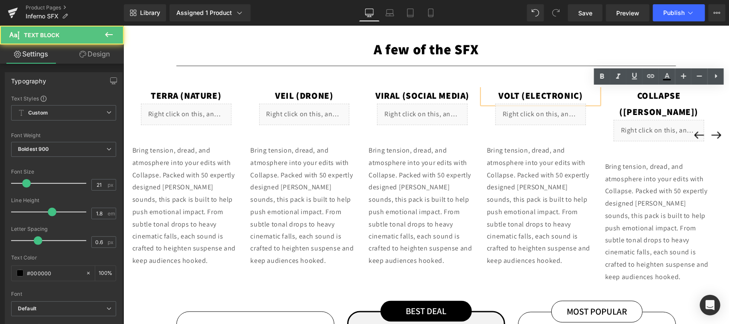
click at [672, 93] on span "Collapse ([PERSON_NAME])" at bounding box center [658, 103] width 79 height 28
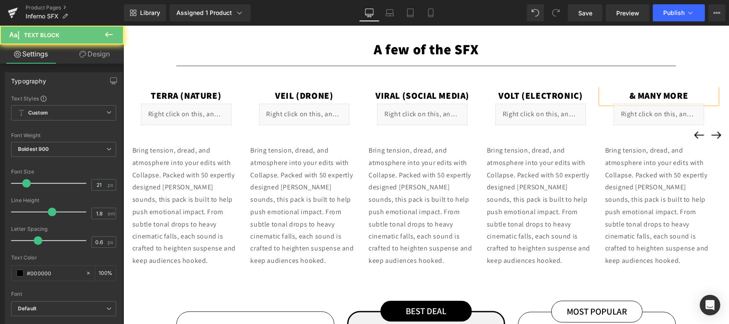
click at [653, 134] on div "& many more Text Block Liquid Row Bring tension, dread, and atmosphere into you…" at bounding box center [659, 177] width 116 height 180
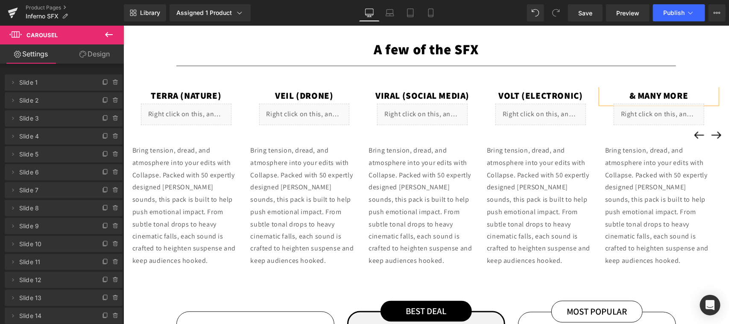
click at [654, 117] on div "Liquid" at bounding box center [658, 113] width 91 height 21
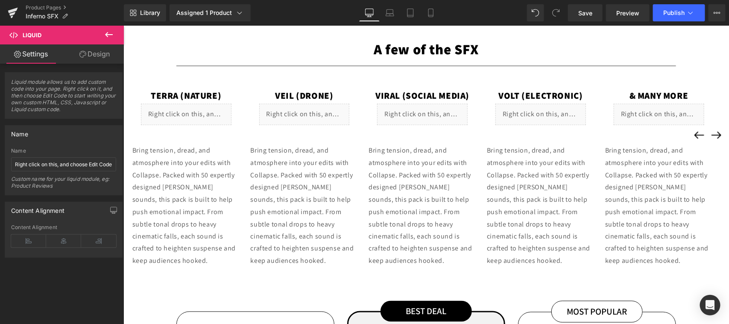
click at [653, 114] on div "Liquid" at bounding box center [658, 113] width 91 height 21
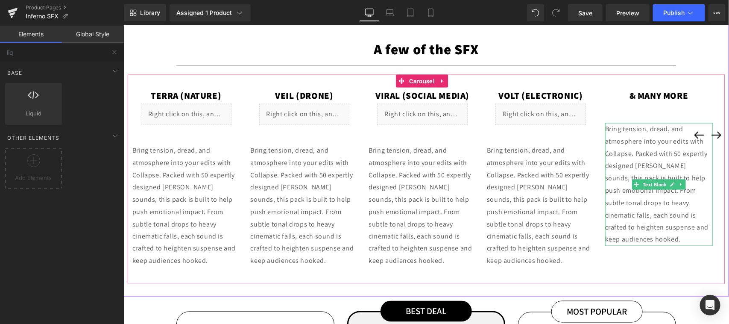
click at [657, 148] on p "Bring tension, dread, and atmosphere into your edits with Collapse. Packed with…" at bounding box center [659, 184] width 108 height 123
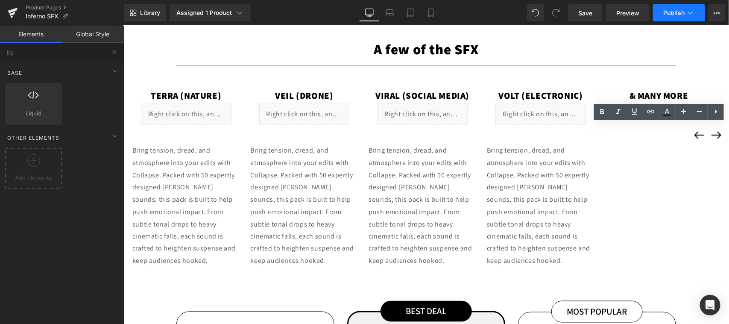
click at [671, 16] on button "Publish" at bounding box center [679, 12] width 52 height 17
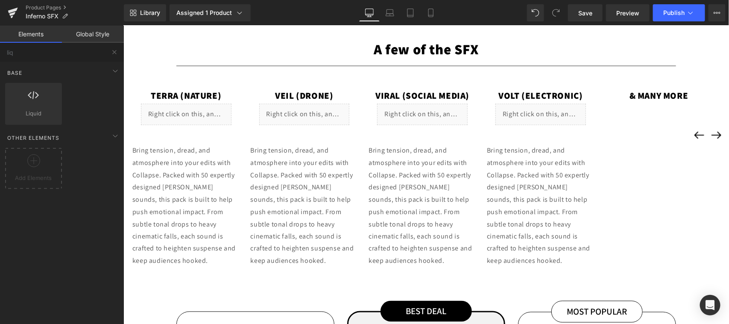
click at [527, 179] on p "Bring tension, dread, and atmosphere into your edits with Collapse. Packed with…" at bounding box center [541, 205] width 108 height 123
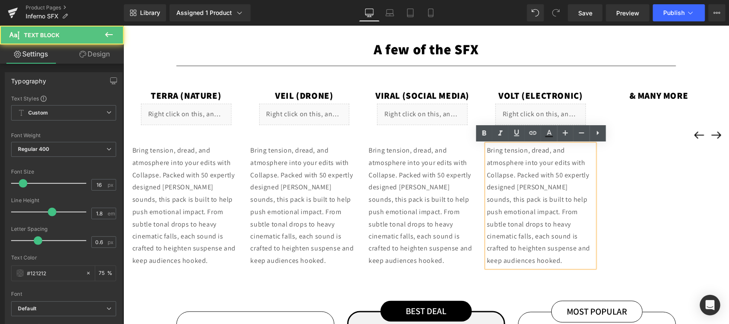
click at [531, 179] on p "Bring tension, dread, and atmosphere into your edits with Collapse. Packed with…" at bounding box center [541, 205] width 108 height 123
click at [564, 191] on p "Bring tension, dread, and atmosphere into your edits with Collapse. Packed with…" at bounding box center [541, 205] width 108 height 123
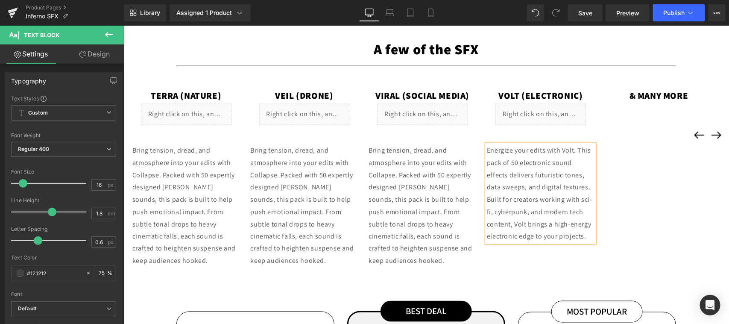
click at [405, 182] on p "Bring tension, dread, and atmosphere into your edits with Collapse. Packed with…" at bounding box center [422, 205] width 108 height 123
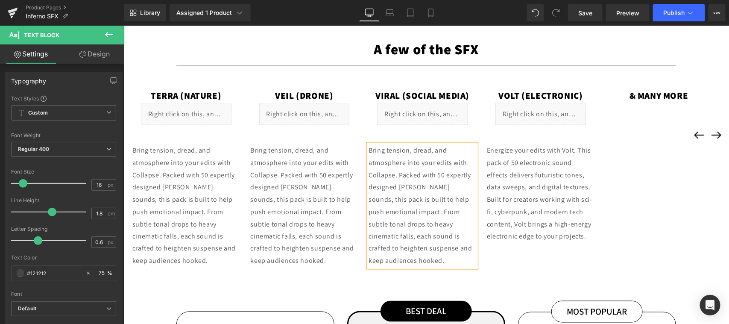
click at [407, 180] on p "Bring tension, dread, and atmosphere into your edits with Collapse. Packed with…" at bounding box center [422, 205] width 108 height 123
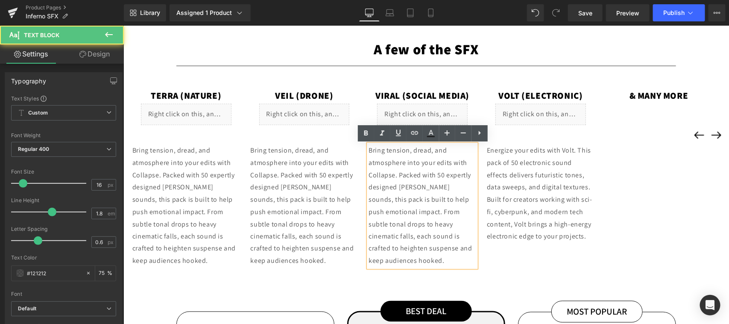
paste div
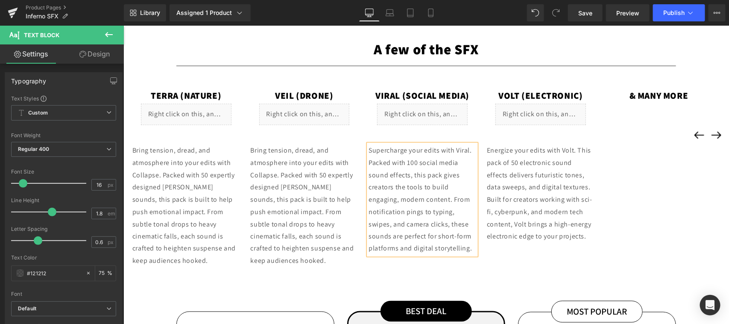
click at [283, 233] on p "Bring tension, dread, and atmosphere into your edits with Collapse. Packed with…" at bounding box center [304, 205] width 108 height 123
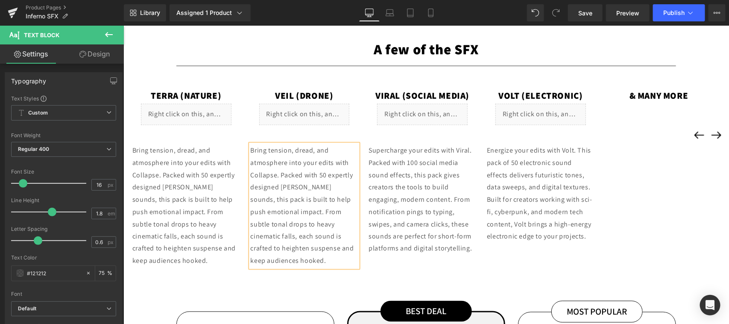
click at [283, 233] on p "Bring tension, dread, and atmosphere into your edits with Collapse. Packed with…" at bounding box center [304, 205] width 108 height 123
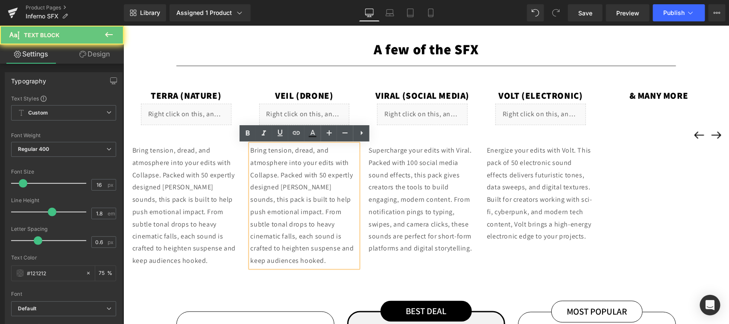
paste div
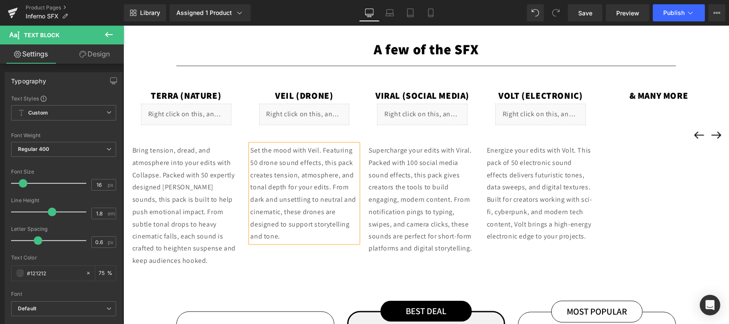
click at [167, 204] on div "Bring tension, dread, and atmosphere into your edits with Collapse. Packed with…" at bounding box center [186, 205] width 108 height 123
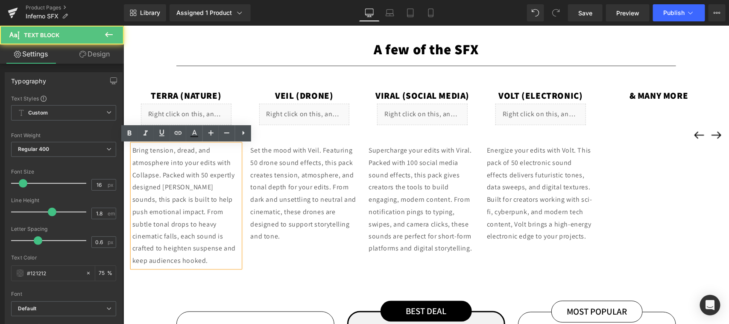
click at [168, 204] on p "Bring tension, dread, and atmosphere into your edits with Collapse. Packed with…" at bounding box center [186, 205] width 108 height 123
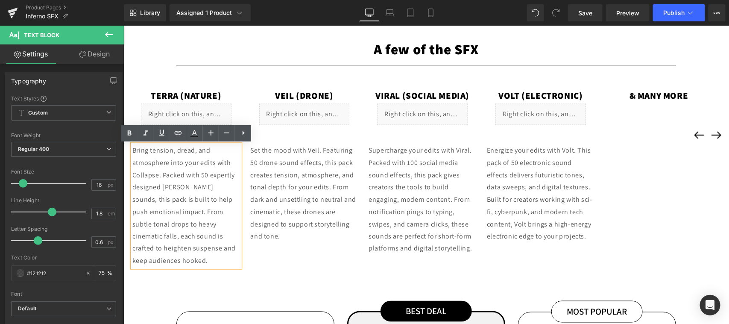
paste div
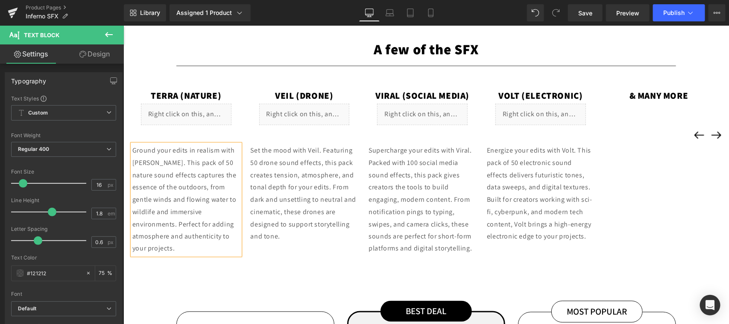
click at [690, 132] on button "‹" at bounding box center [698, 134] width 17 height 17
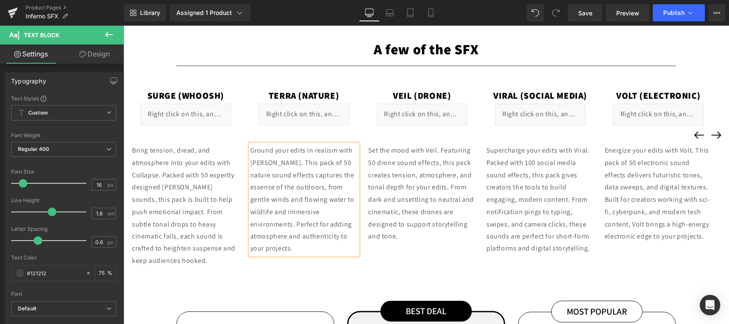
click at [690, 132] on button "‹" at bounding box center [698, 134] width 17 height 17
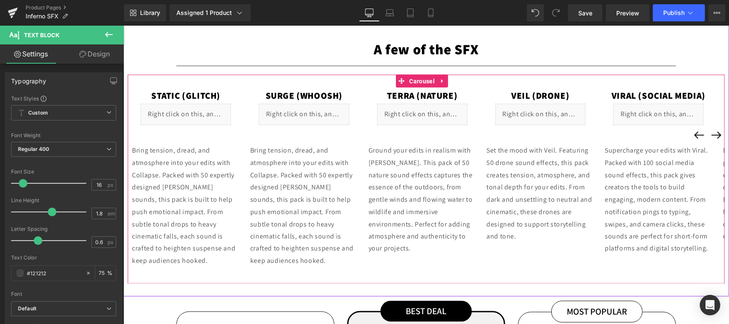
click at [690, 132] on button "‹" at bounding box center [698, 134] width 17 height 17
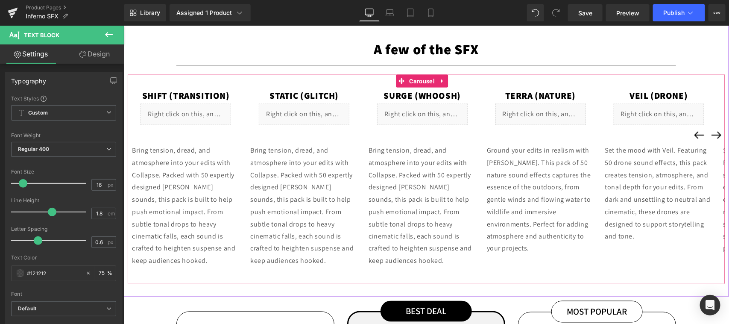
click at [690, 132] on button "‹" at bounding box center [698, 134] width 17 height 17
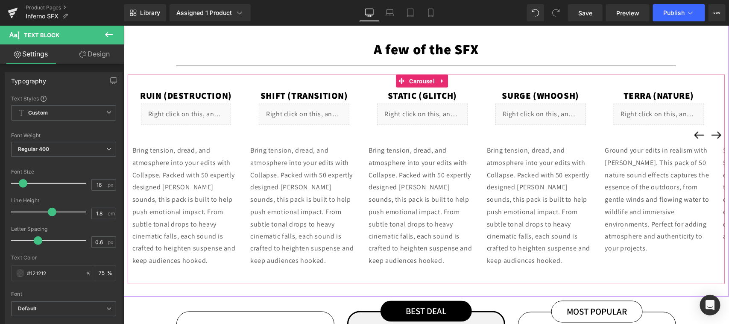
click at [690, 132] on button "‹" at bounding box center [698, 134] width 17 height 17
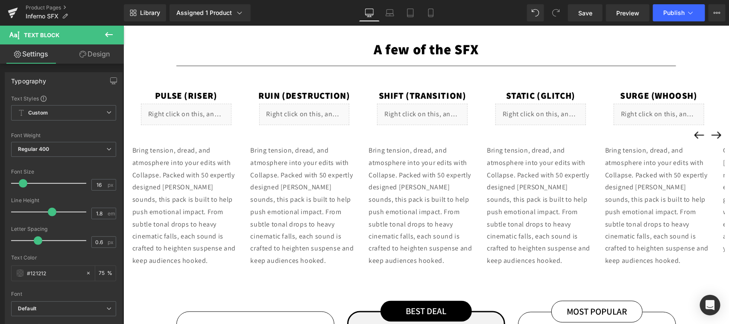
click at [661, 192] on p "Bring tension, dread, and atmosphere into your edits with Collapse. Packed with…" at bounding box center [659, 205] width 108 height 123
click at [663, 187] on p "Bring tension, dread, and atmosphere into your edits with Collapse. Packed with…" at bounding box center [659, 205] width 108 height 123
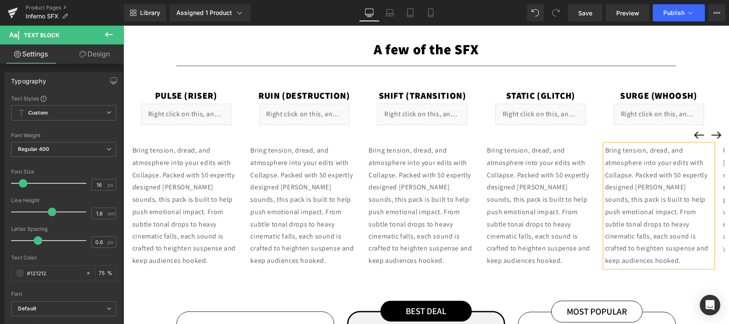
click at [663, 188] on p "Bring tension, dread, and atmosphere into your edits with Collapse. Packed with…" at bounding box center [659, 205] width 108 height 123
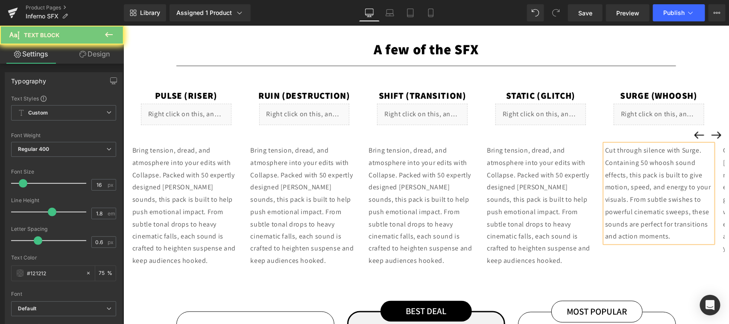
click at [545, 195] on p "Bring tension, dread, and atmosphere into your edits with Collapse. Packed with…" at bounding box center [541, 205] width 108 height 123
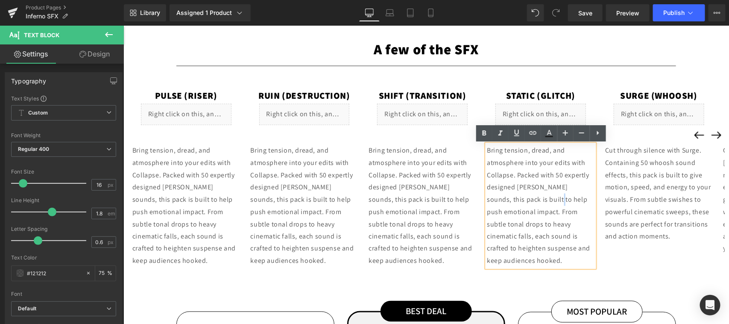
click at [540, 198] on p "Bring tension, dread, and atmosphere into your edits with Collapse. Packed with…" at bounding box center [541, 205] width 108 height 123
click at [546, 211] on p "Bring tension, dread, and atmosphere into your edits with Collapse. Packed with…" at bounding box center [541, 205] width 108 height 123
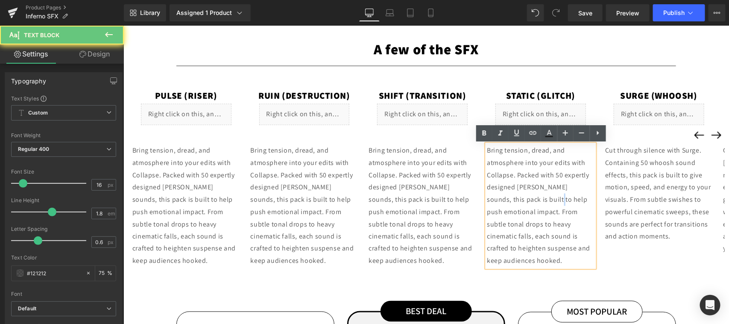
paste div
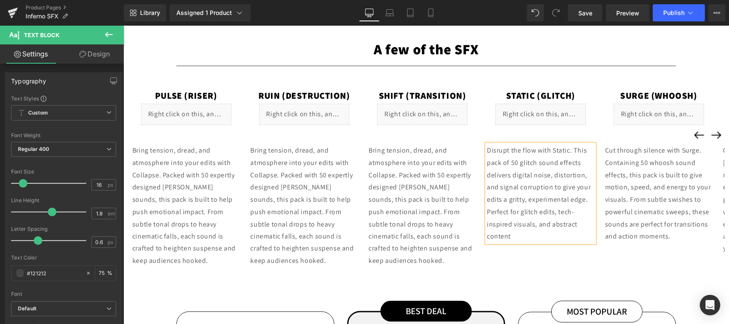
click at [416, 187] on p "Bring tension, dread, and atmosphere into your edits with Collapse. Packed with…" at bounding box center [422, 205] width 108 height 123
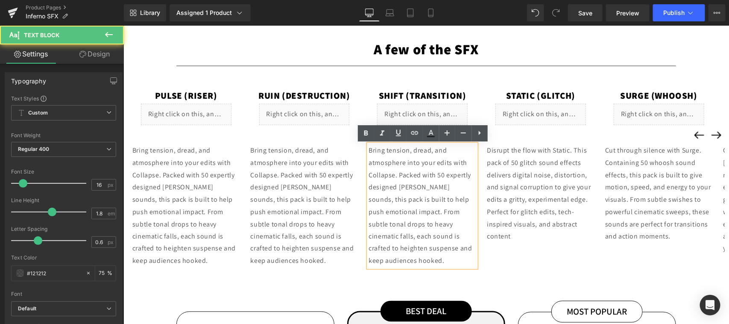
click at [416, 187] on p "Bring tension, dread, and atmosphere into your edits with Collapse. Packed with…" at bounding box center [422, 205] width 108 height 123
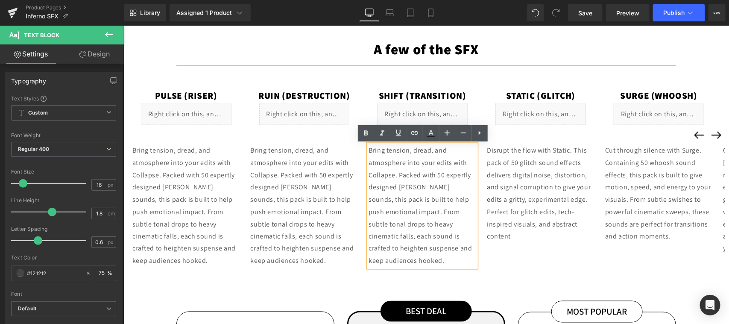
paste div
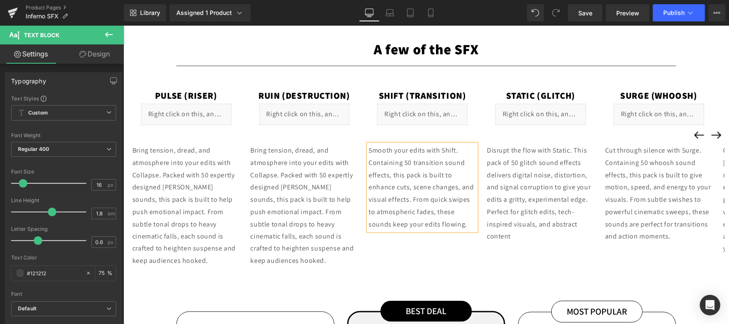
click at [292, 210] on div "Bring tension, dread, and atmosphere into your edits with Collapse. Packed with…" at bounding box center [304, 205] width 108 height 123
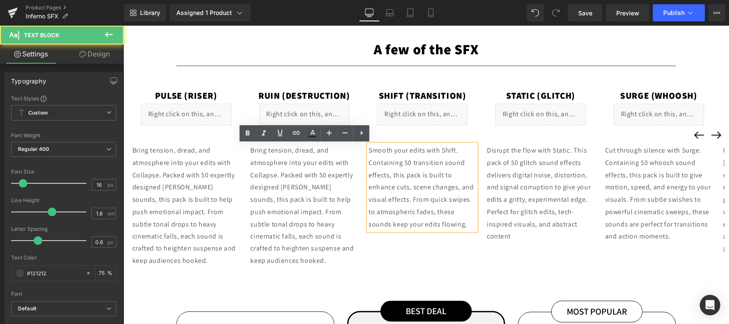
click at [292, 210] on p "Bring tension, dread, and atmosphere into your edits with Collapse. Packed with…" at bounding box center [304, 205] width 108 height 123
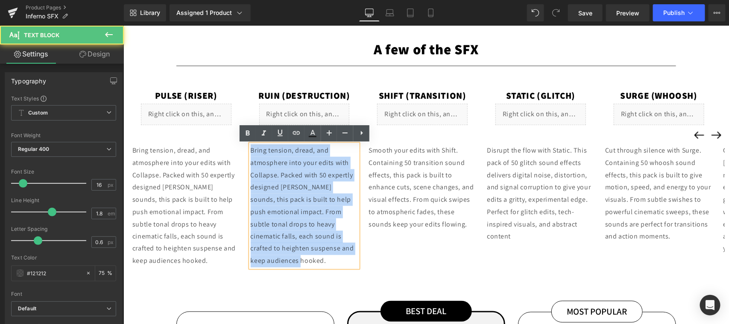
paste div
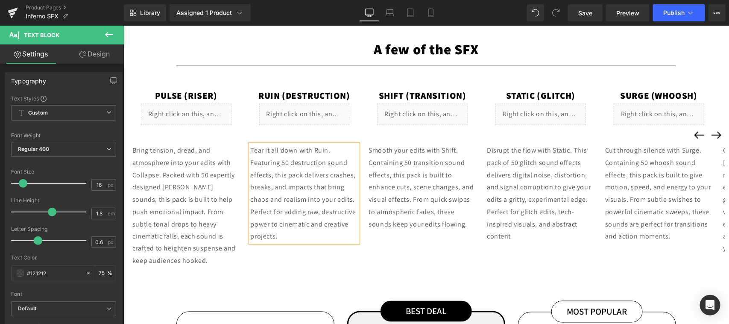
click at [192, 228] on p "Bring tension, dread, and atmosphere into your edits with Collapse. Packed with…" at bounding box center [186, 205] width 108 height 123
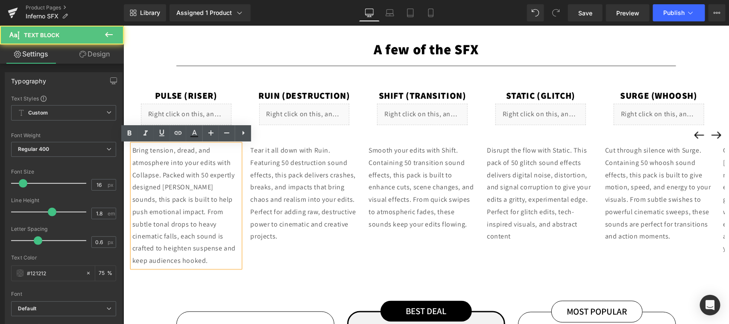
click at [196, 220] on p "Bring tension, dread, and atmosphere into your edits with Collapse. Packed with…" at bounding box center [186, 205] width 108 height 123
paste div
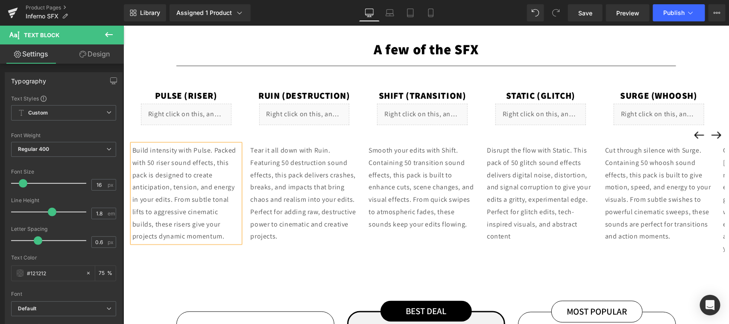
click at [690, 133] on button "‹" at bounding box center [698, 134] width 17 height 17
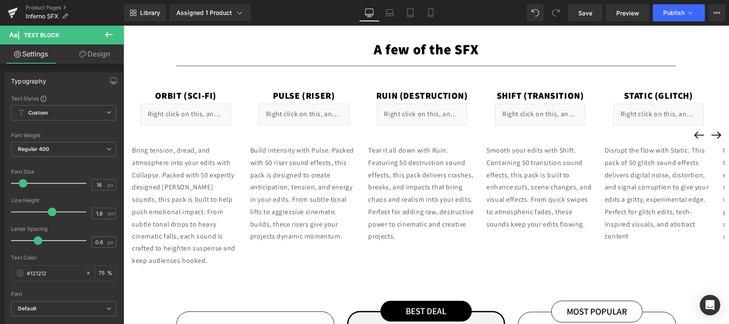
click at [691, 133] on button "‹" at bounding box center [698, 134] width 17 height 17
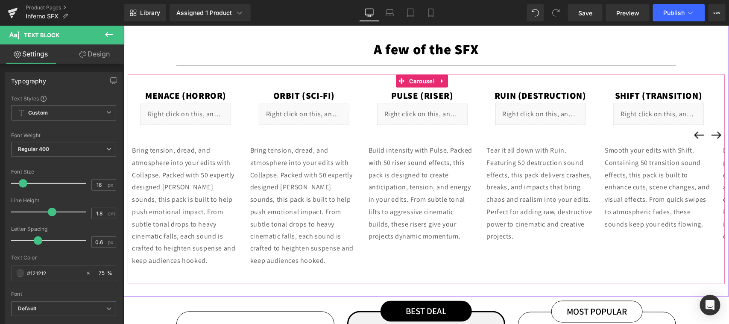
click at [691, 133] on button "‹" at bounding box center [698, 134] width 17 height 17
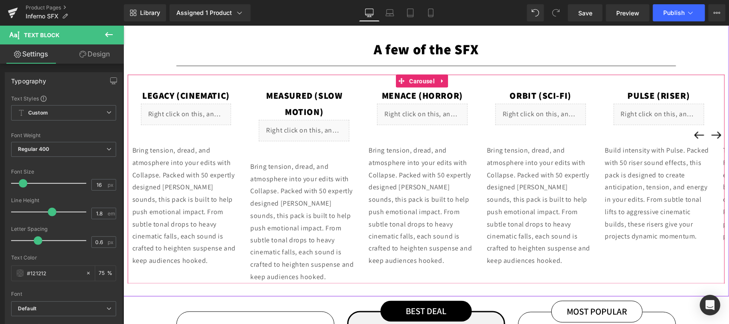
click at [560, 207] on div "Bring tension, dread, and atmosphere into your edits with Collapse. Packed with…" at bounding box center [541, 205] width 108 height 123
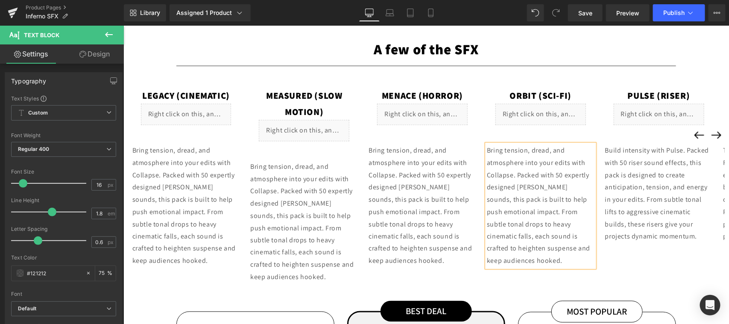
click at [535, 194] on p "Bring tension, dread, and atmosphere into your edits with Collapse. Packed with…" at bounding box center [541, 205] width 108 height 123
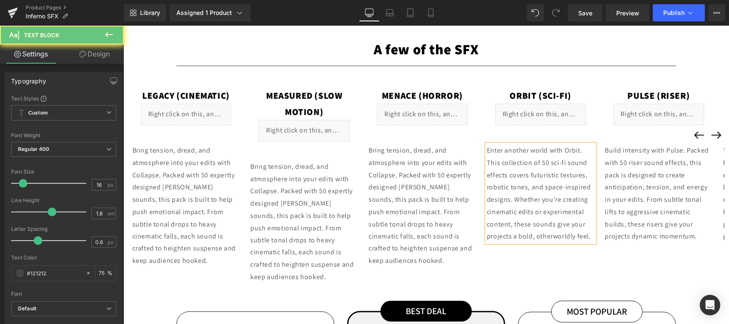
click at [408, 201] on div "Bring tension, dread, and atmosphere into your edits with Collapse. Packed with…" at bounding box center [422, 205] width 108 height 123
click at [408, 201] on p "Bring tension, dread, and atmosphere into your edits with Collapse. Packed with…" at bounding box center [422, 205] width 108 height 123
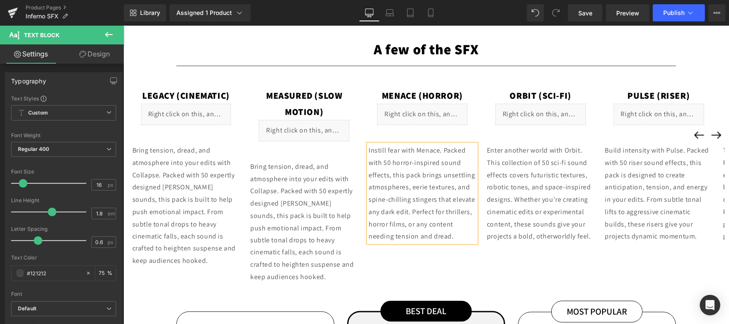
click at [301, 239] on p "Bring tension, dread, and atmosphere into your edits with Collapse. Packed with…" at bounding box center [304, 221] width 108 height 123
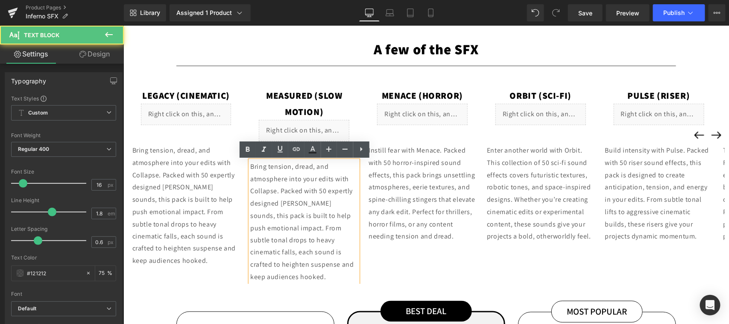
click at [301, 239] on p "Bring tension, dread, and atmosphere into your edits with Collapse. Packed with…" at bounding box center [304, 221] width 108 height 123
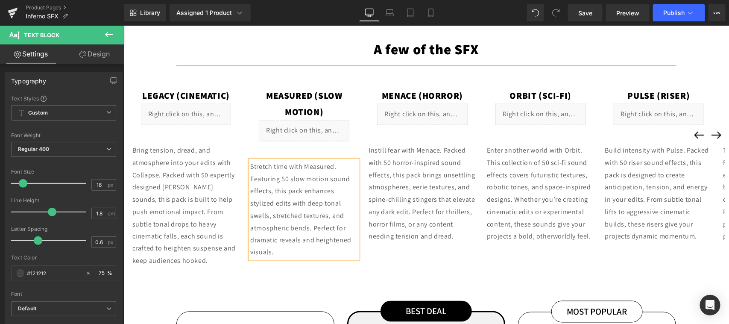
click at [187, 209] on div "Bring tension, dread, and atmosphere into your edits with Collapse. Packed with…" at bounding box center [186, 205] width 108 height 123
click at [187, 209] on p "Bring tension, dread, and atmosphere into your edits with Collapse. Packed with…" at bounding box center [186, 205] width 108 height 123
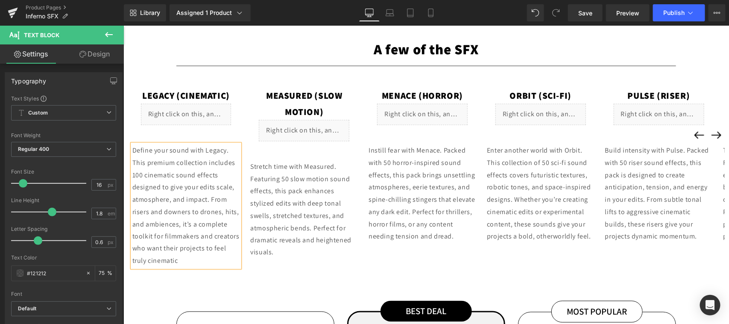
click at [695, 129] on button "‹" at bounding box center [698, 134] width 17 height 17
click at [692, 131] on button "‹" at bounding box center [698, 134] width 17 height 17
click at [690, 133] on button "‹" at bounding box center [698, 134] width 17 height 17
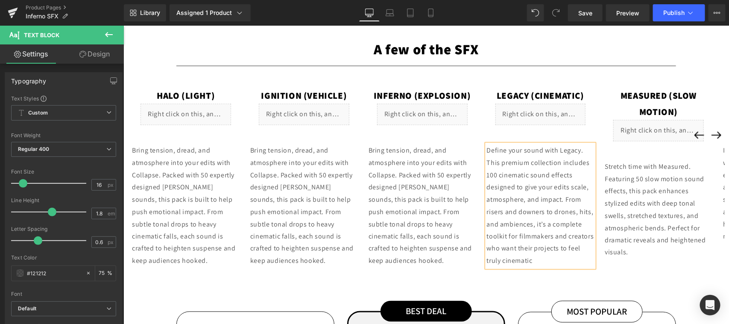
click at [690, 133] on button "‹" at bounding box center [698, 134] width 17 height 17
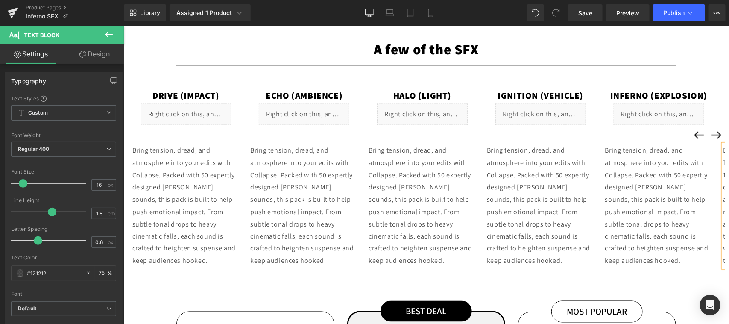
click at [690, 133] on button "‹" at bounding box center [698, 134] width 17 height 17
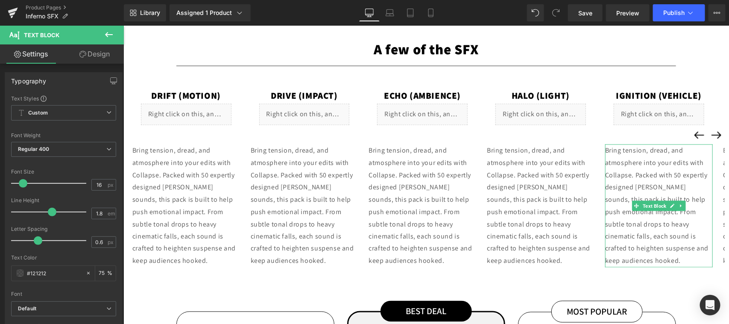
click at [651, 214] on p "Bring tension, dread, and atmosphere into your edits with Collapse. Packed with…" at bounding box center [659, 205] width 108 height 123
click at [0, 0] on icon at bounding box center [0, 0] width 0 height 0
click at [0, 0] on link at bounding box center [0, 0] width 0 height 0
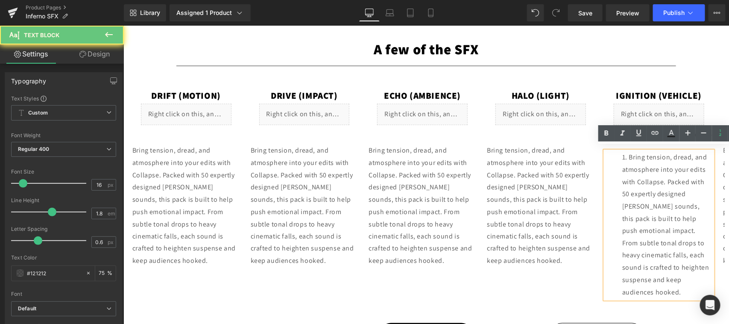
click at [583, 133] on div "Halo (Light) Text Block Liquid Row Bring tension, dread, and atmosphere into yo…" at bounding box center [540, 177] width 116 height 180
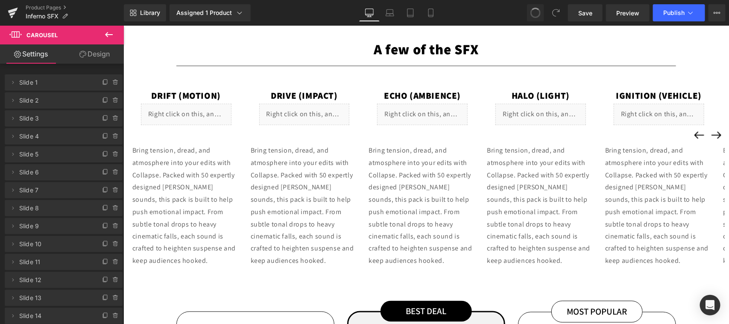
click at [708, 132] on button "›" at bounding box center [715, 134] width 17 height 17
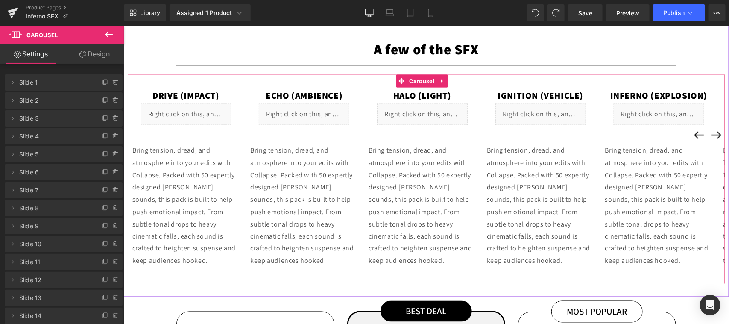
click at [594, 212] on p "Bring tension, dread, and atmosphere into your edits with Collapse. Packed with…" at bounding box center [541, 205] width 108 height 123
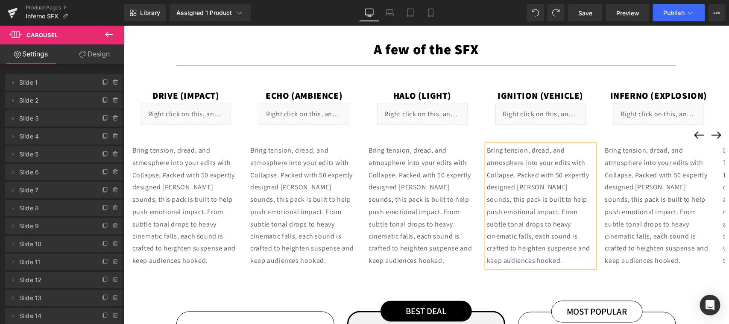
drag, startPoint x: 659, startPoint y: 212, endPoint x: 642, endPoint y: 214, distance: 16.3
click at [660, 212] on p "Bring tension, dread, and atmosphere into your edits with Collapse. Packed with…" at bounding box center [659, 205] width 108 height 123
click at [657, 222] on p "Bring tension, dread, and atmosphere into your edits with Collapse. Packed with…" at bounding box center [659, 205] width 108 height 123
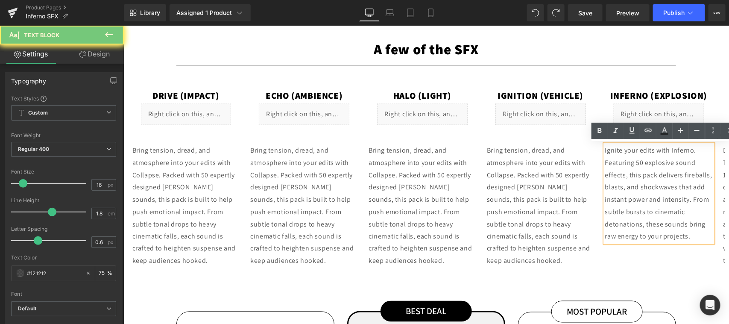
click at [548, 218] on p "Bring tension, dread, and atmosphere into your edits with Collapse. Packed with…" at bounding box center [541, 205] width 108 height 123
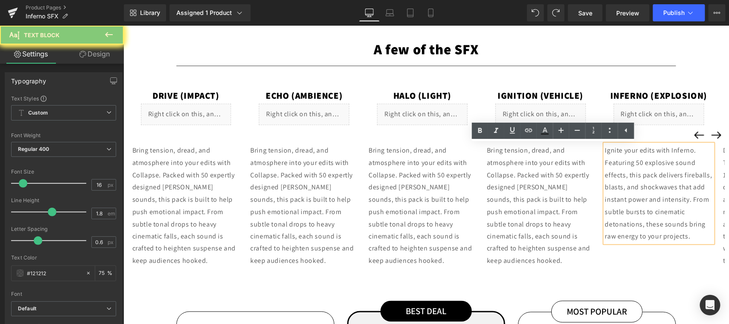
click at [548, 218] on p "Bring tension, dread, and atmosphere into your edits with Collapse. Packed with…" at bounding box center [541, 205] width 108 height 123
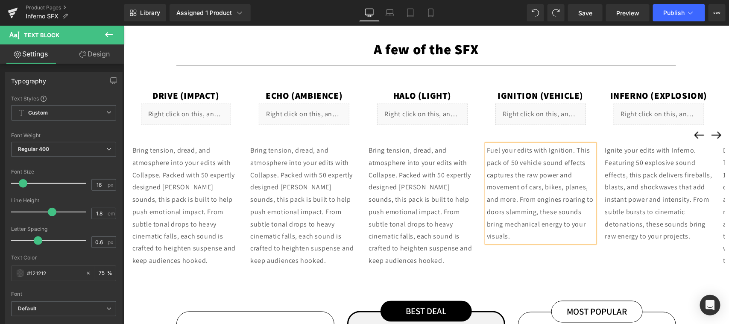
click at [422, 241] on p "Bring tension, dread, and atmosphere into your edits with Collapse. Packed with…" at bounding box center [422, 205] width 108 height 123
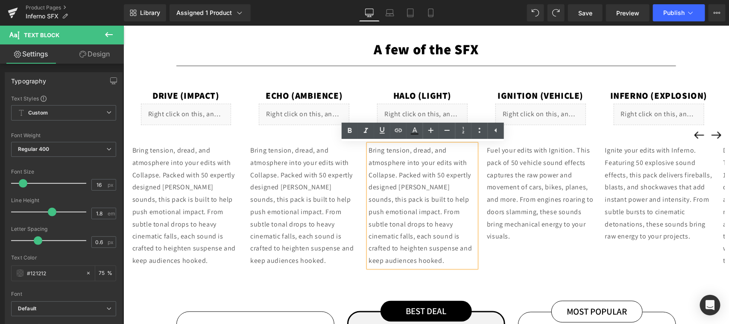
click at [411, 229] on p "Bring tension, dread, and atmosphere into your edits with Collapse. Packed with…" at bounding box center [422, 205] width 108 height 123
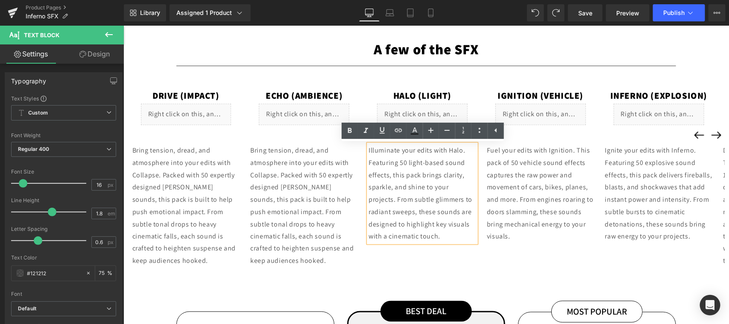
click at [298, 194] on p "Bring tension, dread, and atmosphere into your edits with Collapse. Packed with…" at bounding box center [304, 205] width 108 height 123
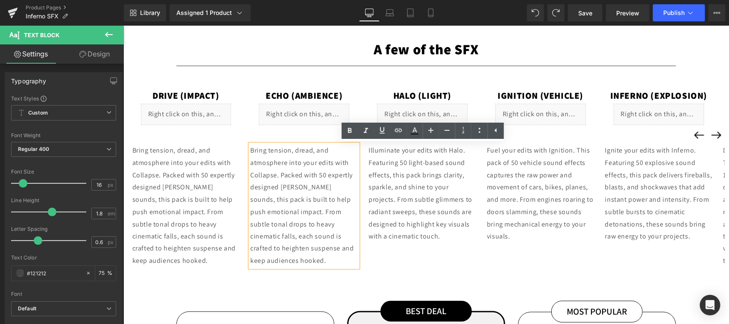
click at [298, 194] on p "Bring tension, dread, and atmosphere into your edits with Collapse. Packed with…" at bounding box center [304, 205] width 108 height 123
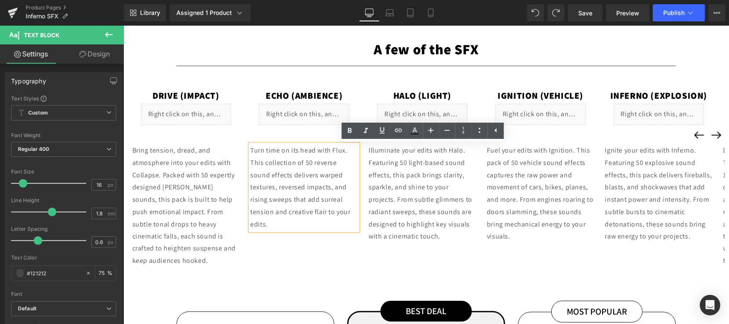
click at [173, 199] on p "Bring tension, dread, and atmosphere into your edits with Collapse. Packed with…" at bounding box center [186, 205] width 108 height 123
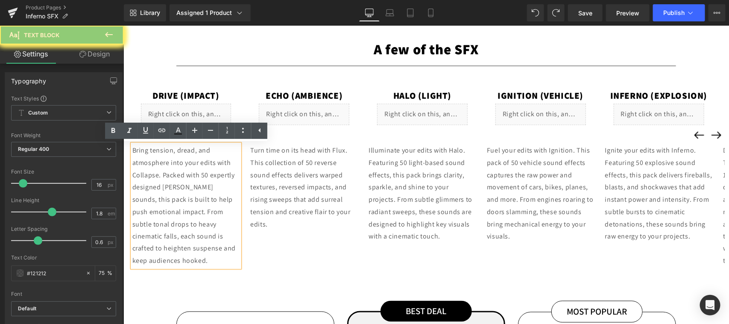
click at [173, 199] on p "Bring tension, dread, and atmosphere into your edits with Collapse. Packed with…" at bounding box center [186, 205] width 108 height 123
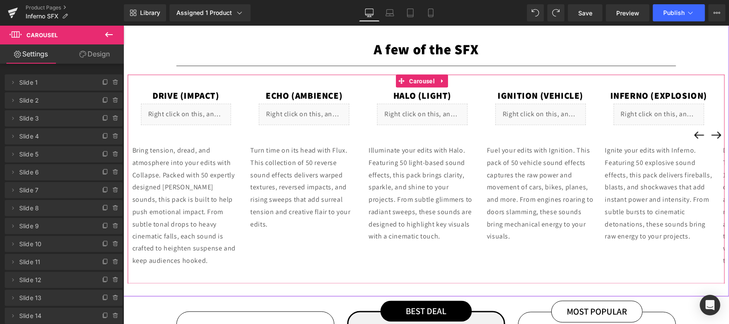
click at [690, 135] on button "‹" at bounding box center [698, 134] width 17 height 17
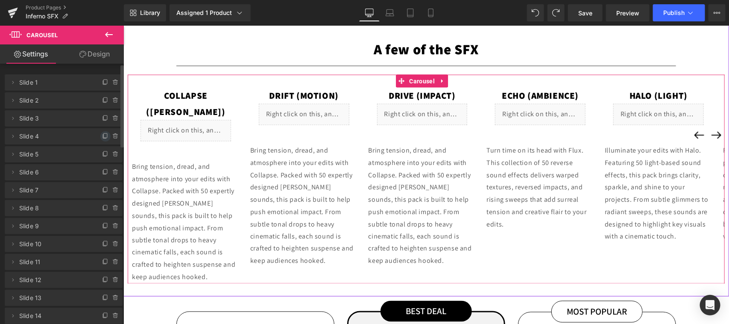
click at [103, 135] on icon at bounding box center [105, 136] width 7 height 7
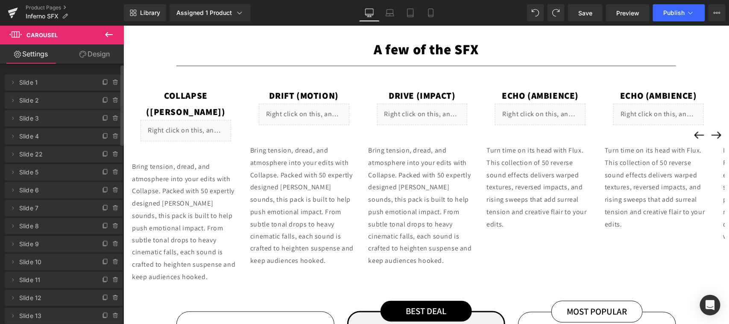
click at [663, 94] on div "Echo (Ambience) Text Block" at bounding box center [658, 95] width 116 height 16
click at [663, 94] on span "Echo (Ambience)" at bounding box center [658, 95] width 77 height 12
click at [676, 96] on span "Echo (Ambience)" at bounding box center [658, 95] width 77 height 12
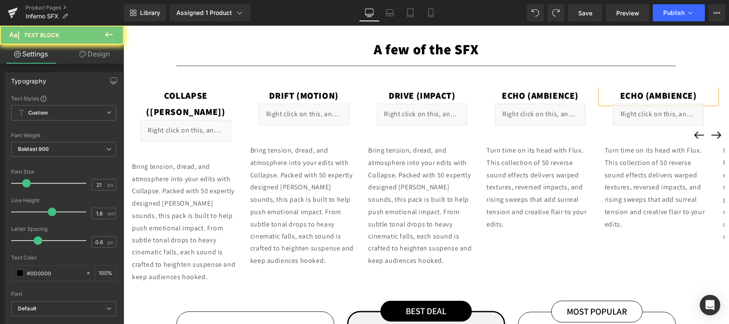
click at [676, 96] on span "Echo (Ambience)" at bounding box center [658, 95] width 77 height 12
click at [711, 133] on button "›" at bounding box center [715, 134] width 17 height 17
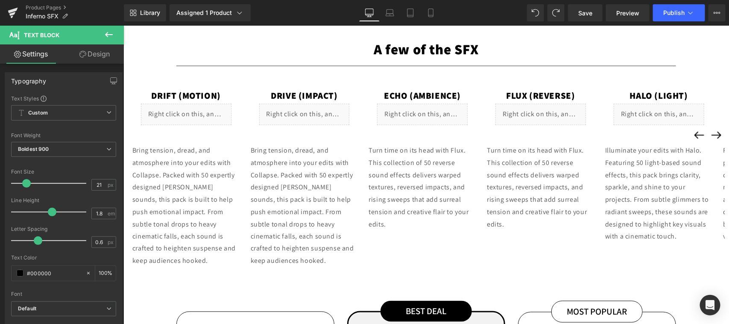
click at [524, 173] on p "Turn time on its head with Flux. This collection of 50 reverse sound effects de…" at bounding box center [541, 187] width 108 height 86
click at [414, 180] on div "Turn time on its head with Flux. This collection of 50 reverse sound effects de…" at bounding box center [422, 187] width 108 height 86
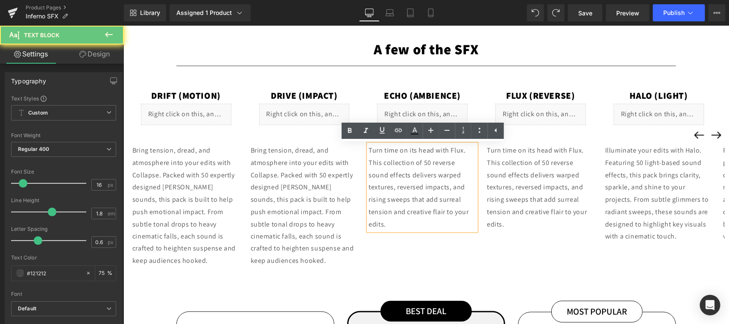
drag, startPoint x: 417, startPoint y: 180, endPoint x: 429, endPoint y: 186, distance: 13.2
click at [419, 180] on p "Turn time on its head with Flux. This collection of 50 reverse sound effects de…" at bounding box center [422, 187] width 108 height 86
click at [428, 178] on p "Turn time on its head with Flux. This collection of 50 reverse sound effects de…" at bounding box center [422, 187] width 108 height 86
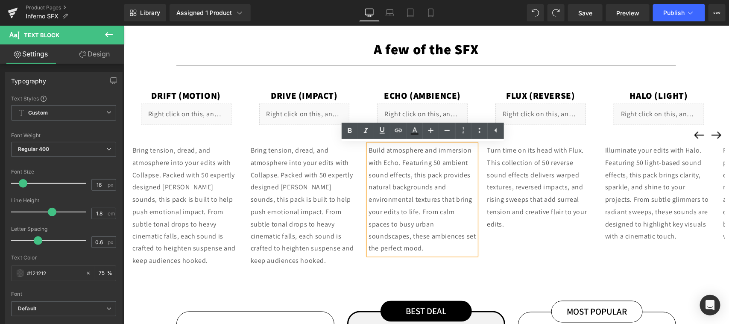
click at [302, 223] on p "Bring tension, dread, and atmosphere into your edits with Collapse. Packed with…" at bounding box center [304, 205] width 108 height 123
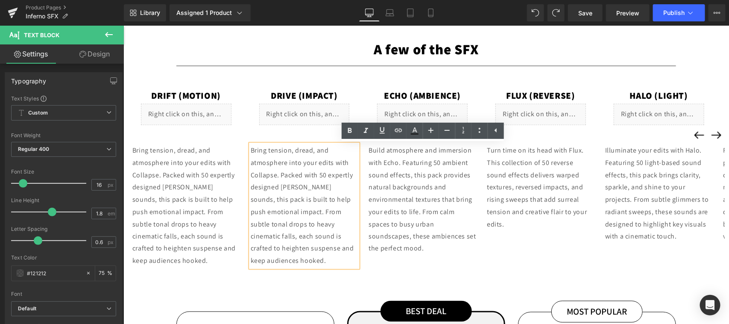
click at [302, 223] on p "Bring tension, dread, and atmosphere into your edits with Collapse. Packed with…" at bounding box center [304, 205] width 108 height 123
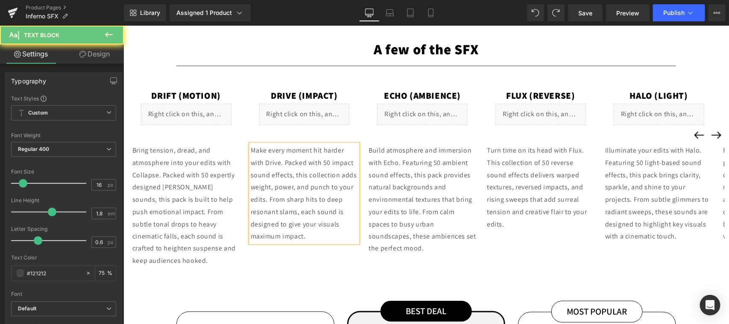
click at [161, 211] on div "Bring tension, dread, and atmosphere into your edits with Collapse. Packed with…" at bounding box center [186, 205] width 108 height 123
click at [159, 212] on p "Bring tension, dread, and atmosphere into your edits with Collapse. Packed with…" at bounding box center [186, 205] width 108 height 123
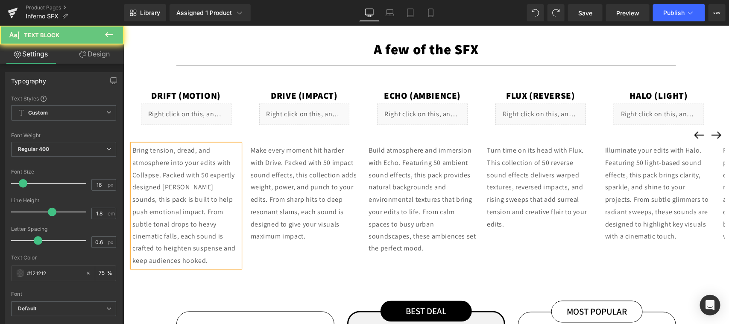
click at [169, 204] on p "Bring tension, dread, and atmosphere into your edits with Collapse. Packed with…" at bounding box center [186, 205] width 108 height 123
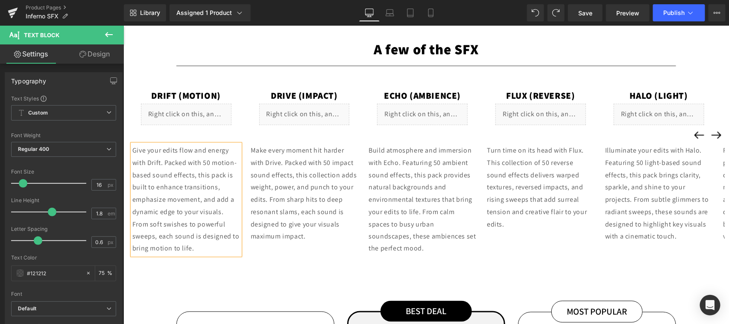
click at [690, 136] on button "‹" at bounding box center [698, 134] width 17 height 17
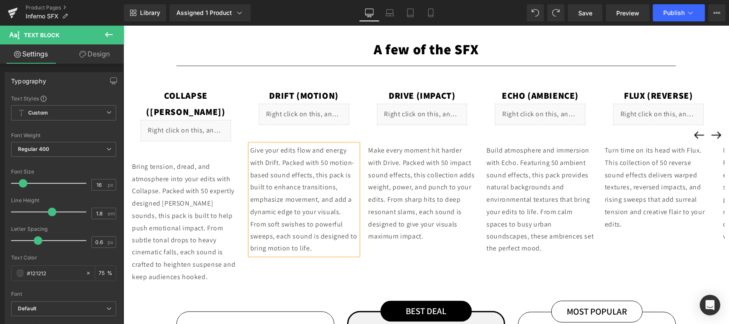
click at [690, 136] on button "‹" at bounding box center [698, 134] width 17 height 17
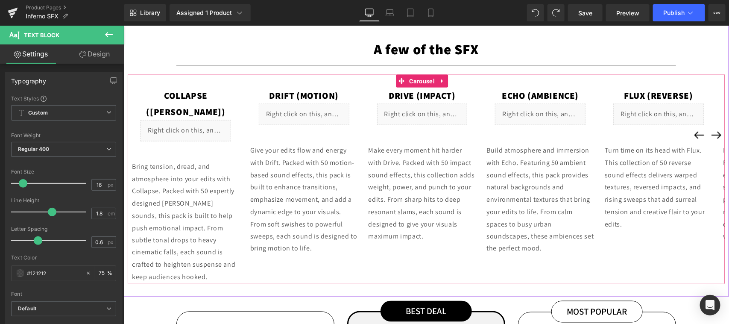
click at [320, 117] on div "Liquid" at bounding box center [303, 113] width 91 height 21
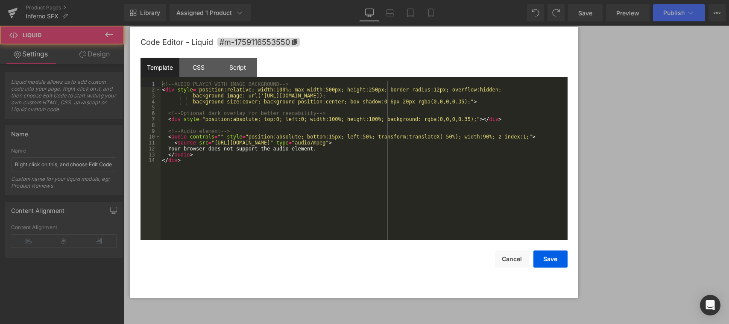
click at [318, 120] on div "<!-- AUDIO PLAYER WITH IMAGE BACKGROUND --> < div style = "position:relative; w…" at bounding box center [364, 166] width 407 height 170
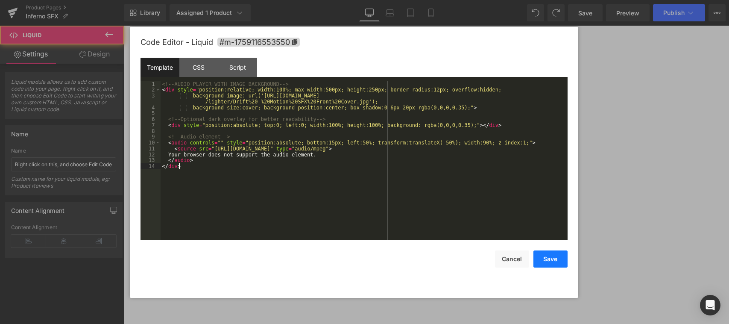
click at [547, 259] on button "Save" at bounding box center [551, 258] width 34 height 17
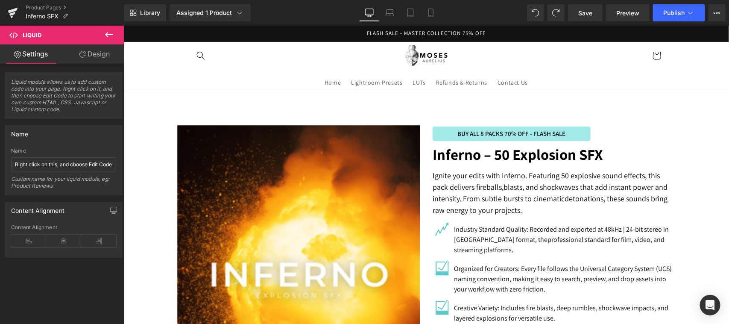
scroll to position [523, 0]
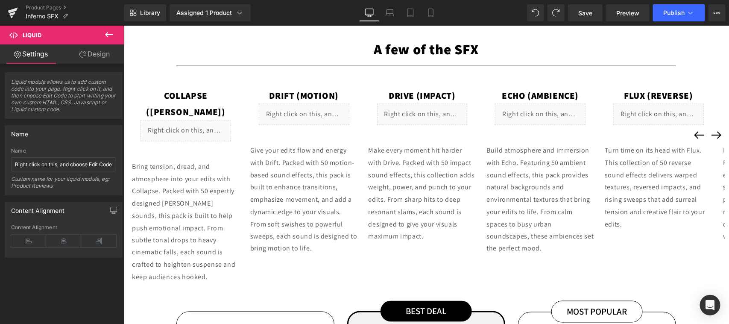
click at [431, 114] on div "Liquid" at bounding box center [422, 113] width 91 height 21
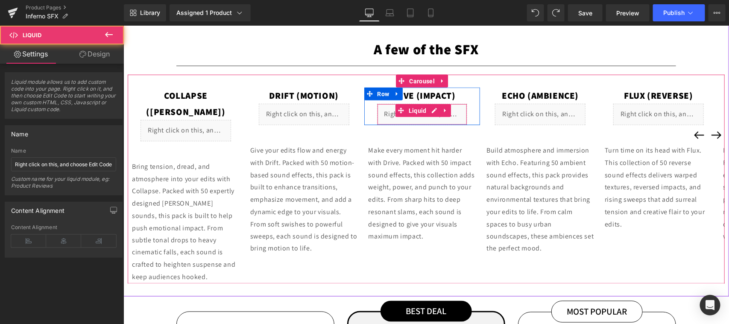
click at [432, 110] on div "Liquid" at bounding box center [422, 113] width 91 height 21
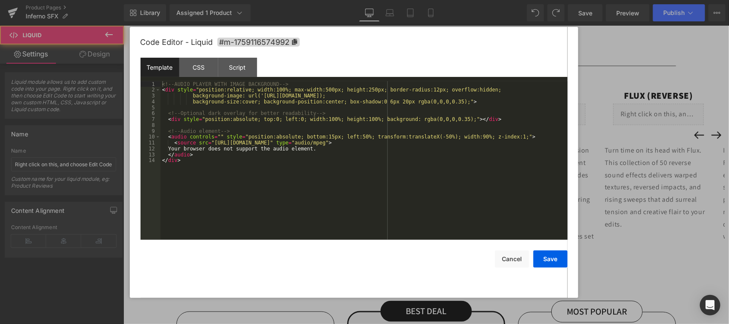
click at [405, 129] on div "<!-- AUDIO PLAYER WITH IMAGE BACKGROUND --> < div style = "position:relative; w…" at bounding box center [364, 166] width 407 height 170
click at [426, 143] on div "<!-- AUDIO PLAYER WITH IMAGE BACKGROUND --> < div style = "position:relative; w…" at bounding box center [364, 166] width 407 height 170
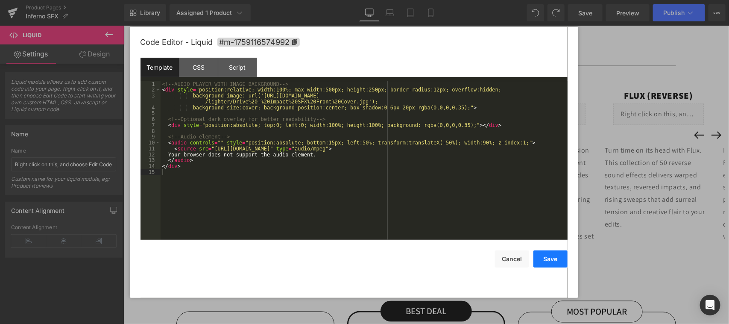
drag, startPoint x: 556, startPoint y: 261, endPoint x: 310, endPoint y: 195, distance: 254.4
click at [556, 261] on button "Save" at bounding box center [551, 258] width 34 height 17
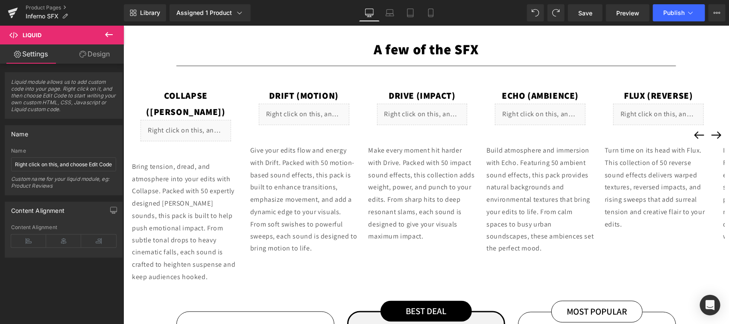
click at [557, 112] on div "Liquid" at bounding box center [540, 113] width 91 height 21
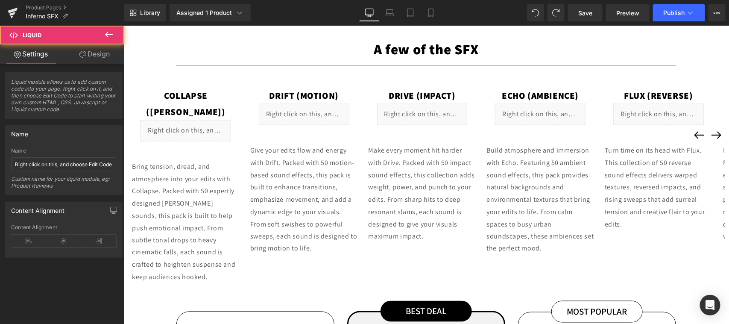
click at [557, 112] on link at bounding box center [557, 110] width 9 height 10
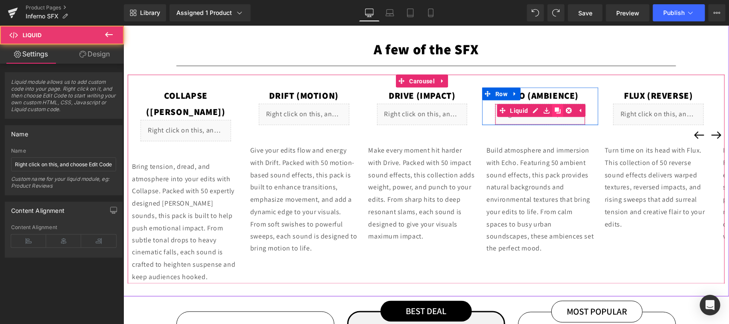
click at [554, 108] on link at bounding box center [557, 110] width 11 height 13
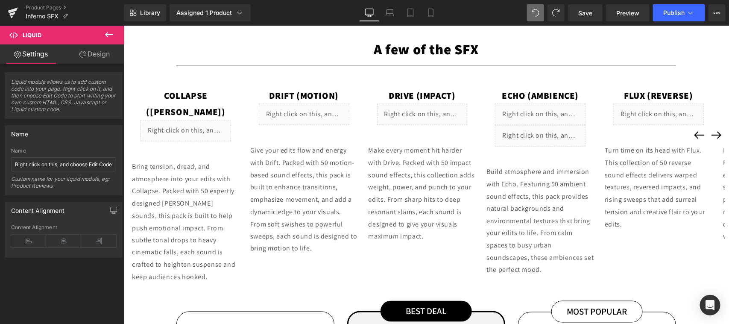
click at [597, 133] on div "Echo (Ambience) Text Block Liquid Liquid Row" at bounding box center [540, 116] width 116 height 59
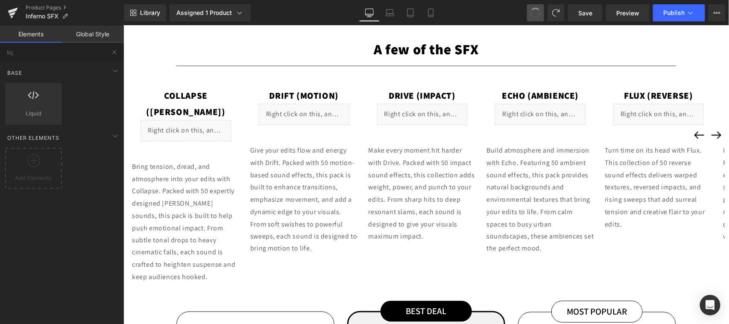
click at [563, 112] on div "Liquid" at bounding box center [540, 113] width 91 height 21
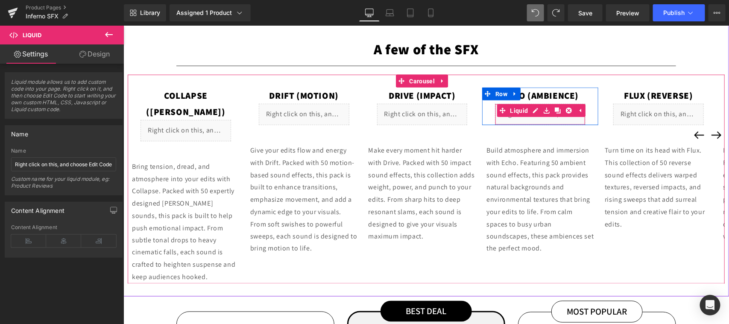
click at [534, 111] on div "Liquid" at bounding box center [540, 113] width 91 height 21
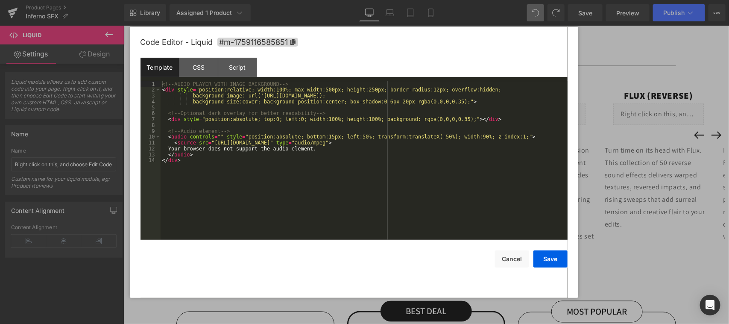
click at [383, 133] on div "<!-- AUDIO PLAYER WITH IMAGE BACKGROUND --> < div style = "position:relative; w…" at bounding box center [364, 166] width 407 height 170
click at [381, 134] on div "<!-- AUDIO PLAYER WITH IMAGE BACKGROUND --> < div style = "position:relative; w…" at bounding box center [364, 166] width 407 height 170
click at [548, 264] on button "Save" at bounding box center [551, 258] width 34 height 17
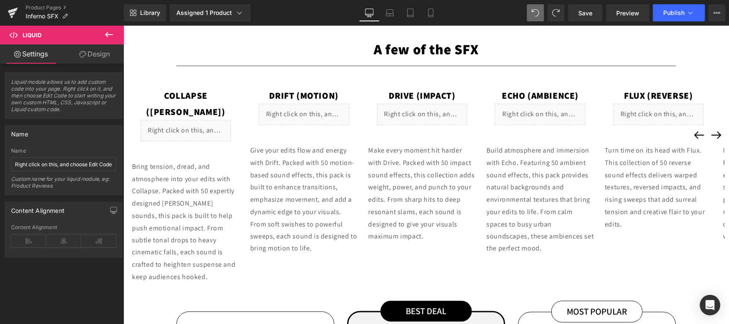
click at [650, 117] on div "Liquid" at bounding box center [658, 113] width 91 height 21
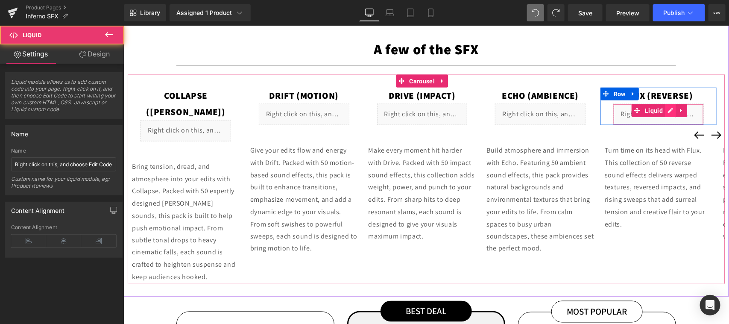
click at [670, 113] on div "Liquid" at bounding box center [658, 113] width 91 height 21
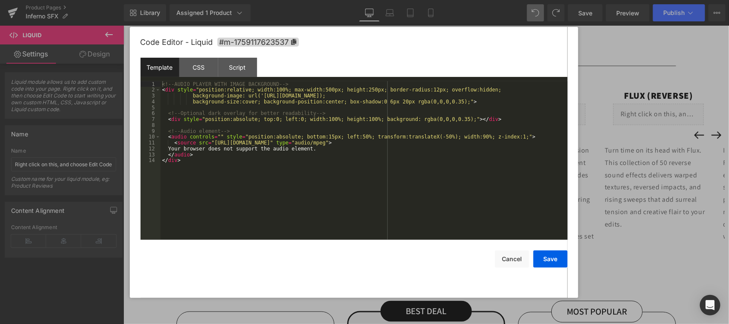
click at [417, 124] on div "<!-- AUDIO PLAYER WITH IMAGE BACKGROUND --> < div style = "position:relative; w…" at bounding box center [364, 166] width 407 height 170
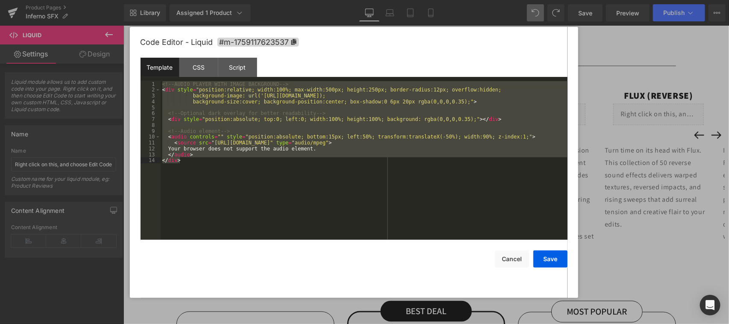
click at [405, 140] on div "<!-- AUDIO PLAYER WITH IMAGE BACKGROUND --> < div style = "position:relative; w…" at bounding box center [364, 160] width 407 height 158
click at [295, 141] on div "<!-- AUDIO PLAYER WITH IMAGE BACKGROUND --> < div style = "position:relative; w…" at bounding box center [364, 166] width 407 height 170
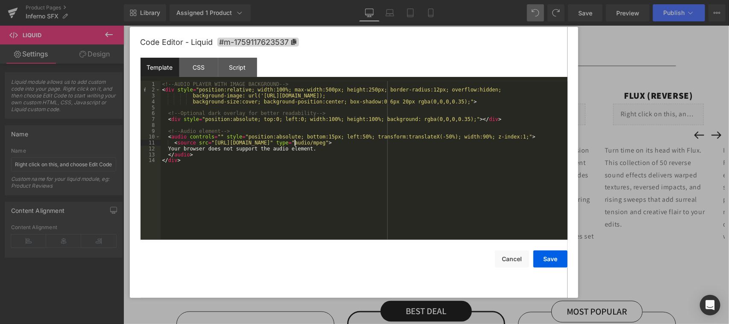
click at [329, 139] on div "<!-- AUDIO PLAYER WITH IMAGE BACKGROUND --> < div style = "position:relative; w…" at bounding box center [364, 166] width 407 height 170
click at [556, 261] on button "Save" at bounding box center [551, 258] width 34 height 17
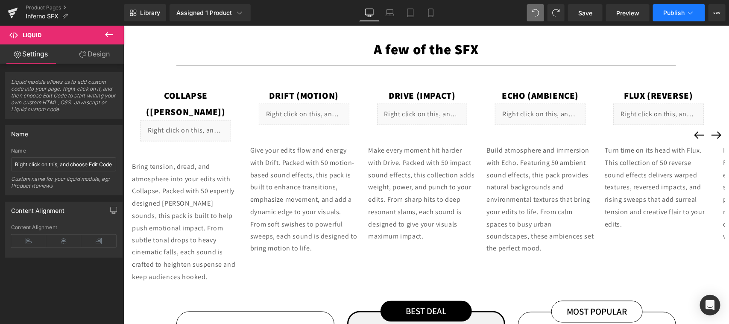
click at [677, 6] on button "Publish" at bounding box center [679, 12] width 52 height 17
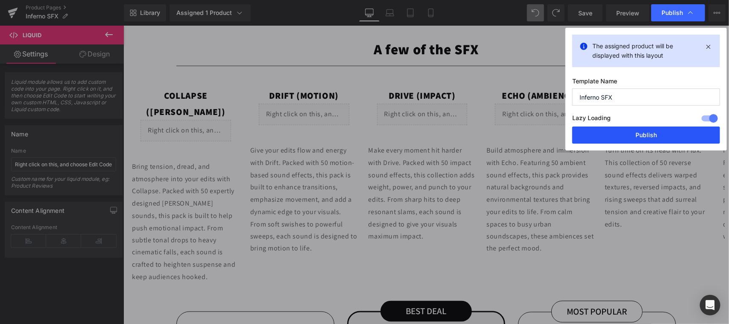
click at [663, 132] on button "Publish" at bounding box center [646, 134] width 148 height 17
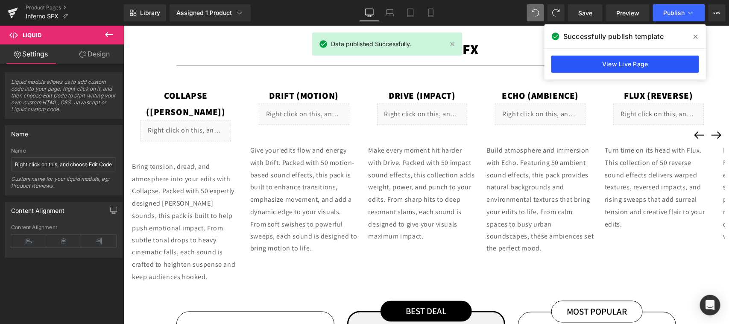
click at [639, 65] on link "View Live Page" at bounding box center [625, 64] width 148 height 17
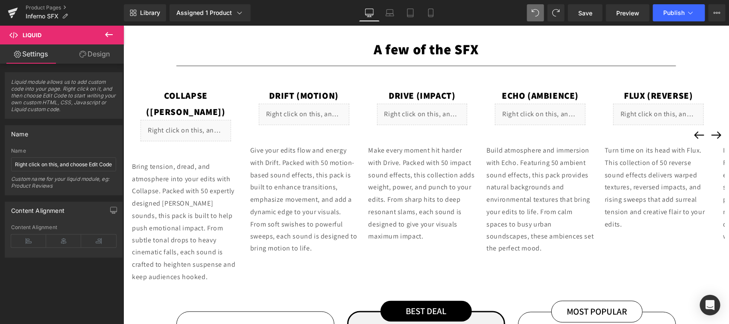
click at [418, 112] on div "Liquid" at bounding box center [422, 113] width 91 height 21
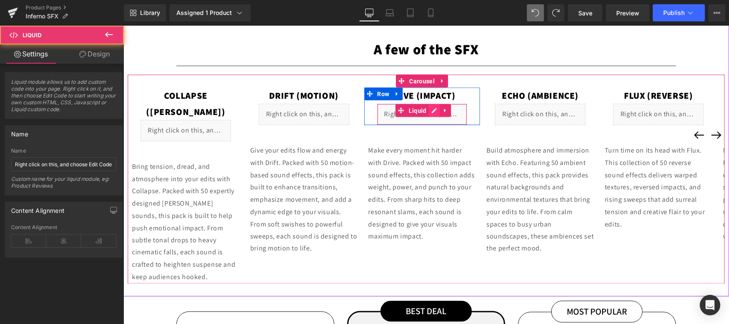
click at [435, 109] on div "Liquid" at bounding box center [422, 113] width 91 height 21
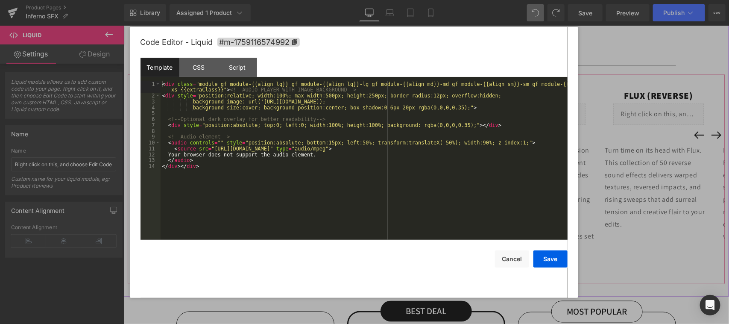
click div "< div class = "module gf_module-{{align_lg}} gf_module-{{align_lg}}-lg gf_modul…"
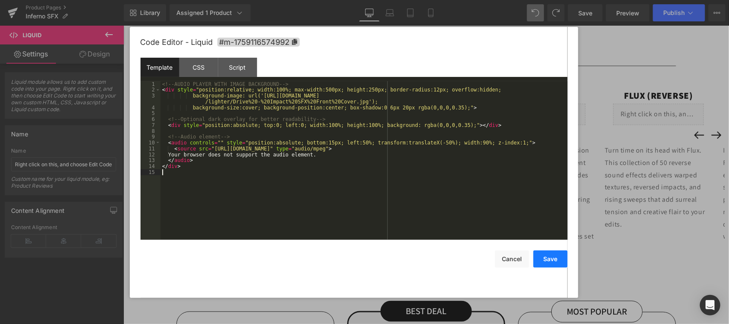
click button "Save"
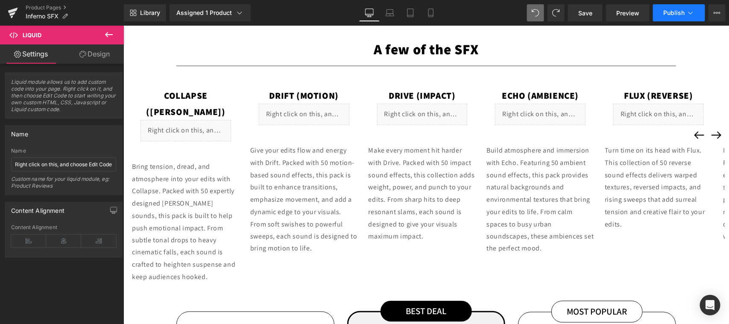
click span "Publish"
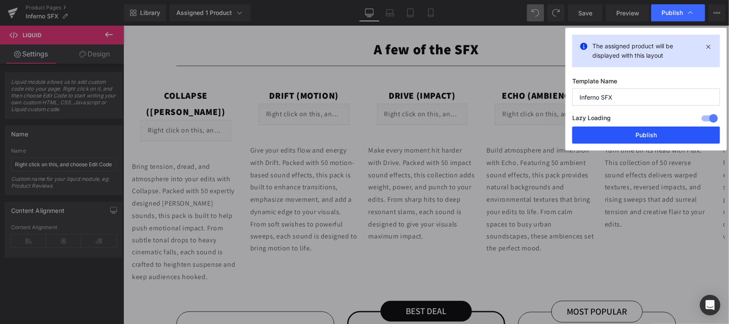
click button "Publish"
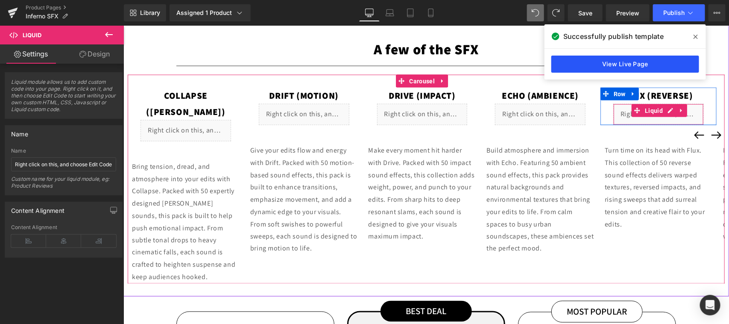
click link "View Live Page"
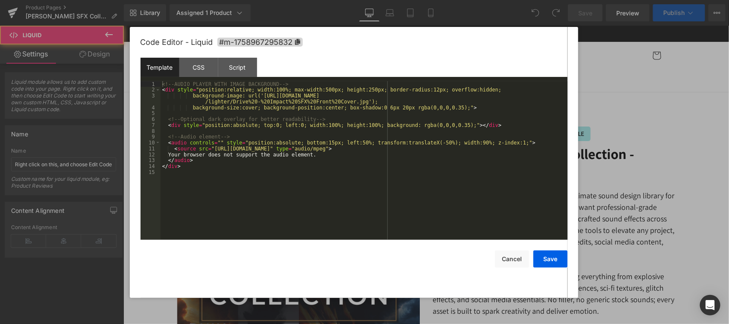
click at [398, 130] on div "<!-- AUDIO PLAYER WITH IMAGE BACKGROUND --> < div style = "position:relative; w…" at bounding box center [364, 166] width 407 height 170
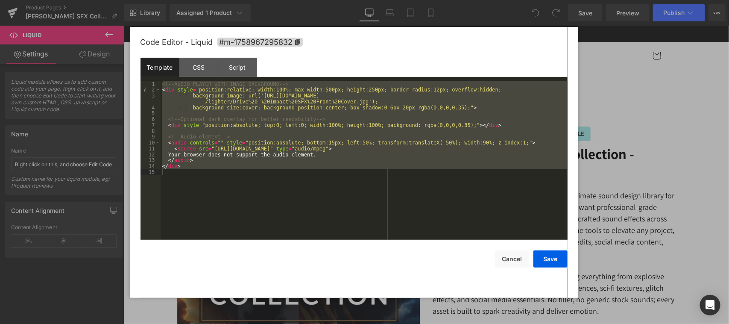
scroll to position [890, 0]
